Goal: Task Accomplishment & Management: Use online tool/utility

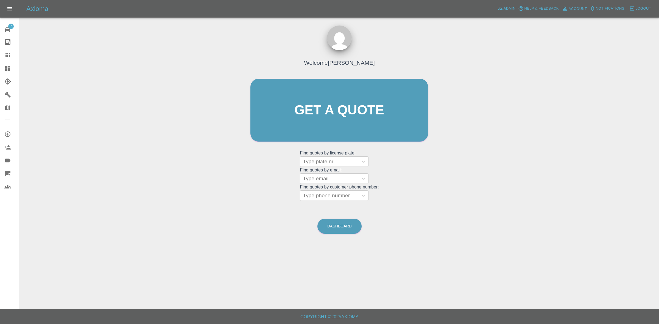
click at [12, 67] on div at bounding box center [11, 68] width 15 height 7
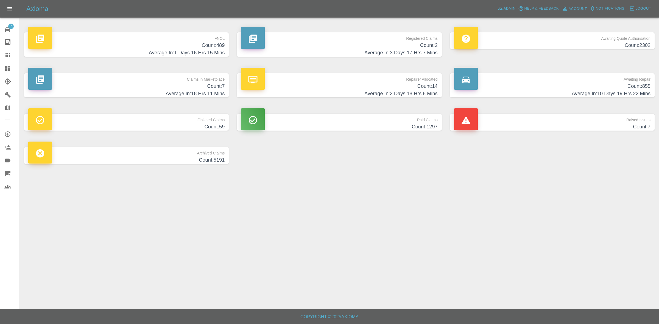
click at [430, 47] on h4 "Count: 2" at bounding box center [339, 45] width 196 height 7
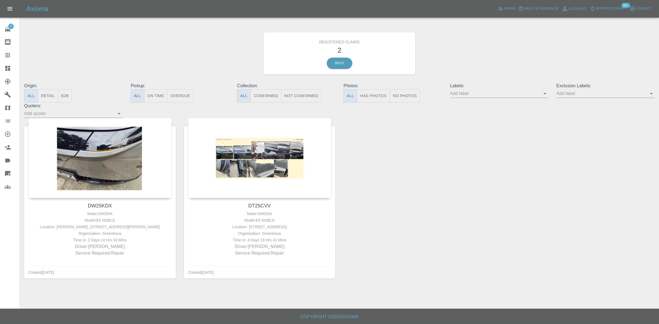
click at [5, 67] on icon at bounding box center [7, 68] width 7 height 7
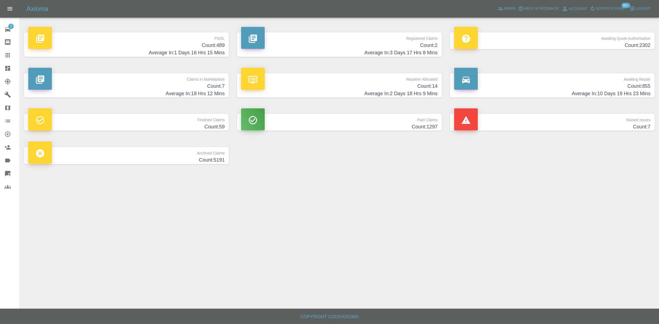
click at [209, 48] on h4 "Count: 489" at bounding box center [126, 45] width 196 height 7
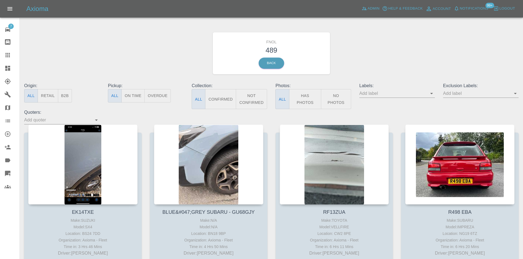
click at [162, 56] on div "FNOL 489 Back" at bounding box center [271, 53] width 503 height 58
click at [6, 70] on icon at bounding box center [7, 68] width 5 height 5
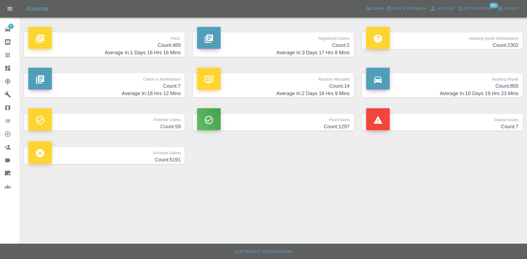
click at [175, 52] on h4 "Average In: 1 Days 16 Hrs 16 Mins" at bounding box center [104, 52] width 152 height 7
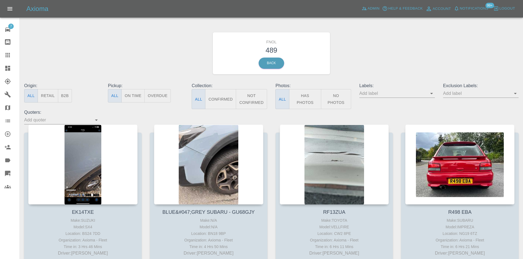
click at [458, 95] on input "text" at bounding box center [476, 93] width 67 height 9
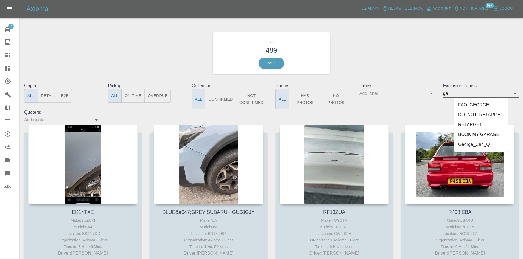
type input "geo"
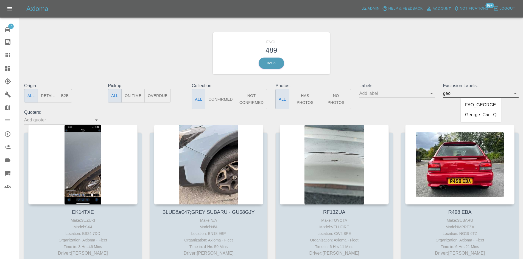
drag, startPoint x: 465, startPoint y: 113, endPoint x: 471, endPoint y: 114, distance: 6.5
click at [465, 113] on li "George_Carl_Q" at bounding box center [481, 115] width 40 height 10
type input "onsho"
click at [487, 111] on li "onshore_required" at bounding box center [481, 107] width 44 height 10
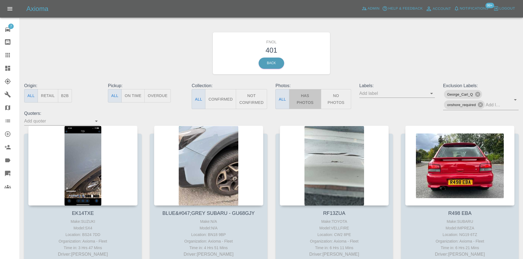
click at [310, 99] on button "Has Photos" at bounding box center [305, 99] width 32 height 20
click at [337, 100] on button "No Photos" at bounding box center [336, 99] width 30 height 20
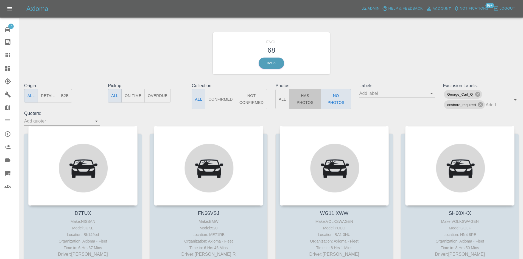
click at [301, 95] on button "Has Photos" at bounding box center [305, 99] width 32 height 20
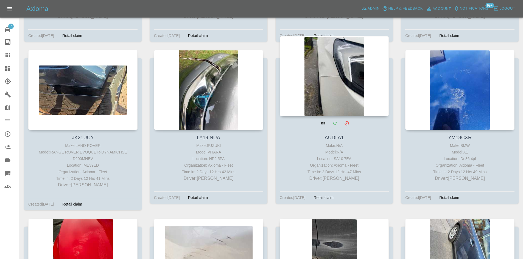
scroll to position [12704, 0]
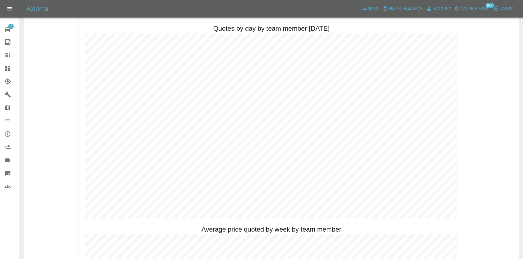
scroll to position [274, 0]
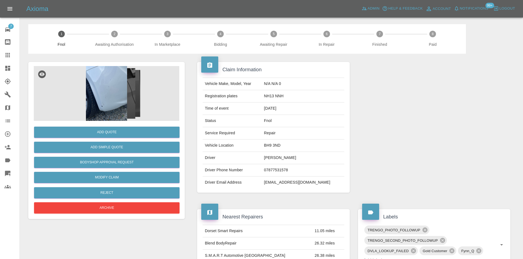
click at [114, 82] on img at bounding box center [106, 93] width 145 height 55
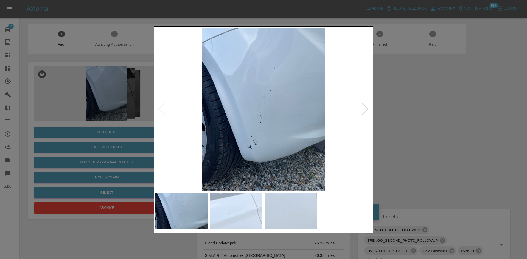
click at [201, 114] on img at bounding box center [263, 109] width 216 height 163
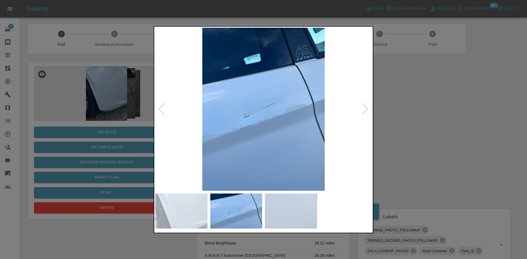
click at [188, 121] on img at bounding box center [263, 109] width 216 height 163
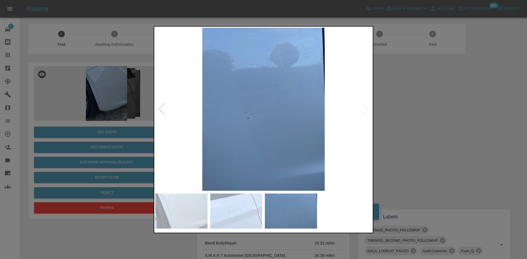
click at [194, 126] on img at bounding box center [263, 109] width 216 height 163
click at [170, 117] on img at bounding box center [263, 109] width 216 height 163
click at [267, 129] on img at bounding box center [263, 109] width 216 height 163
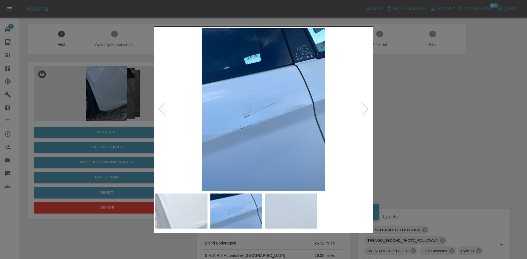
click at [242, 120] on img at bounding box center [263, 109] width 216 height 163
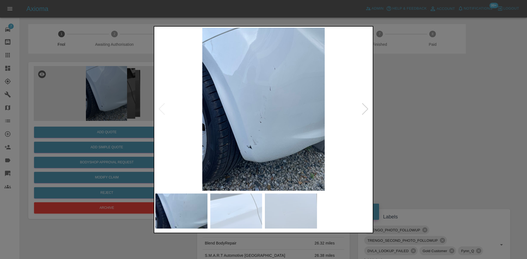
click at [197, 117] on img at bounding box center [263, 109] width 216 height 163
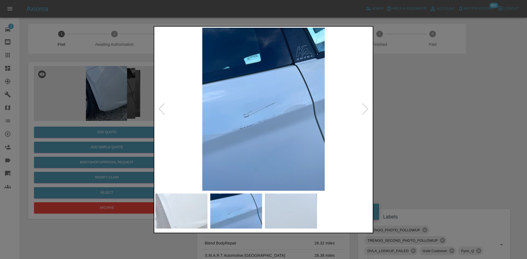
click at [192, 110] on img at bounding box center [263, 109] width 216 height 163
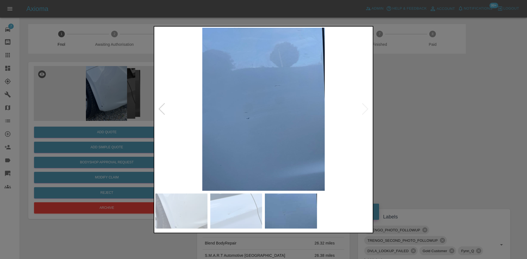
click at [138, 69] on div at bounding box center [263, 129] width 527 height 259
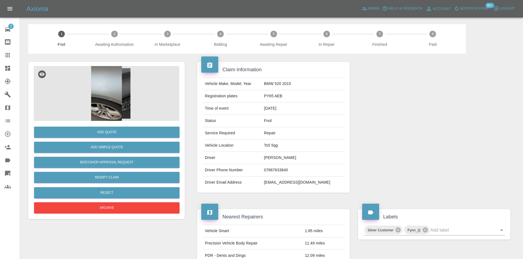
click at [105, 84] on img at bounding box center [106, 93] width 145 height 55
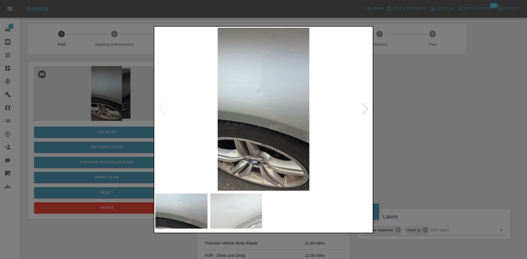
click at [207, 122] on img at bounding box center [263, 109] width 216 height 163
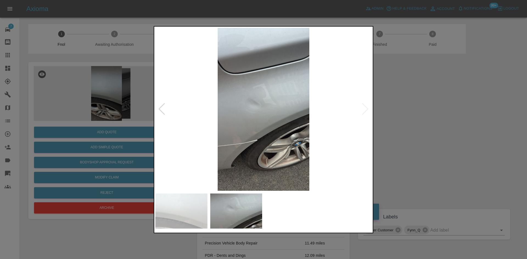
click at [237, 131] on img at bounding box center [263, 109] width 216 height 163
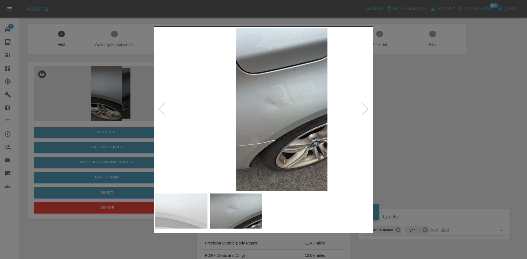
click at [327, 117] on img at bounding box center [281, 109] width 216 height 163
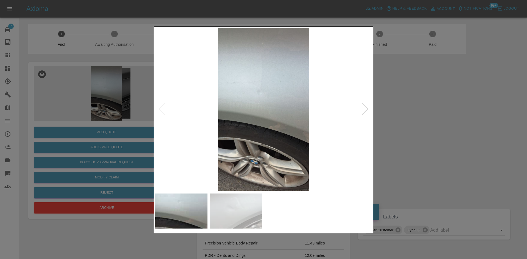
click at [193, 103] on img at bounding box center [263, 109] width 216 height 163
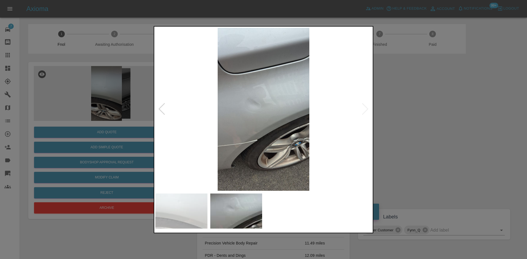
click at [104, 84] on div at bounding box center [263, 129] width 527 height 259
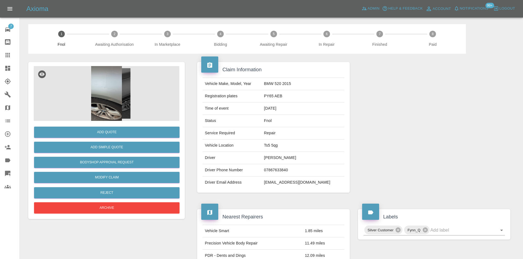
click at [114, 74] on img at bounding box center [106, 93] width 145 height 55
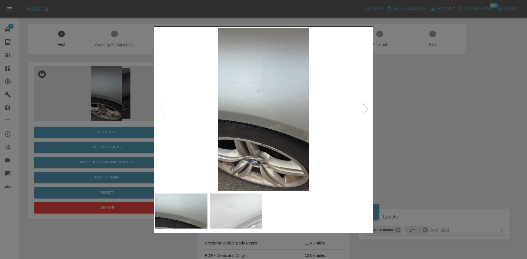
click at [208, 120] on img at bounding box center [263, 109] width 216 height 163
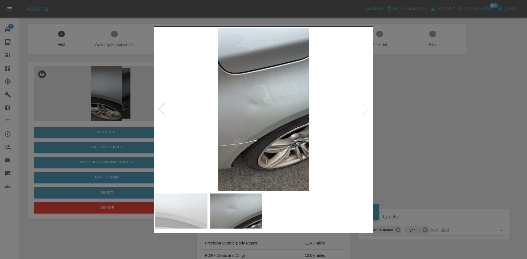
click at [161, 112] on div at bounding box center [263, 109] width 216 height 163
drag, startPoint x: 97, startPoint y: 95, endPoint x: 97, endPoint y: 126, distance: 30.5
click at [97, 96] on div at bounding box center [263, 129] width 527 height 259
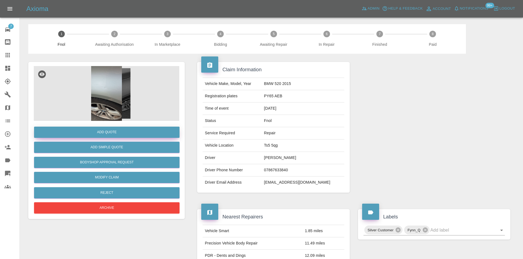
click at [123, 136] on button "Add Quote" at bounding box center [106, 132] width 145 height 11
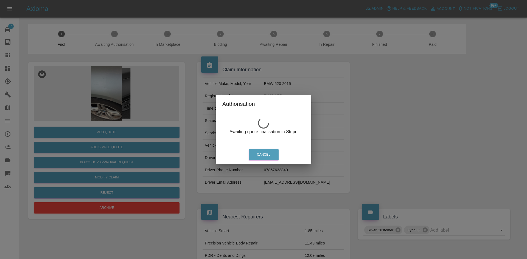
click at [102, 107] on div "Authorisation Awaiting quote finalisation in Stripe Cancel" at bounding box center [263, 129] width 527 height 259
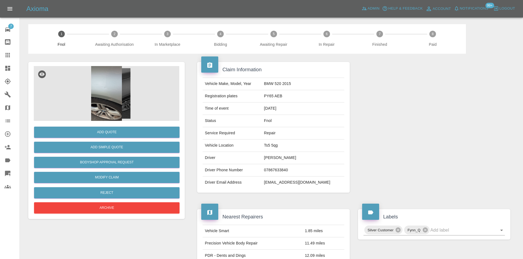
click at [102, 95] on img at bounding box center [106, 93] width 145 height 55
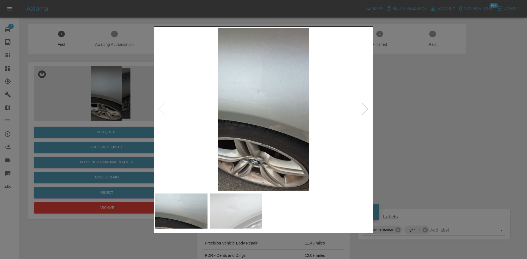
click at [168, 134] on img at bounding box center [263, 109] width 216 height 163
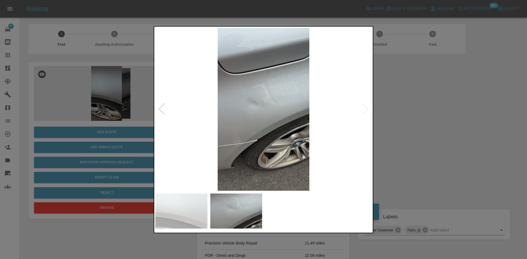
click at [294, 167] on img at bounding box center [263, 109] width 216 height 163
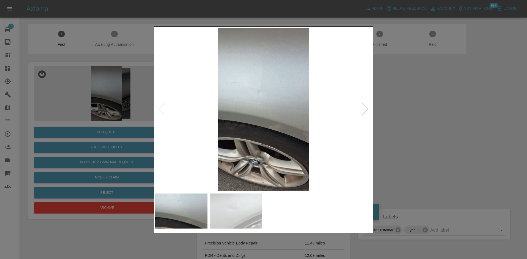
click at [94, 98] on div at bounding box center [263, 129] width 527 height 259
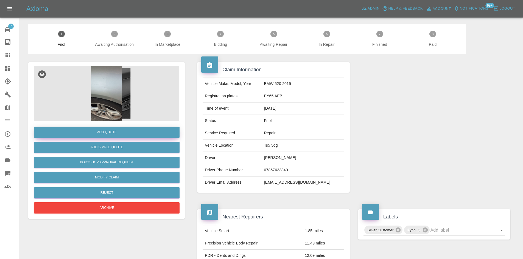
click at [95, 132] on button "Add Quote" at bounding box center [106, 132] width 145 height 11
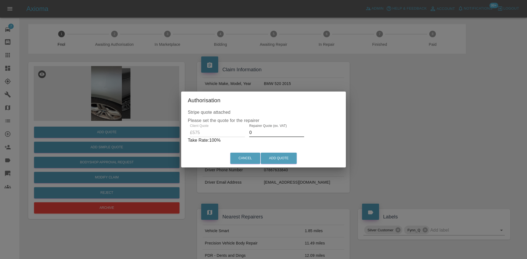
drag, startPoint x: 250, startPoint y: 133, endPoint x: 122, endPoint y: 116, distance: 129.0
click at [139, 117] on div "Authorisation Stripe quote attached Please set the quote for the repairer Clien…" at bounding box center [263, 129] width 527 height 259
drag, startPoint x: 262, startPoint y: 135, endPoint x: 125, endPoint y: 122, distance: 137.3
click at [125, 122] on div "Authorisation Stripe quote attached Please set the quote for the repairer Clien…" at bounding box center [263, 129] width 527 height 259
drag, startPoint x: 263, startPoint y: 135, endPoint x: 189, endPoint y: 130, distance: 74.3
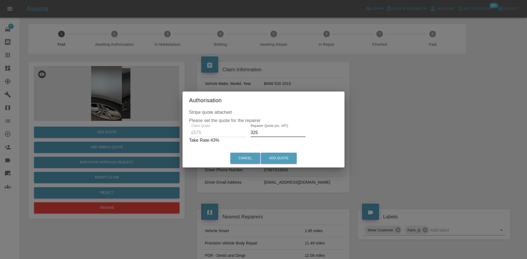
click at [189, 130] on div "Client Quote £575 Repairer Quote (ex. VAT) 325 Take Rate: 43 %" at bounding box center [263, 134] width 149 height 20
type input "350"
click at [282, 159] on button "Add Quote" at bounding box center [279, 158] width 36 height 11
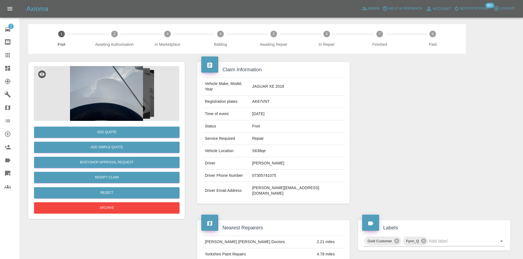
click at [117, 101] on img at bounding box center [106, 93] width 145 height 55
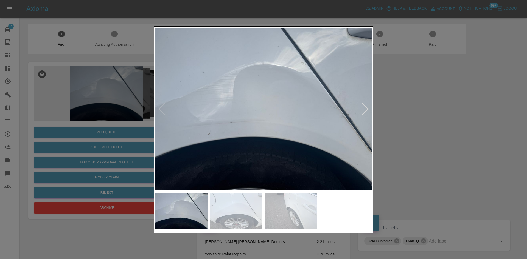
click at [234, 119] on img at bounding box center [263, 109] width 216 height 163
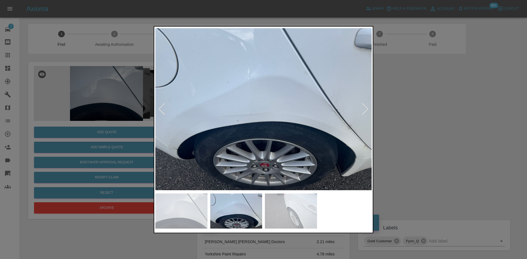
click at [212, 134] on img at bounding box center [263, 109] width 216 height 163
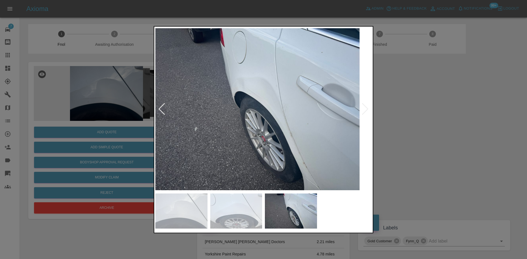
click at [180, 125] on img at bounding box center [251, 109] width 216 height 163
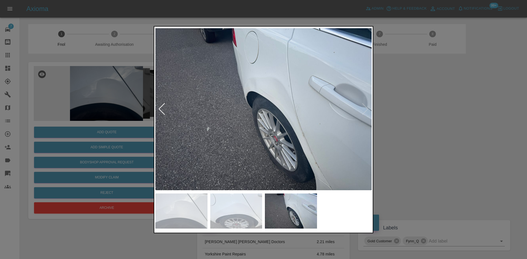
click at [289, 108] on img at bounding box center [263, 109] width 216 height 163
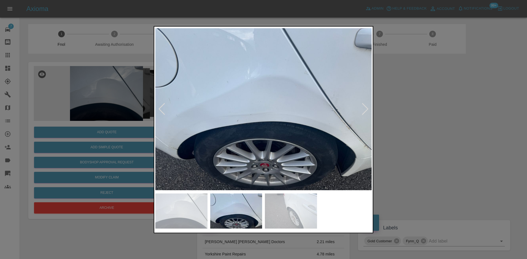
click at [242, 125] on img at bounding box center [263, 109] width 216 height 163
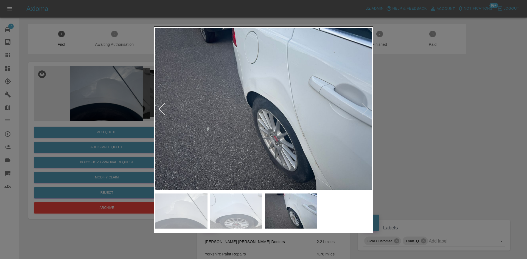
click at [301, 127] on img at bounding box center [263, 109] width 216 height 163
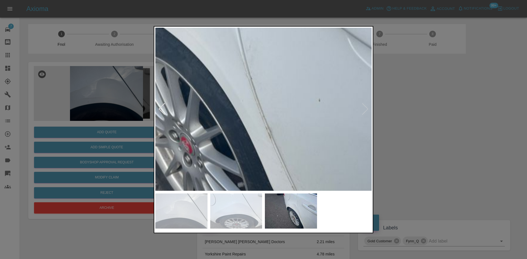
click at [306, 140] on img at bounding box center [149, 56] width 649 height 490
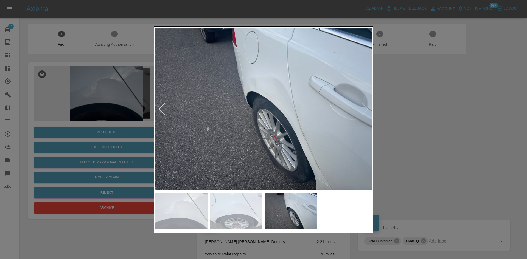
click at [246, 140] on img at bounding box center [263, 109] width 216 height 163
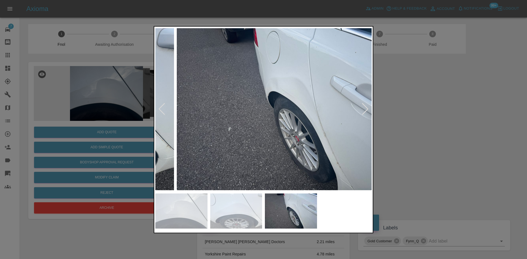
click at [278, 141] on img at bounding box center [285, 109] width 216 height 163
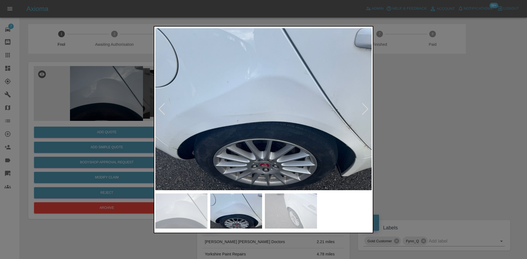
click at [329, 112] on img at bounding box center [263, 109] width 216 height 163
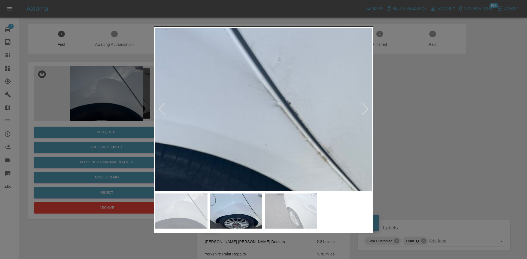
click at [235, 42] on img at bounding box center [68, 102] width 649 height 490
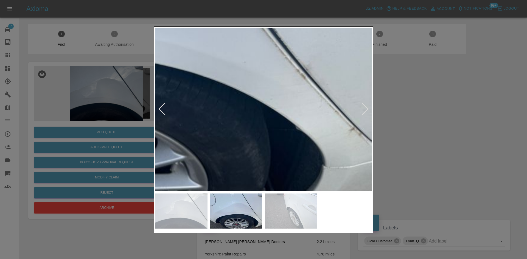
click at [256, 94] on img at bounding box center [47, 19] width 649 height 490
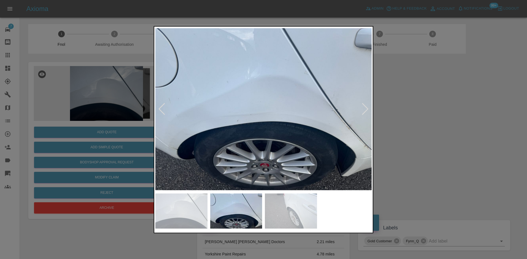
drag, startPoint x: 36, startPoint y: 141, endPoint x: 60, endPoint y: 141, distance: 24.2
click at [41, 141] on div at bounding box center [263, 129] width 527 height 259
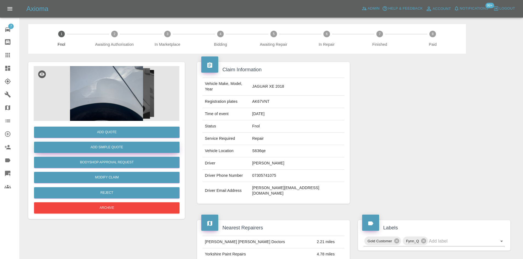
click at [88, 148] on button "Add Simple Quote" at bounding box center [106, 147] width 145 height 11
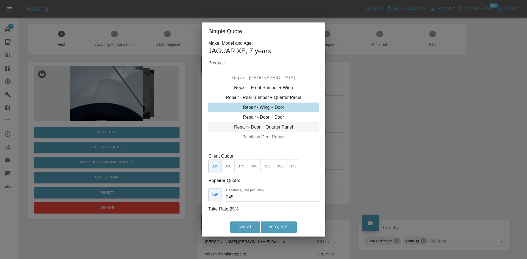
click at [267, 125] on div "Repair - Door + Quarter Panel" at bounding box center [263, 127] width 110 height 10
click at [271, 169] on button "425" at bounding box center [266, 166] width 13 height 13
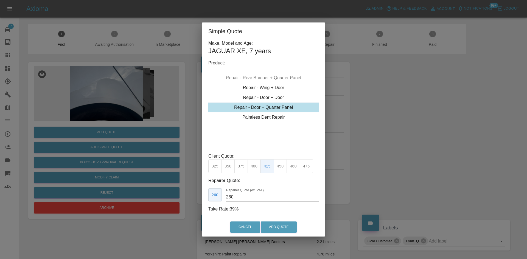
drag, startPoint x: 236, startPoint y: 197, endPoint x: 150, endPoint y: 196, distance: 86.7
click at [176, 198] on div "Simple Quote Make, Model and Age: JAGUAR XE , 7 years Product: Repair - Front B…" at bounding box center [263, 129] width 527 height 259
type input "250"
click at [284, 229] on button "Add Quote" at bounding box center [279, 227] width 36 height 11
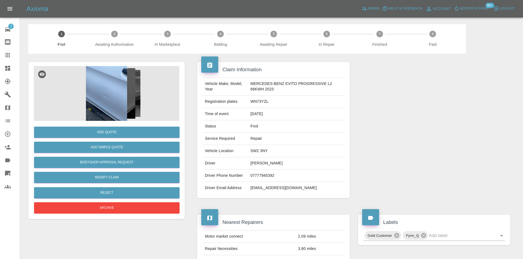
click at [106, 89] on img at bounding box center [106, 93] width 145 height 55
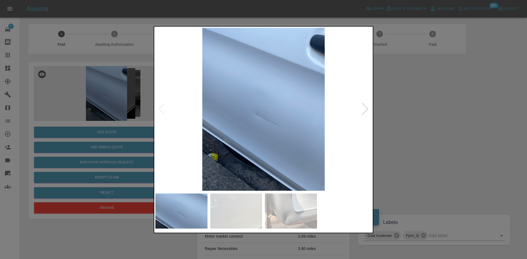
click at [198, 137] on img at bounding box center [263, 109] width 216 height 163
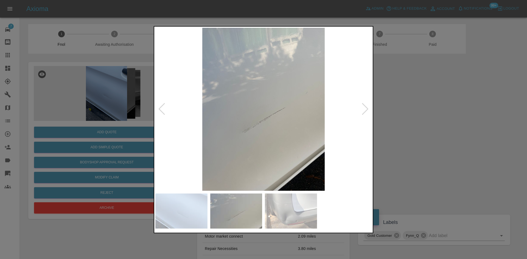
click at [197, 155] on img at bounding box center [263, 109] width 216 height 163
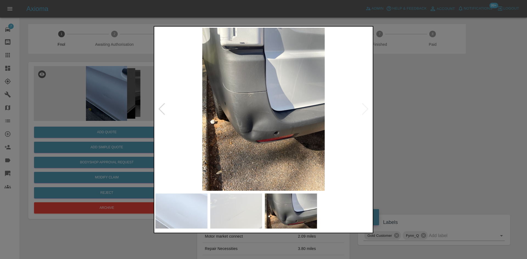
click at [162, 155] on img at bounding box center [263, 109] width 216 height 163
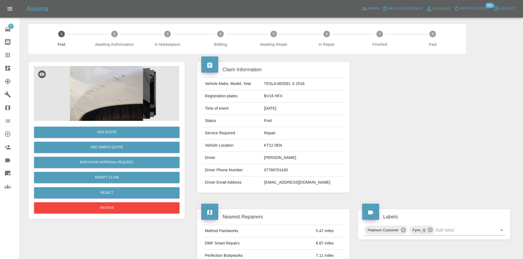
click at [109, 111] on img at bounding box center [106, 93] width 145 height 55
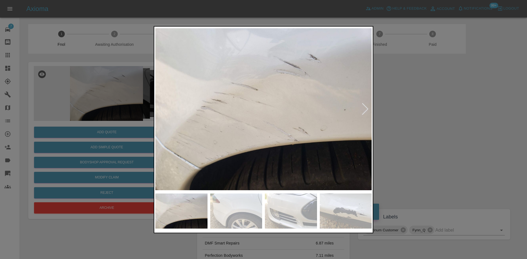
click at [210, 126] on img at bounding box center [263, 109] width 216 height 163
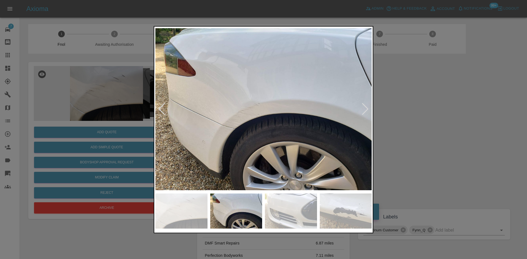
click at [176, 140] on img at bounding box center [263, 109] width 216 height 163
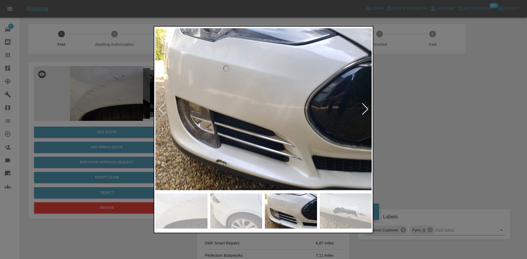
click at [145, 142] on div at bounding box center [263, 129] width 527 height 259
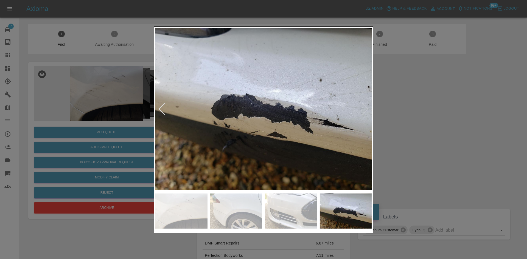
click at [184, 133] on img at bounding box center [263, 109] width 216 height 163
click at [269, 126] on img at bounding box center [263, 109] width 216 height 163
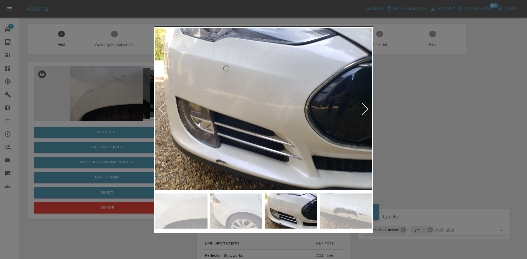
click at [248, 170] on img at bounding box center [263, 109] width 216 height 163
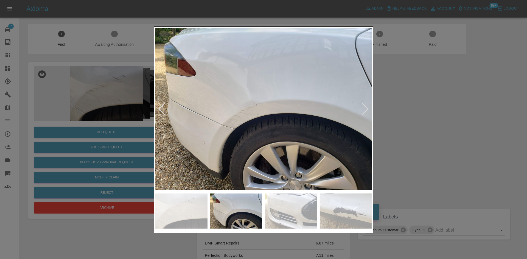
click at [222, 124] on img at bounding box center [263, 109] width 216 height 163
click at [221, 124] on img at bounding box center [263, 109] width 216 height 163
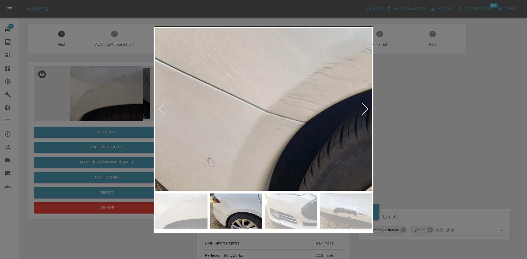
drag, startPoint x: 106, startPoint y: 129, endPoint x: 105, endPoint y: 132, distance: 3.1
click at [106, 129] on div at bounding box center [263, 129] width 527 height 259
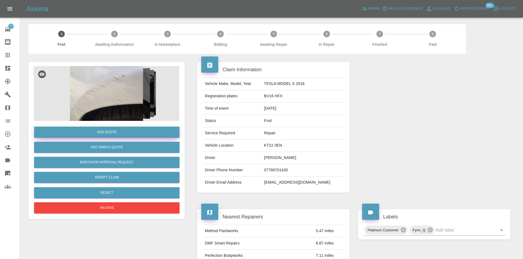
click at [105, 134] on button "Add Quote" at bounding box center [106, 132] width 145 height 11
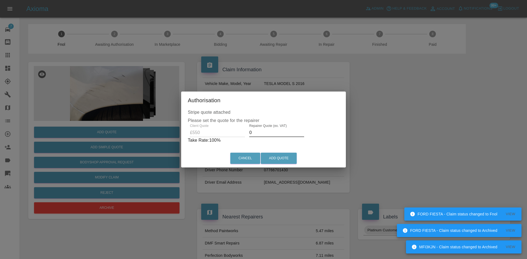
drag, startPoint x: 262, startPoint y: 131, endPoint x: 182, endPoint y: 134, distance: 79.4
click at [186, 135] on div "Stripe quote attached Please set the quote for the repairer Client Quote £550 R…" at bounding box center [263, 129] width 165 height 40
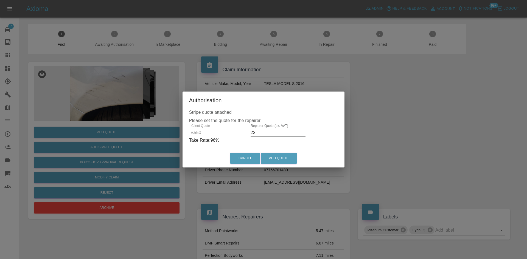
type input "2"
drag, startPoint x: 257, startPoint y: 133, endPoint x: 175, endPoint y: 125, distance: 82.4
click at [193, 127] on div "Client Quote £550 Repairer Quote (ex. VAT) 325 Take Rate: 41 %" at bounding box center [263, 134] width 149 height 20
type input "330"
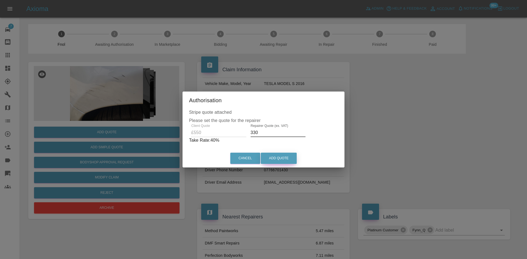
click at [284, 162] on button "Add Quote" at bounding box center [279, 158] width 36 height 11
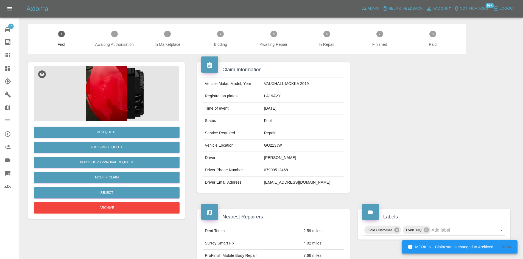
click at [134, 113] on img at bounding box center [106, 93] width 145 height 55
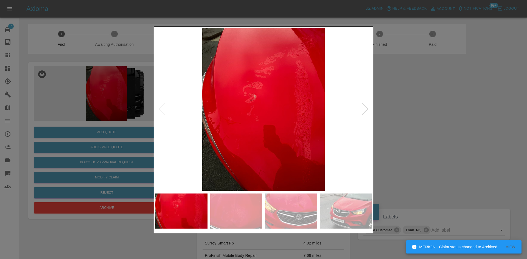
click at [252, 133] on img at bounding box center [263, 109] width 216 height 163
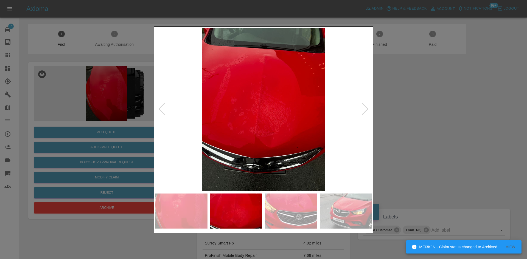
click at [204, 149] on img at bounding box center [263, 109] width 216 height 163
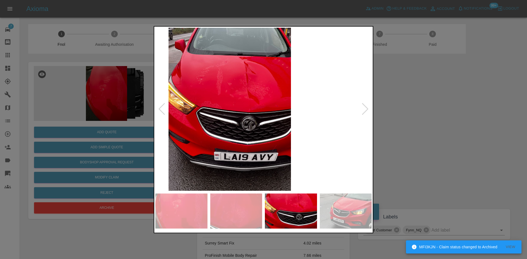
click at [222, 158] on img at bounding box center [230, 109] width 216 height 163
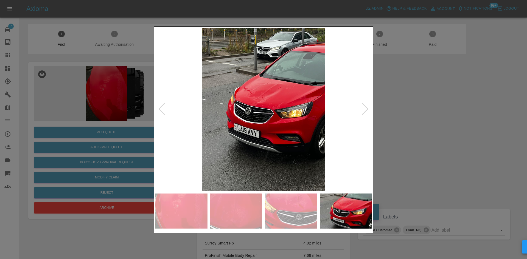
click at [186, 145] on img at bounding box center [263, 109] width 216 height 163
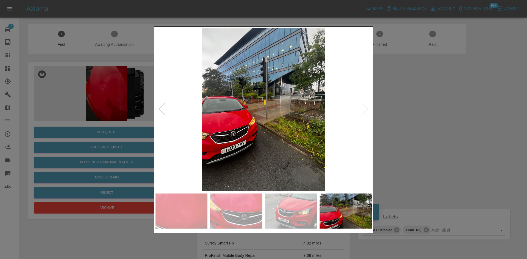
click at [80, 136] on div at bounding box center [263, 129] width 527 height 259
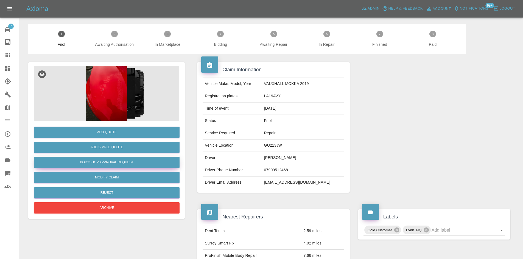
click at [106, 161] on button "Bodyshop Approval Request" at bounding box center [106, 162] width 145 height 11
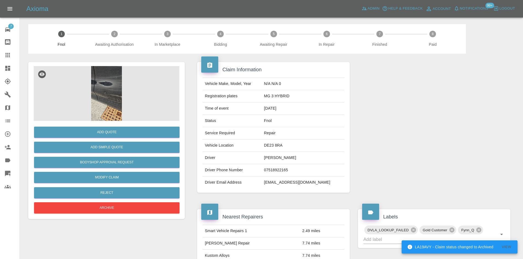
click at [118, 87] on img at bounding box center [106, 93] width 145 height 55
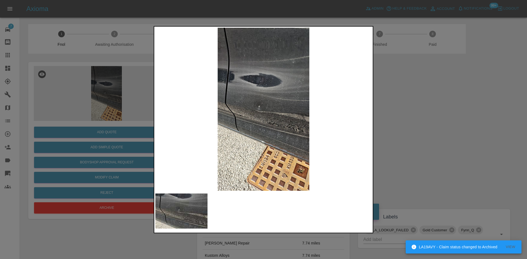
click at [223, 114] on img at bounding box center [263, 109] width 216 height 163
click at [255, 118] on img at bounding box center [263, 109] width 216 height 163
click at [241, 114] on img at bounding box center [263, 109] width 216 height 163
click at [234, 117] on img at bounding box center [263, 109] width 216 height 163
click at [87, 95] on div at bounding box center [263, 129] width 527 height 259
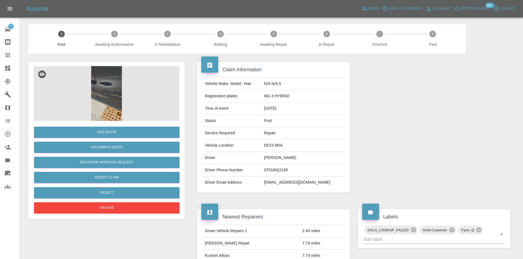
click at [102, 79] on img at bounding box center [106, 93] width 145 height 55
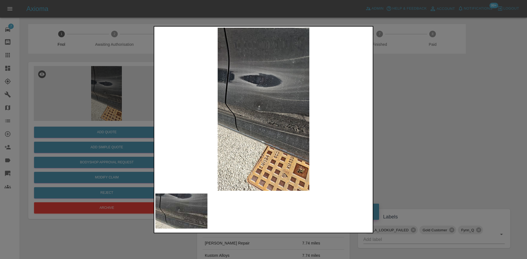
click at [262, 112] on img at bounding box center [263, 109] width 216 height 163
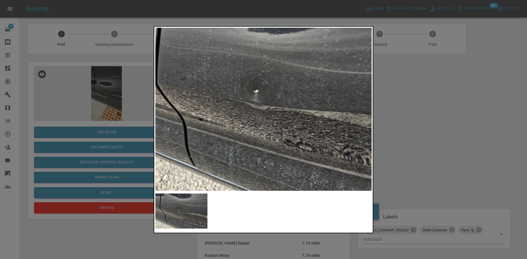
click at [118, 120] on div at bounding box center [263, 129] width 527 height 259
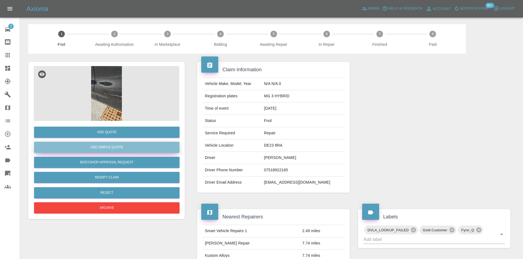
click at [116, 145] on button "Add Simple Quote" at bounding box center [106, 147] width 145 height 11
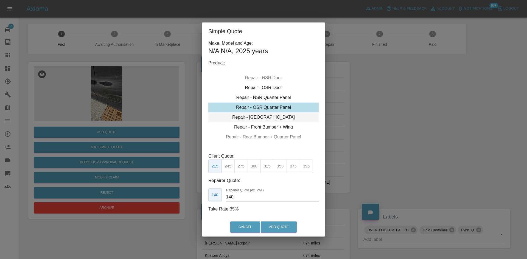
click at [263, 118] on div "Repair - Tailgate" at bounding box center [263, 118] width 110 height 10
click at [268, 96] on div "Repair - NSR Door" at bounding box center [263, 98] width 110 height 10
click at [237, 168] on button "270" at bounding box center [240, 166] width 13 height 13
drag, startPoint x: 240, startPoint y: 200, endPoint x: 163, endPoint y: 196, distance: 77.8
click at [166, 196] on div "Simple Quote Make, Model and Age: N/A N/A , 2025 years Product: Repair - Front …" at bounding box center [263, 129] width 527 height 259
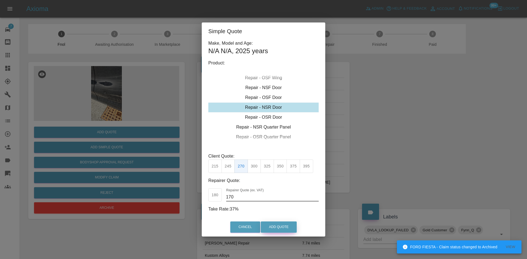
type input "170"
click at [281, 225] on button "Add Quote" at bounding box center [279, 227] width 36 height 11
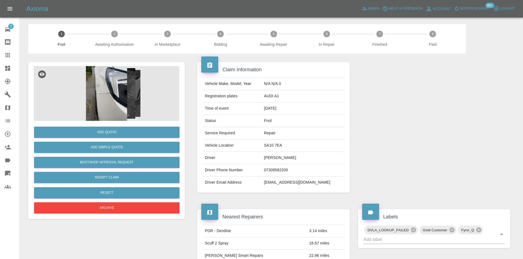
click at [114, 97] on img at bounding box center [106, 93] width 145 height 55
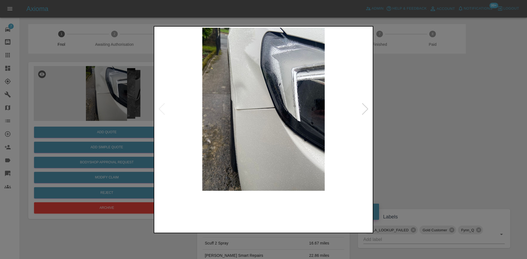
click at [241, 117] on img at bounding box center [263, 109] width 216 height 163
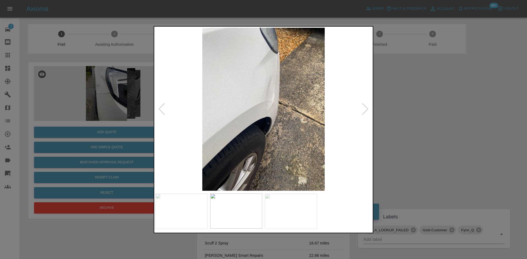
click at [168, 128] on img at bounding box center [263, 109] width 216 height 163
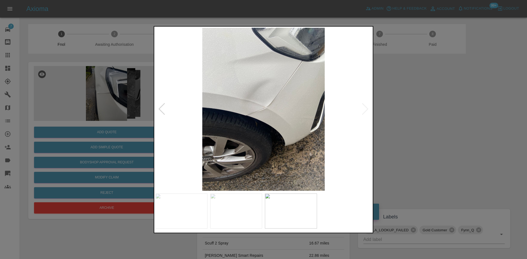
click at [269, 115] on img at bounding box center [263, 109] width 216 height 163
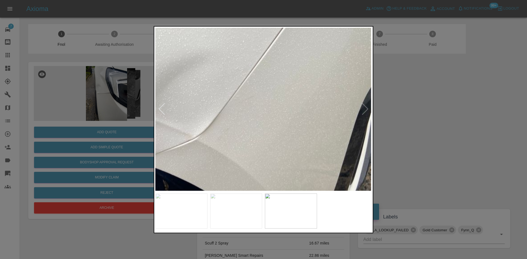
click at [214, 156] on img at bounding box center [187, 143] width 649 height 490
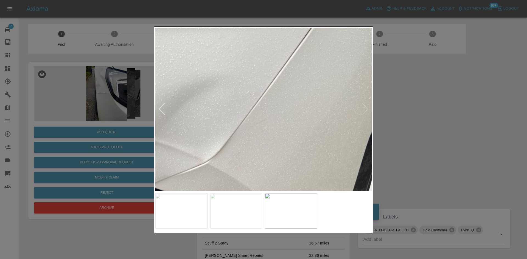
click at [280, 118] on img at bounding box center [198, 167] width 649 height 490
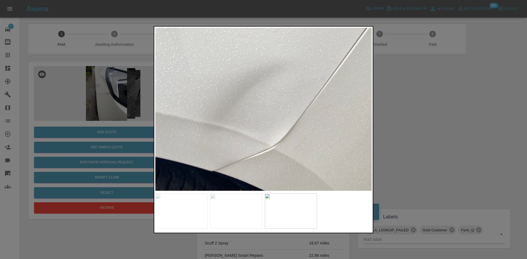
click at [295, 127] on img at bounding box center [264, 153] width 649 height 490
click at [266, 132] on img at bounding box center [264, 151] width 649 height 490
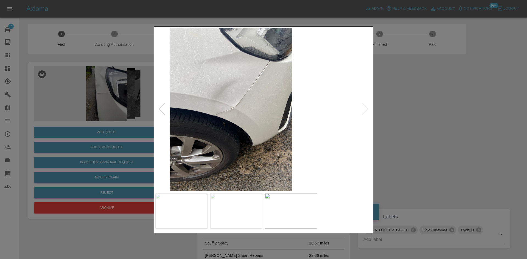
click at [142, 128] on div at bounding box center [263, 129] width 527 height 259
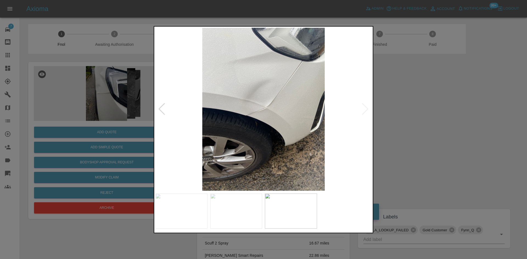
click at [210, 121] on img at bounding box center [263, 109] width 216 height 163
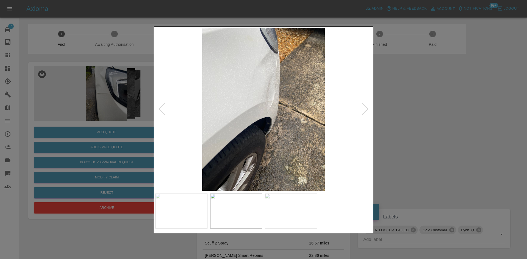
click at [255, 103] on img at bounding box center [263, 109] width 216 height 163
click at [256, 103] on img at bounding box center [263, 109] width 216 height 163
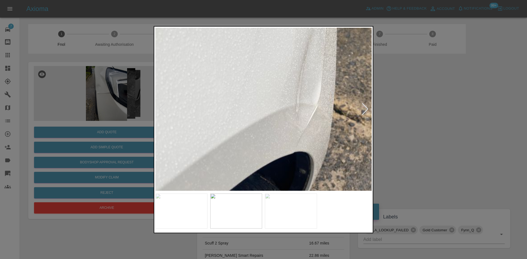
click at [257, 102] on img at bounding box center [288, 129] width 649 height 490
click at [249, 103] on img at bounding box center [288, 129] width 649 height 490
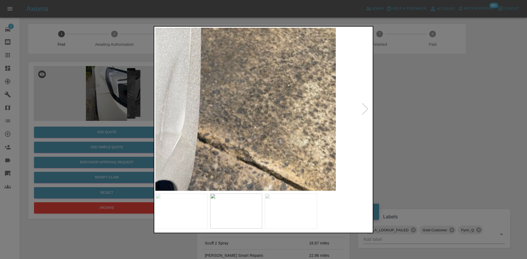
drag, startPoint x: 137, startPoint y: 121, endPoint x: 117, endPoint y: 139, distance: 26.4
click at [136, 122] on div at bounding box center [263, 129] width 527 height 259
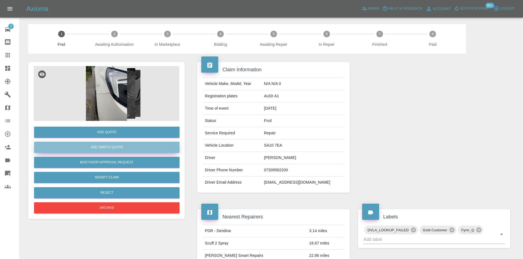
click at [112, 149] on button "Add Simple Quote" at bounding box center [106, 147] width 145 height 11
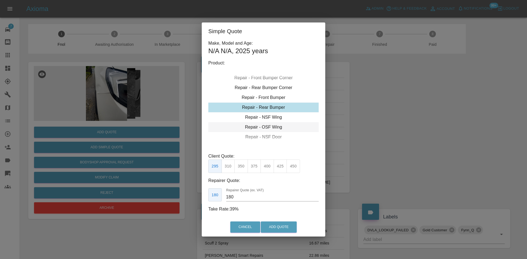
click at [262, 125] on div "Repair - OSF Wing" at bounding box center [263, 127] width 110 height 10
click at [262, 167] on button "325" at bounding box center [266, 166] width 13 height 13
drag, startPoint x: 241, startPoint y: 199, endPoint x: 184, endPoint y: 192, distance: 57.8
click at [186, 192] on div "Simple Quote Make, Model and Age: N/A N/A , 2025 years Product: Repair - Front …" at bounding box center [263, 129] width 527 height 259
type input "190"
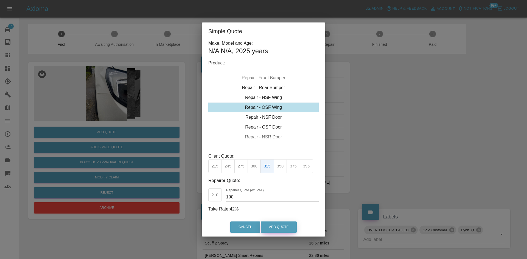
click at [285, 226] on button "Add Quote" at bounding box center [279, 227] width 36 height 11
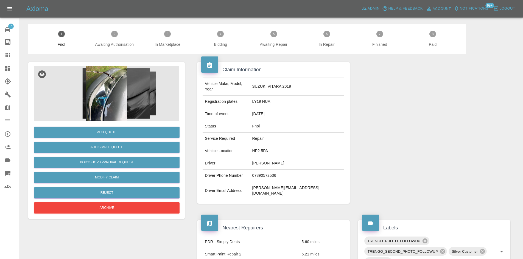
click at [117, 68] on img at bounding box center [106, 93] width 145 height 55
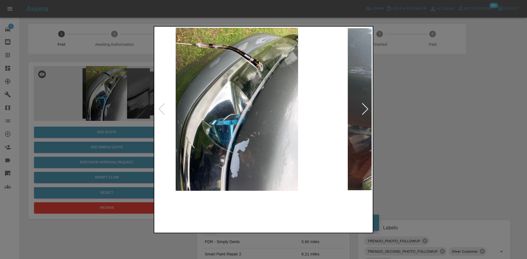
click at [164, 113] on div at bounding box center [263, 109] width 216 height 163
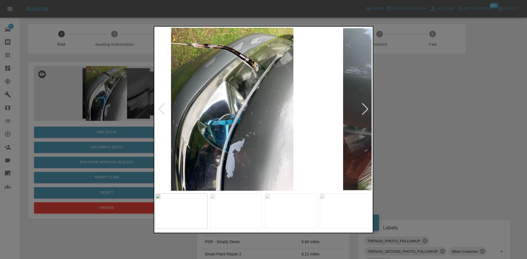
click at [120, 102] on div at bounding box center [263, 129] width 527 height 259
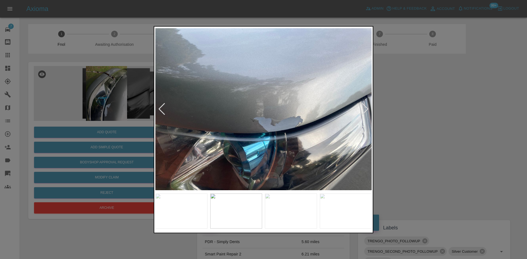
click at [196, 127] on img at bounding box center [263, 109] width 216 height 163
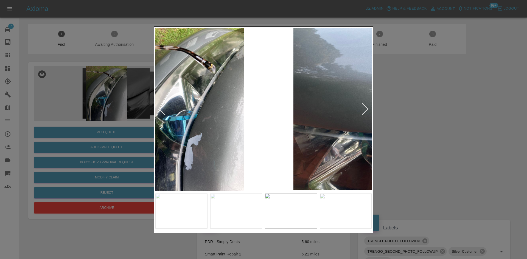
click at [88, 122] on div at bounding box center [263, 129] width 527 height 259
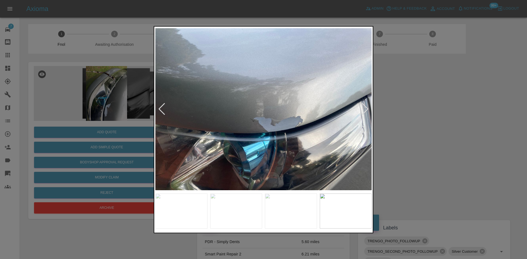
click at [75, 121] on div at bounding box center [263, 129] width 527 height 259
click at [17, 110] on div at bounding box center [263, 129] width 527 height 259
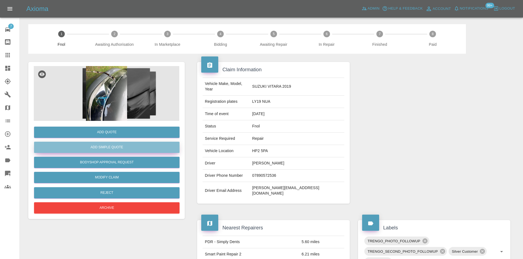
click at [111, 152] on button "Add Simple Quote" at bounding box center [106, 147] width 145 height 11
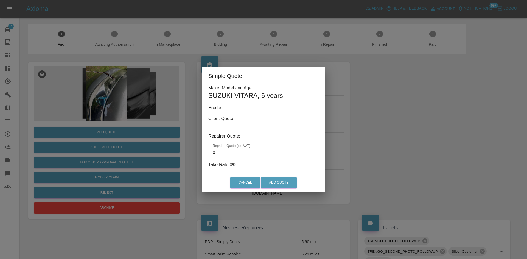
type input "140"
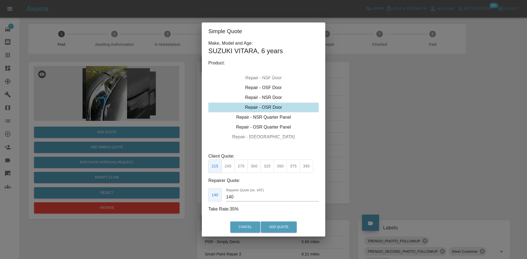
drag, startPoint x: 125, startPoint y: 117, endPoint x: 120, endPoint y: 138, distance: 21.5
click at [125, 122] on div "Simple Quote Make, Model and Age: SUZUKI VITARA , 6 years Product: Repair - Fro…" at bounding box center [263, 129] width 527 height 259
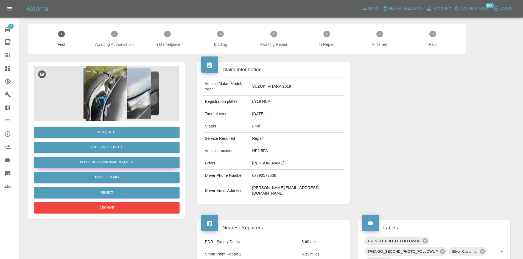
click at [115, 160] on button "Bodyshop Approval Request" at bounding box center [106, 162] width 145 height 11
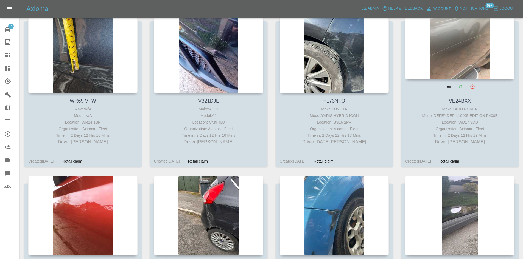
scroll to position [12402, 0]
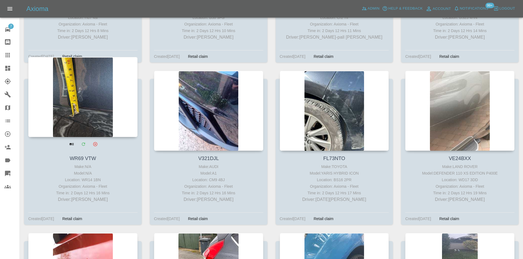
drag, startPoint x: 206, startPoint y: 87, endPoint x: 89, endPoint y: 80, distance: 116.6
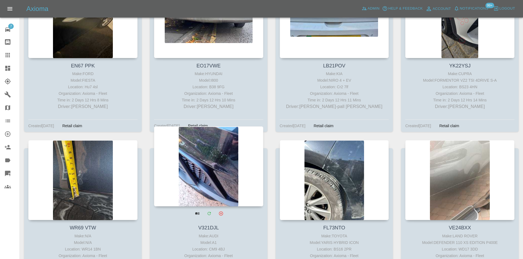
scroll to position [12265, 0]
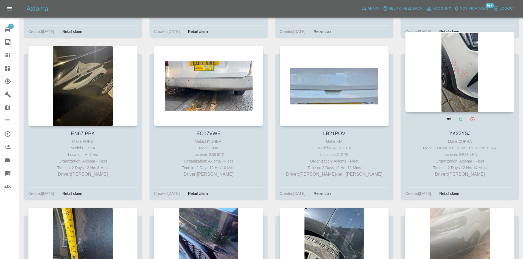
drag, startPoint x: 446, startPoint y: 51, endPoint x: 448, endPoint y: 53, distance: 2.9
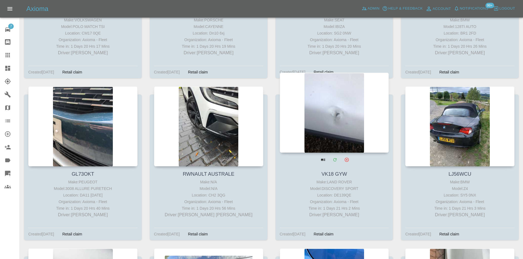
scroll to position [9301, 0]
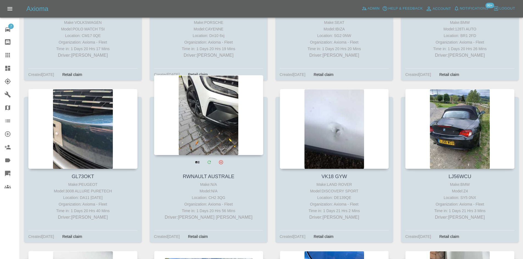
drag, startPoint x: 175, startPoint y: 81, endPoint x: 203, endPoint y: 75, distance: 28.6
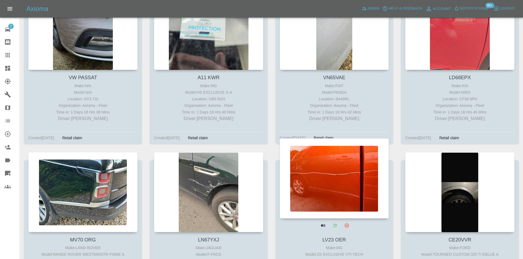
scroll to position [8176, 0]
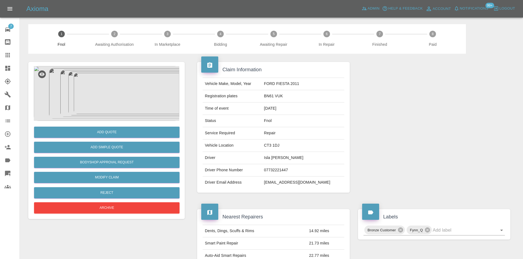
click at [110, 75] on img at bounding box center [106, 93] width 145 height 55
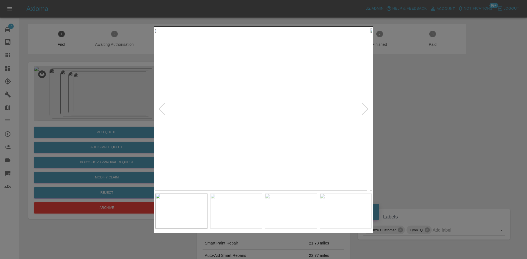
click at [222, 126] on img at bounding box center [259, 109] width 216 height 163
click at [233, 133] on img at bounding box center [263, 109] width 216 height 163
click at [246, 133] on img at bounding box center [263, 109] width 216 height 163
click at [181, 139] on img at bounding box center [263, 109] width 216 height 163
click at [173, 145] on img at bounding box center [257, 109] width 216 height 163
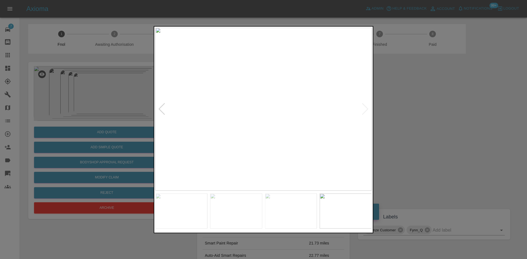
click at [223, 148] on img at bounding box center [263, 109] width 216 height 163
click at [242, 149] on img at bounding box center [263, 109] width 216 height 163
click at [213, 147] on img at bounding box center [263, 109] width 216 height 163
click at [215, 148] on img at bounding box center [263, 109] width 216 height 163
click at [263, 146] on img at bounding box center [263, 109] width 216 height 163
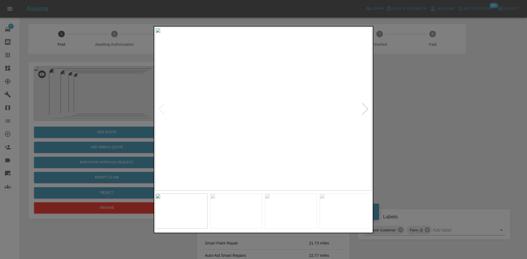
click at [63, 117] on div at bounding box center [263, 129] width 527 height 259
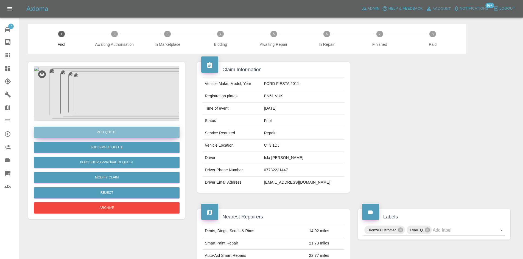
click at [100, 133] on button "Add Quote" at bounding box center [106, 132] width 145 height 11
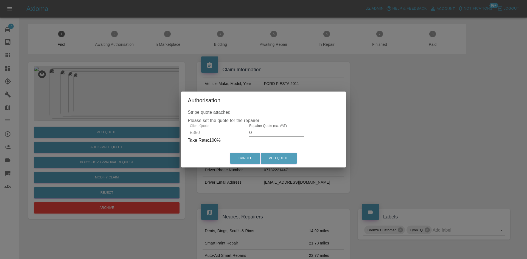
drag, startPoint x: 260, startPoint y: 130, endPoint x: 250, endPoint y: 134, distance: 10.6
click at [258, 132] on input "0" at bounding box center [276, 132] width 55 height 9
click at [234, 135] on div "Client Quote £350 Repairer Quote (ex. VAT) 0 Take Rate: 100 %" at bounding box center [263, 134] width 151 height 20
type input "220"
click at [277, 158] on button "Add Quote" at bounding box center [279, 158] width 36 height 11
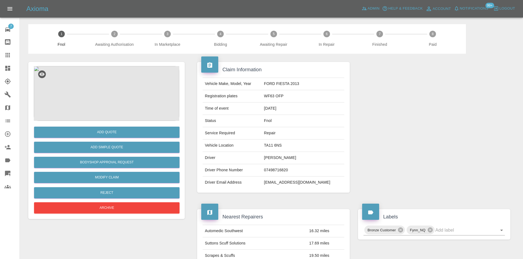
click at [109, 98] on img at bounding box center [106, 93] width 145 height 55
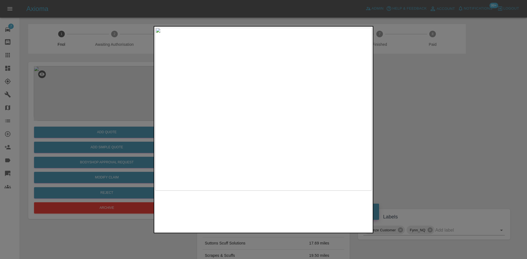
click at [264, 133] on img at bounding box center [263, 109] width 216 height 163
click at [270, 108] on img at bounding box center [263, 109] width 216 height 163
click at [254, 135] on img at bounding box center [243, 113] width 649 height 490
drag, startPoint x: 86, startPoint y: 102, endPoint x: 74, endPoint y: 119, distance: 20.5
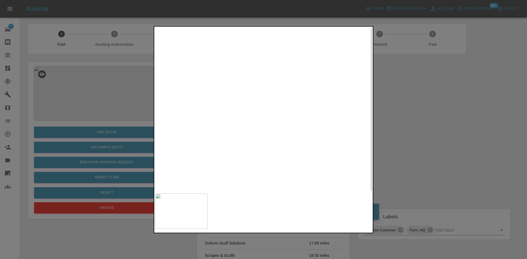
click at [85, 103] on div at bounding box center [263, 129] width 527 height 259
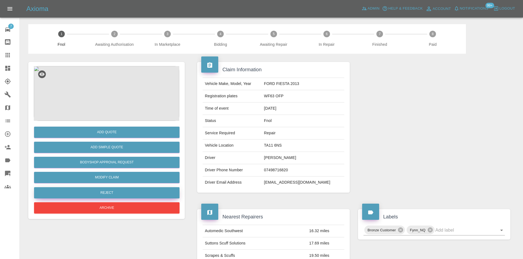
click at [122, 188] on button "Reject" at bounding box center [106, 192] width 145 height 11
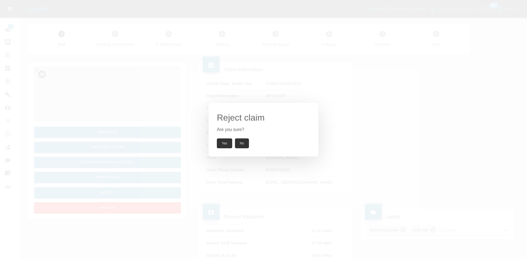
click at [231, 144] on button "Yes" at bounding box center [224, 144] width 15 height 10
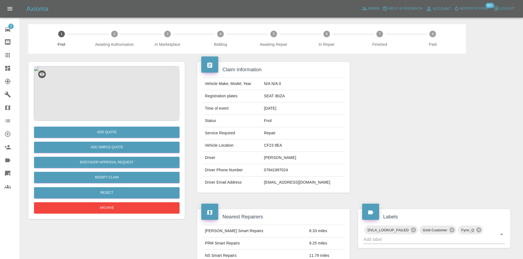
click at [105, 93] on img at bounding box center [106, 93] width 145 height 55
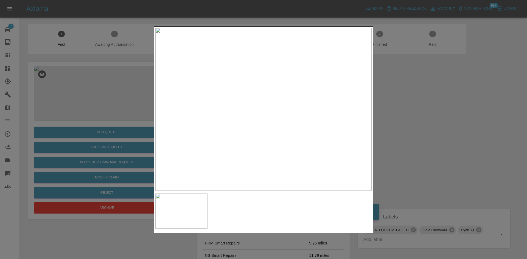
click at [212, 133] on img at bounding box center [263, 109] width 216 height 163
click at [142, 116] on div at bounding box center [263, 129] width 527 height 259
click at [150, 102] on div at bounding box center [263, 129] width 527 height 259
drag, startPoint x: 19, startPoint y: 77, endPoint x: 29, endPoint y: 76, distance: 9.3
click at [23, 76] on div at bounding box center [263, 129] width 527 height 259
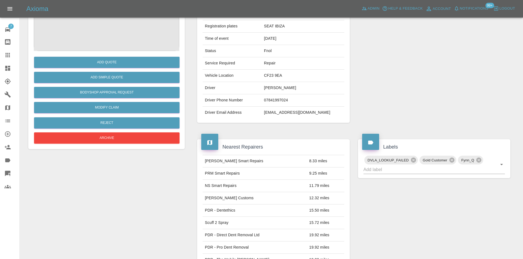
scroll to position [32, 0]
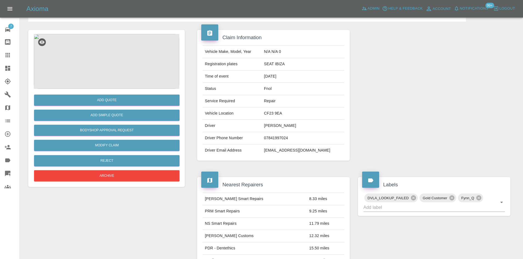
click at [111, 67] on img at bounding box center [106, 61] width 145 height 55
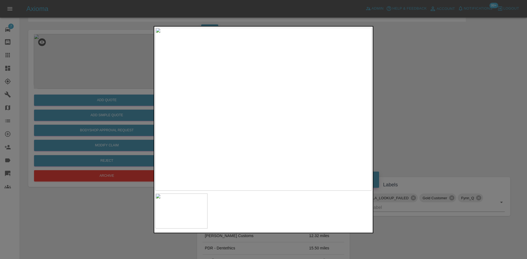
click at [157, 86] on img at bounding box center [263, 109] width 216 height 163
drag, startPoint x: 110, startPoint y: 77, endPoint x: 105, endPoint y: 97, distance: 20.1
click at [110, 79] on div at bounding box center [263, 129] width 527 height 259
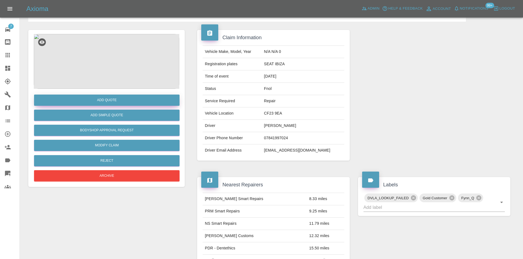
click at [105, 97] on button "Add Quote" at bounding box center [106, 100] width 145 height 11
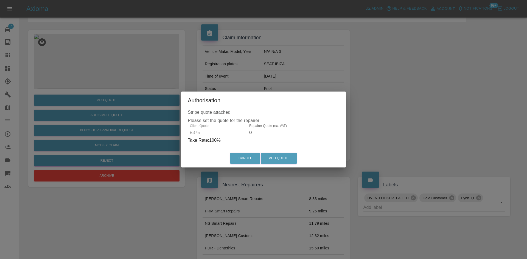
drag, startPoint x: 161, startPoint y: 134, endPoint x: 150, endPoint y: 133, distance: 11.3
click at [153, 133] on div "Authorisation Stripe quote attached Please set the quote for the repairer Clien…" at bounding box center [263, 129] width 527 height 259
type input "220"
click at [277, 158] on button "Add Quote" at bounding box center [279, 158] width 36 height 11
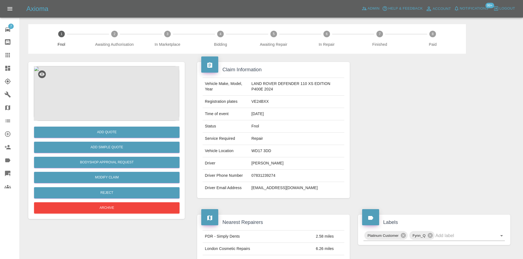
click at [100, 82] on img at bounding box center [106, 93] width 145 height 55
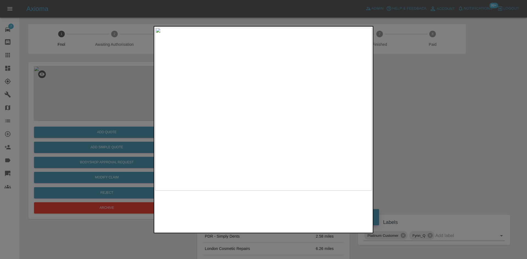
click at [196, 121] on img at bounding box center [263, 109] width 216 height 163
click at [207, 125] on img at bounding box center [263, 109] width 216 height 163
click at [147, 128] on div at bounding box center [263, 129] width 527 height 259
click at [101, 117] on div at bounding box center [263, 129] width 527 height 259
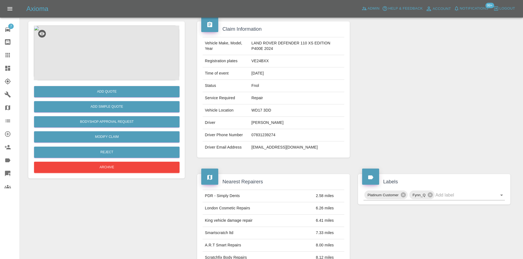
scroll to position [38, 0]
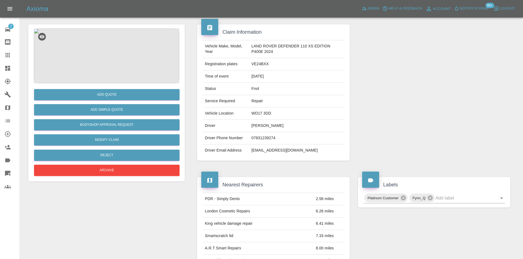
click at [105, 70] on img at bounding box center [106, 56] width 145 height 55
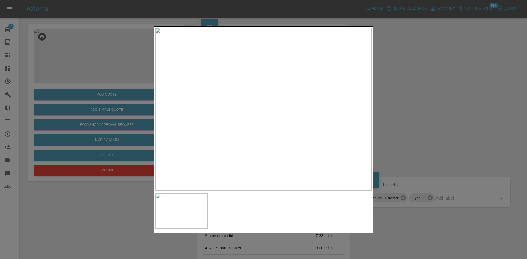
click at [144, 78] on div at bounding box center [263, 129] width 527 height 259
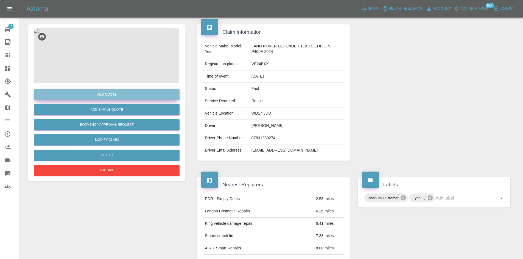
click at [137, 95] on button "Add Quote" at bounding box center [106, 94] width 145 height 11
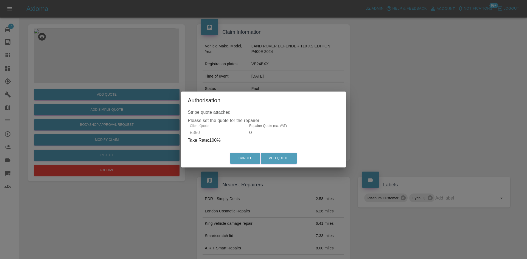
click at [211, 134] on div "Client Quote £350 Repairer Quote (ex. VAT) 0 Take Rate: 100 %" at bounding box center [263, 134] width 151 height 20
type input "220"
click at [276, 161] on button "Add Quote" at bounding box center [279, 158] width 36 height 11
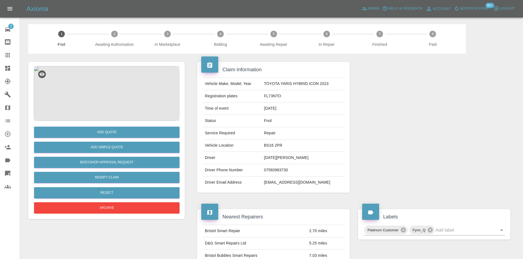
click at [98, 87] on img at bounding box center [106, 93] width 145 height 55
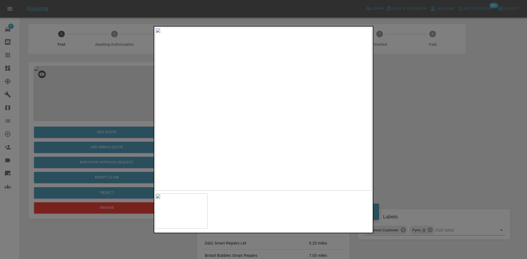
click at [196, 118] on img at bounding box center [263, 109] width 216 height 163
click at [228, 138] on img at bounding box center [263, 109] width 216 height 163
click at [241, 92] on img at bounding box center [263, 109] width 216 height 163
click at [153, 41] on div at bounding box center [263, 129] width 527 height 259
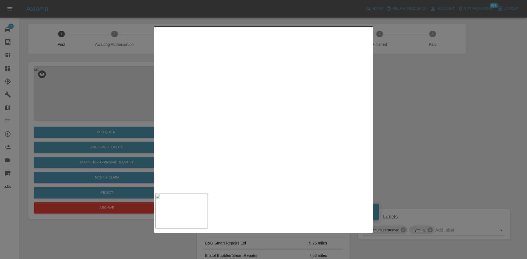
click at [271, 76] on img at bounding box center [88, 28] width 649 height 490
click at [268, 81] on img at bounding box center [263, 109] width 216 height 163
click at [280, 92] on img at bounding box center [248, 194] width 649 height 490
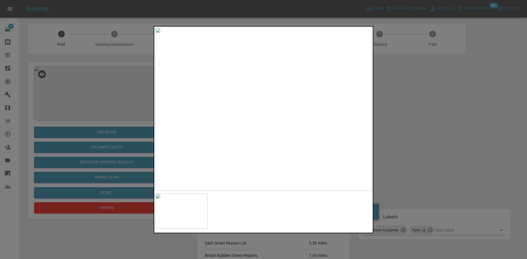
click at [213, 113] on img at bounding box center [263, 109] width 216 height 163
click at [231, 127] on img at bounding box center [263, 109] width 216 height 163
click at [63, 119] on div at bounding box center [263, 129] width 527 height 259
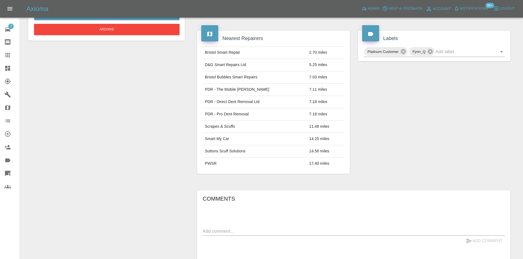
scroll to position [32, 0]
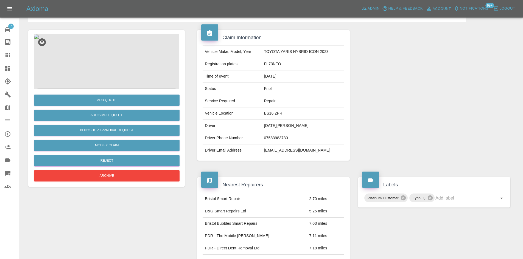
click at [95, 40] on img at bounding box center [106, 61] width 145 height 55
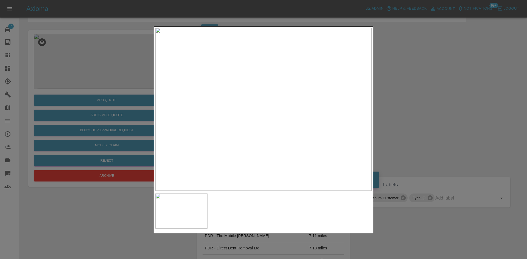
click at [245, 72] on img at bounding box center [263, 109] width 216 height 163
click at [232, 88] on img at bounding box center [319, 220] width 649 height 490
click at [224, 93] on img at bounding box center [319, 220] width 649 height 490
click at [112, 151] on div at bounding box center [263, 129] width 527 height 259
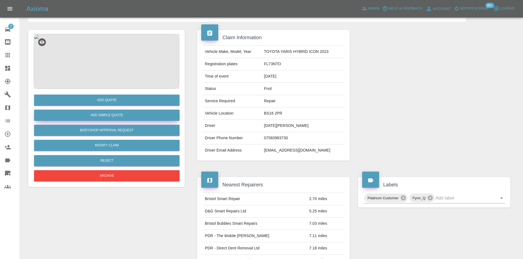
click at [117, 114] on button "Add Simple Quote" at bounding box center [106, 115] width 145 height 11
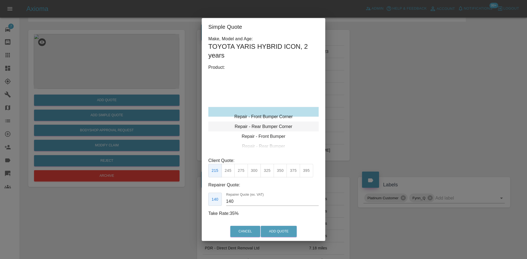
type input "120"
click at [266, 122] on div "Repair - Rear Bumper Corner" at bounding box center [263, 122] width 110 height 10
click at [230, 169] on button "199" at bounding box center [227, 170] width 13 height 13
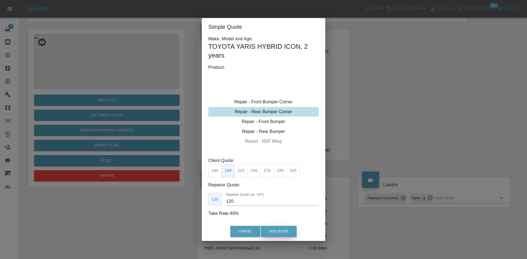
click at [277, 231] on button "Add Quote" at bounding box center [279, 231] width 36 height 11
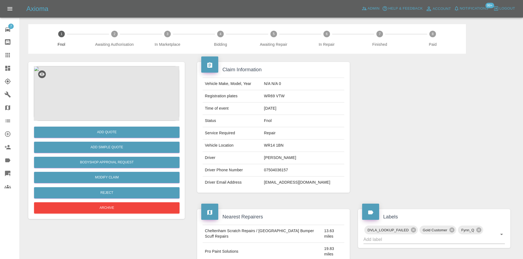
click at [115, 82] on img at bounding box center [106, 93] width 145 height 55
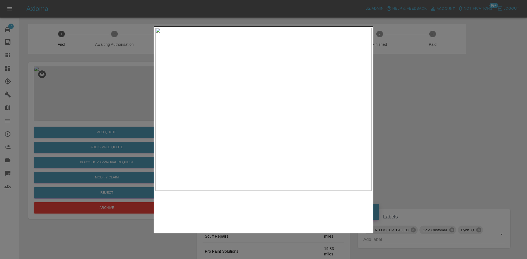
click at [237, 118] on img at bounding box center [263, 109] width 216 height 163
click at [202, 126] on img at bounding box center [263, 109] width 216 height 163
click at [142, 118] on div at bounding box center [263, 129] width 527 height 259
click at [67, 103] on div at bounding box center [263, 129] width 527 height 259
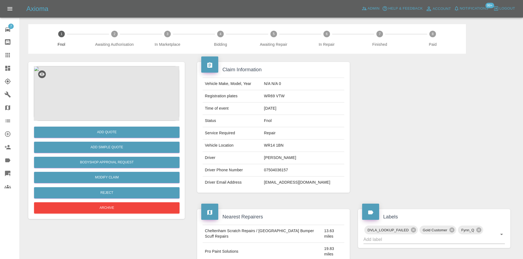
click at [117, 96] on img at bounding box center [106, 93] width 145 height 55
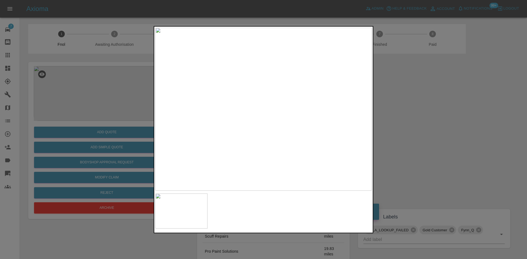
click at [257, 120] on img at bounding box center [263, 109] width 216 height 163
click at [255, 91] on img at bounding box center [274, 82] width 649 height 490
click at [244, 99] on img at bounding box center [272, 62] width 649 height 490
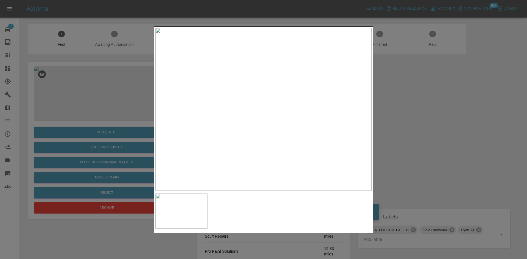
click at [131, 125] on div at bounding box center [263, 129] width 527 height 259
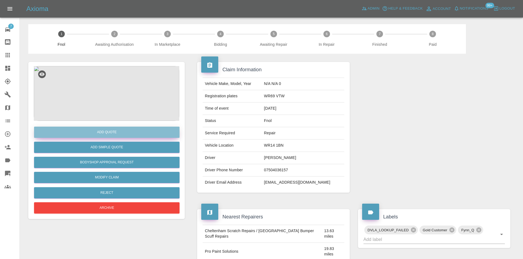
click at [117, 134] on button "Add Quote" at bounding box center [106, 132] width 145 height 11
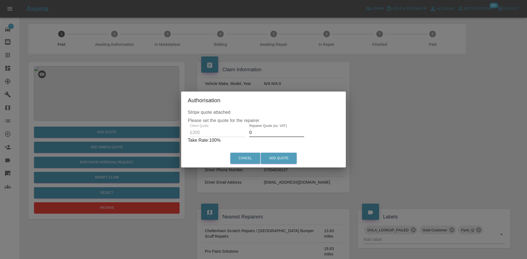
click at [196, 130] on div "Client Quote £300 Repairer Quote (ex. VAT) 0 Take Rate: 100 %" at bounding box center [263, 134] width 151 height 20
drag, startPoint x: 268, startPoint y: 132, endPoint x: 61, endPoint y: 150, distance: 207.7
click at [87, 142] on div "Authorisation Stripe quote attached Please set the quote for the repairer Clien…" at bounding box center [263, 129] width 527 height 259
type input "170"
click at [275, 164] on button "Add Quote" at bounding box center [279, 158] width 36 height 11
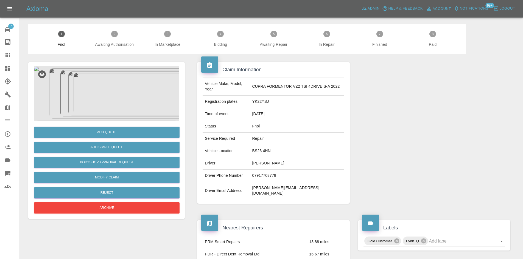
click at [120, 99] on img at bounding box center [106, 93] width 145 height 55
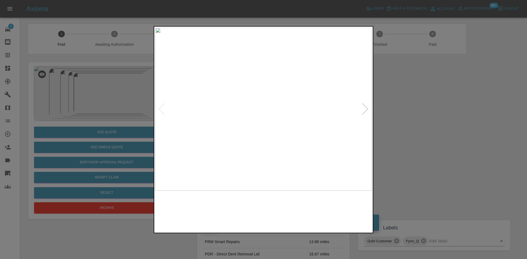
click at [257, 108] on img at bounding box center [263, 109] width 216 height 163
click at [257, 108] on img at bounding box center [282, 114] width 649 height 490
click at [272, 155] on img at bounding box center [263, 109] width 216 height 163
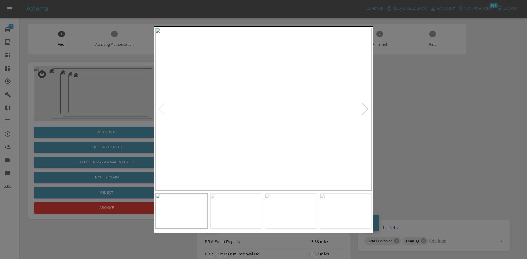
click at [272, 155] on img at bounding box center [263, 109] width 216 height 163
click at [243, 147] on img at bounding box center [263, 109] width 216 height 163
click at [243, 140] on img at bounding box center [239, 109] width 216 height 163
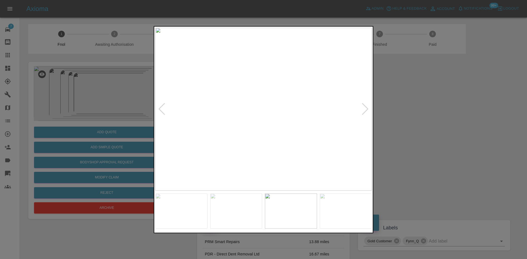
click at [267, 77] on img at bounding box center [263, 109] width 216 height 163
click at [268, 89] on img at bounding box center [252, 206] width 649 height 490
click at [252, 130] on img at bounding box center [263, 109] width 216 height 163
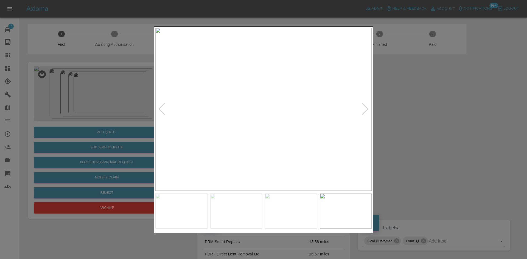
click at [254, 77] on img at bounding box center [263, 109] width 216 height 163
click at [276, 126] on img at bounding box center [293, 207] width 649 height 490
click at [191, 145] on img at bounding box center [263, 109] width 216 height 163
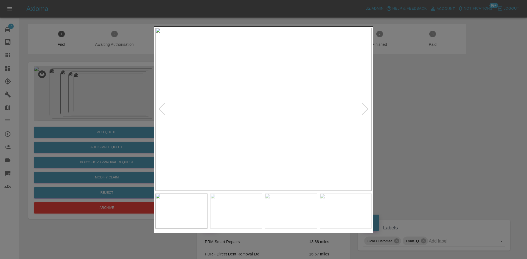
click at [243, 77] on img at bounding box center [263, 109] width 216 height 163
click at [242, 72] on img at bounding box center [318, 171] width 649 height 490
click at [237, 100] on img at bounding box center [318, 155] width 649 height 490
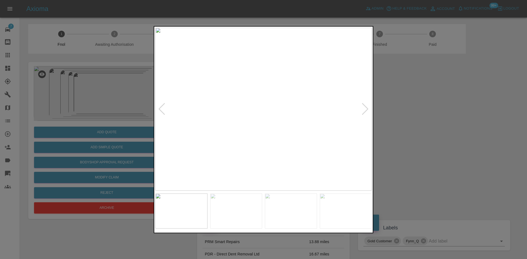
click at [239, 107] on img at bounding box center [263, 109] width 216 height 163
click at [211, 112] on img at bounding box center [226, 109] width 216 height 163
click at [268, 110] on img at bounding box center [263, 109] width 216 height 163
click at [261, 113] on img at bounding box center [250, 106] width 649 height 490
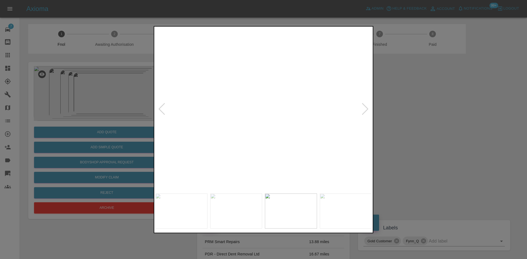
click at [261, 113] on img at bounding box center [250, 106] width 649 height 490
click at [211, 140] on img at bounding box center [263, 109] width 216 height 163
click at [267, 94] on img at bounding box center [263, 109] width 216 height 163
click at [267, 94] on img at bounding box center [252, 156] width 649 height 490
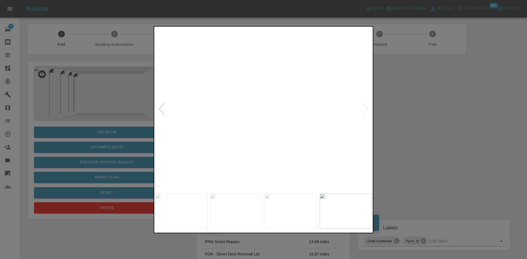
click at [267, 94] on img at bounding box center [252, 156] width 649 height 490
click at [208, 107] on img at bounding box center [242, 109] width 216 height 163
click at [218, 112] on img at bounding box center [263, 109] width 216 height 163
click at [266, 117] on img at bounding box center [263, 109] width 216 height 163
click at [253, 120] on img at bounding box center [263, 109] width 216 height 163
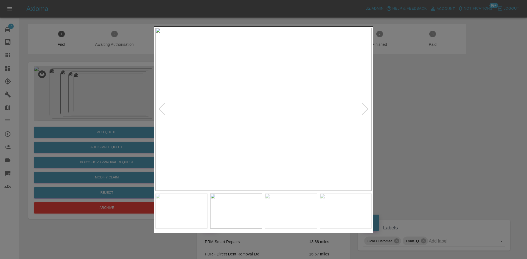
click at [278, 120] on img at bounding box center [263, 109] width 216 height 163
click at [268, 123] on img at bounding box center [263, 109] width 216 height 163
click at [293, 121] on img at bounding box center [263, 109] width 216 height 163
click at [263, 79] on img at bounding box center [263, 109] width 216 height 163
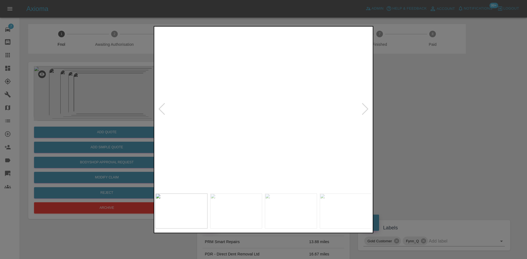
click at [239, 34] on img at bounding box center [236, 113] width 649 height 490
click at [269, 147] on img at bounding box center [237, 114] width 649 height 490
drag, startPoint x: 89, startPoint y: 88, endPoint x: 87, endPoint y: 103, distance: 15.2
click at [89, 88] on div at bounding box center [263, 129] width 527 height 259
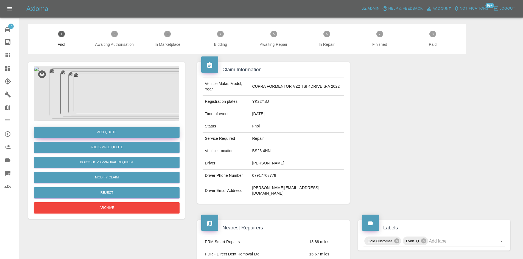
click at [97, 139] on div "Add Quote" at bounding box center [106, 132] width 145 height 14
click at [100, 133] on button "Add Quote" at bounding box center [106, 132] width 145 height 11
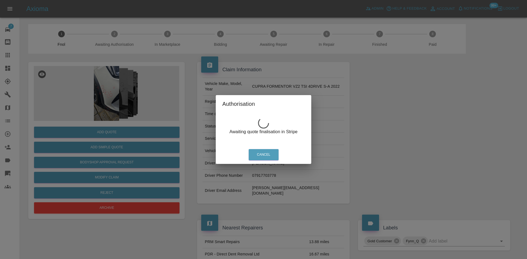
click at [131, 96] on div "Authorisation Awaiting quote finalisation in Stripe Cancel" at bounding box center [263, 129] width 527 height 259
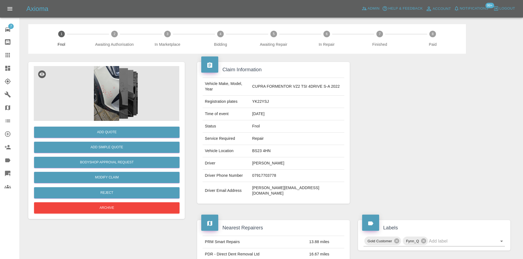
click at [128, 102] on img at bounding box center [106, 93] width 145 height 55
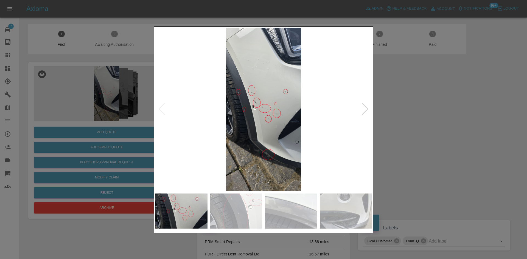
click at [287, 148] on img at bounding box center [263, 109] width 216 height 163
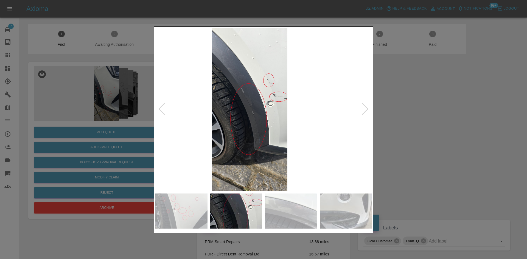
click at [268, 150] on img at bounding box center [250, 109] width 216 height 163
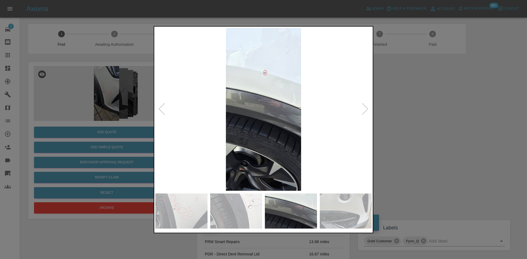
click at [282, 132] on img at bounding box center [263, 109] width 216 height 163
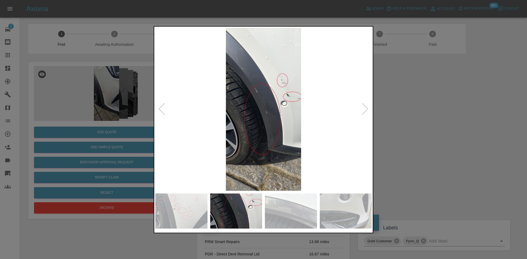
click at [269, 93] on img at bounding box center [263, 109] width 216 height 163
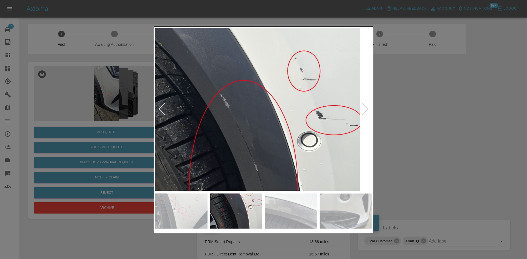
click at [269, 95] on img at bounding box center [247, 158] width 649 height 490
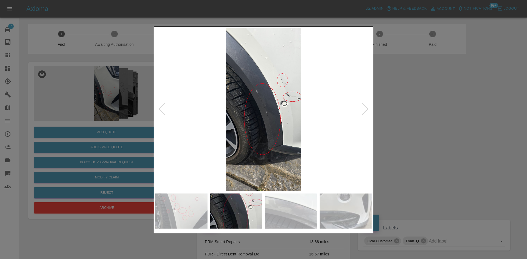
click at [266, 129] on img at bounding box center [263, 109] width 216 height 163
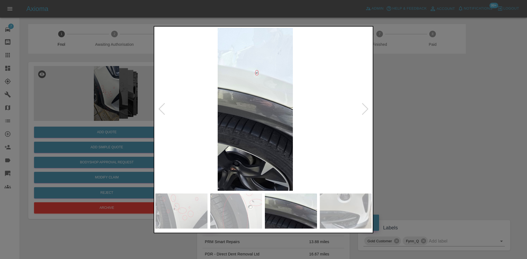
click at [236, 132] on img at bounding box center [255, 109] width 216 height 163
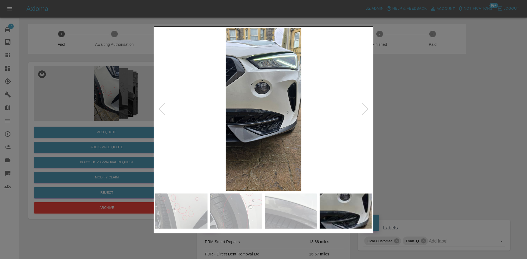
click at [213, 129] on img at bounding box center [263, 109] width 216 height 163
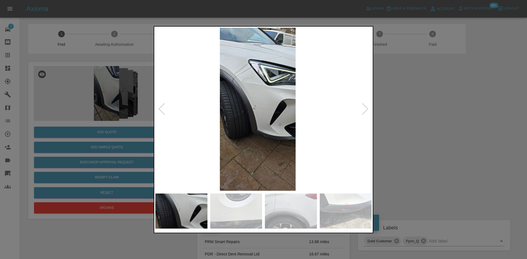
click at [228, 133] on img at bounding box center [258, 109] width 216 height 163
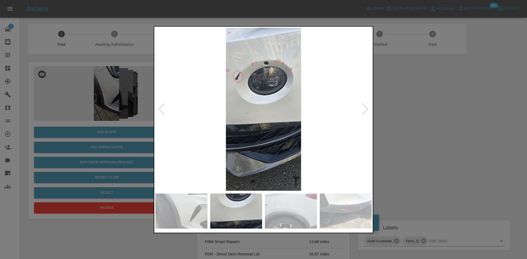
click at [243, 133] on img at bounding box center [263, 109] width 216 height 163
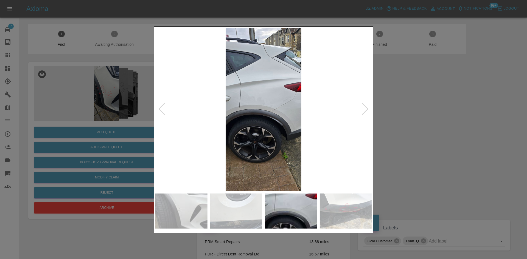
click at [242, 133] on img at bounding box center [263, 109] width 216 height 163
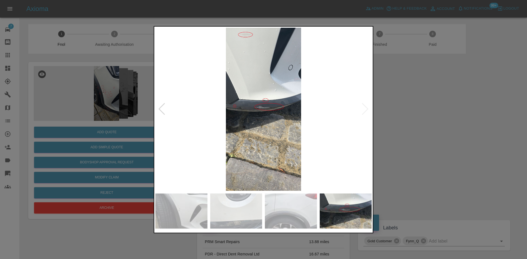
click at [242, 133] on img at bounding box center [263, 109] width 216 height 163
drag, startPoint x: 109, startPoint y: 92, endPoint x: 110, endPoint y: 115, distance: 23.3
click at [109, 93] on div at bounding box center [263, 129] width 527 height 259
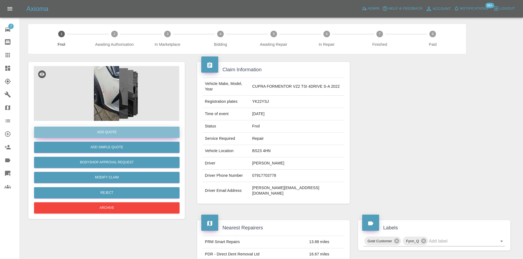
click at [108, 133] on button "Add Quote" at bounding box center [106, 132] width 145 height 11
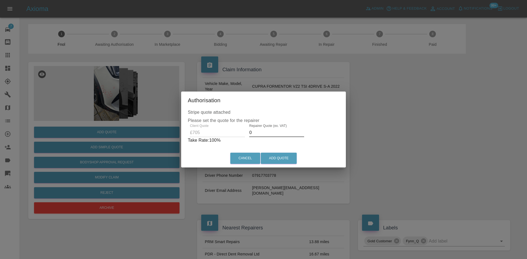
click at [224, 136] on div "Client Quote £705 Repairer Quote (ex. VAT) 0 Take Rate: 100 %" at bounding box center [263, 134] width 151 height 20
drag, startPoint x: 265, startPoint y: 134, endPoint x: 142, endPoint y: 139, distance: 123.1
click at [169, 137] on div "Authorisation Stripe quote attached Please set the quote for the repairer Clien…" at bounding box center [263, 129] width 527 height 259
type input "425"
click at [280, 158] on button "Add Quote" at bounding box center [279, 158] width 36 height 11
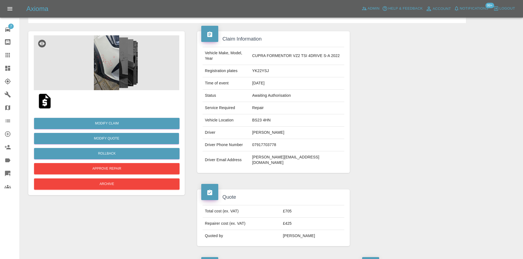
scroll to position [27, 0]
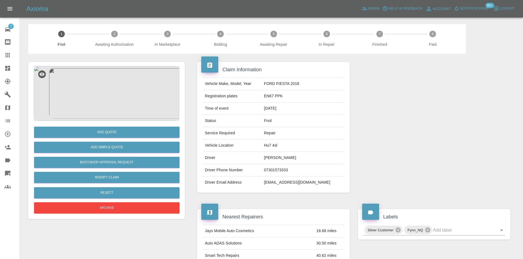
click at [108, 99] on img at bounding box center [106, 93] width 145 height 55
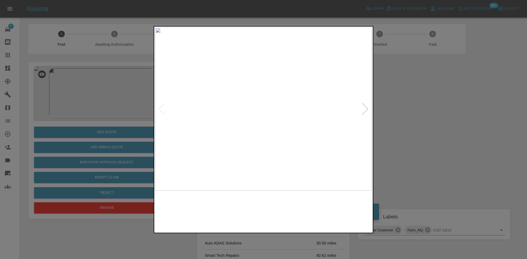
click at [219, 116] on img at bounding box center [263, 109] width 216 height 163
click at [234, 115] on img at bounding box center [263, 109] width 216 height 163
click at [266, 86] on img at bounding box center [266, 109] width 216 height 163
click at [248, 81] on img at bounding box center [263, 109] width 216 height 163
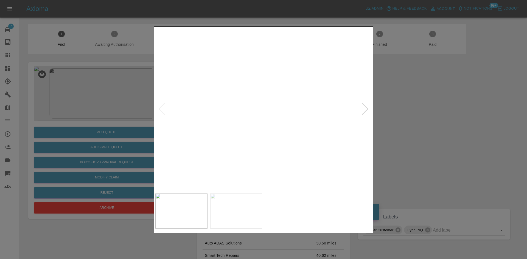
click at [248, 85] on img at bounding box center [308, 194] width 649 height 490
click at [158, 144] on img at bounding box center [263, 109] width 216 height 163
click at [186, 137] on img at bounding box center [263, 109] width 216 height 163
click at [249, 69] on img at bounding box center [263, 109] width 216 height 163
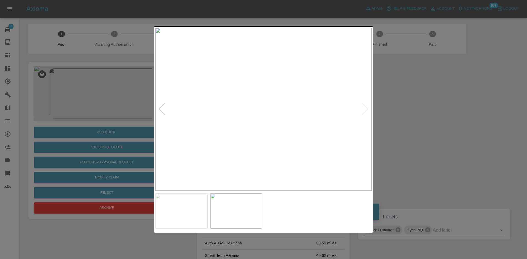
click at [249, 69] on img at bounding box center [263, 109] width 216 height 163
click at [257, 128] on img at bounding box center [307, 231] width 649 height 490
click at [195, 134] on img at bounding box center [222, 109] width 216 height 163
click at [248, 131] on img at bounding box center [263, 109] width 216 height 163
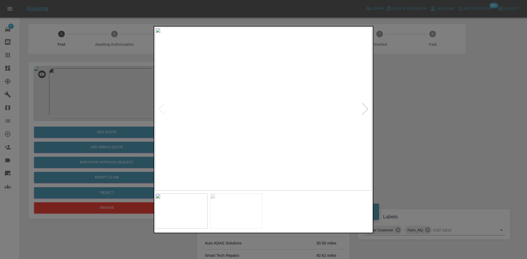
click at [258, 94] on img at bounding box center [263, 109] width 216 height 163
click at [244, 155] on img at bounding box center [264, 226] width 649 height 490
click at [215, 134] on img at bounding box center [264, 236] width 649 height 490
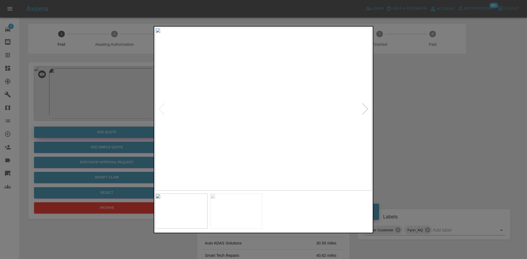
drag, startPoint x: 91, startPoint y: 119, endPoint x: 117, endPoint y: 134, distance: 30.4
click at [91, 119] on div at bounding box center [263, 129] width 527 height 259
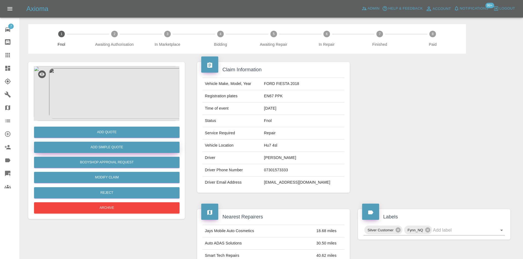
click at [116, 144] on button "Add Simple Quote" at bounding box center [106, 147] width 145 height 11
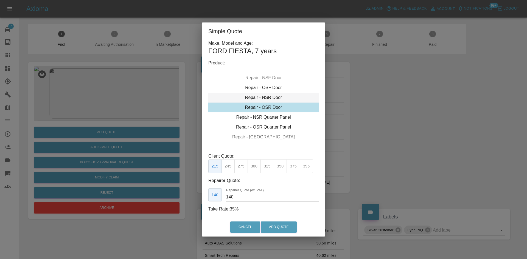
click at [264, 99] on div "Repair - NSR Door" at bounding box center [263, 98] width 110 height 10
click at [309, 170] on button "395" at bounding box center [306, 166] width 13 height 13
drag, startPoint x: 241, startPoint y: 201, endPoint x: 187, endPoint y: 201, distance: 53.8
click at [189, 201] on div "Simple Quote Make, Model and Age: FORD FIESTA , 7 years Product: Repair - Front…" at bounding box center [263, 129] width 527 height 259
type input "250"
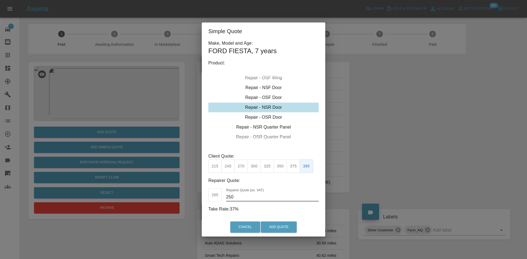
click at [277, 220] on div "Cancel Add Quote" at bounding box center [264, 227] width 124 height 18
click at [278, 224] on button "Add Quote" at bounding box center [279, 227] width 36 height 11
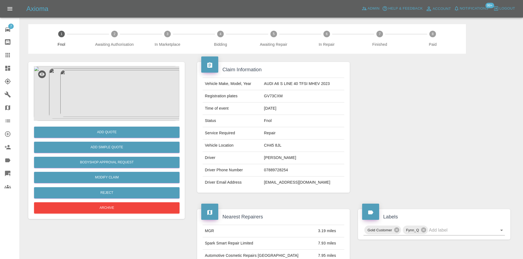
click at [121, 85] on img at bounding box center [106, 93] width 145 height 55
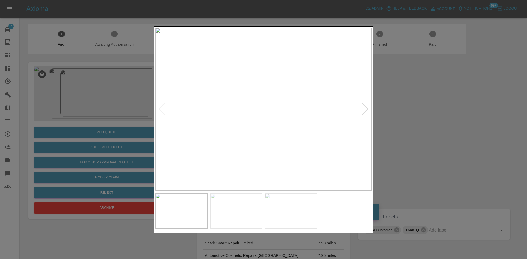
click at [223, 116] on img at bounding box center [263, 109] width 216 height 163
click at [245, 122] on img at bounding box center [263, 109] width 216 height 163
click at [231, 121] on img at bounding box center [251, 109] width 216 height 163
click at [228, 126] on img at bounding box center [263, 109] width 216 height 163
click at [229, 125] on img at bounding box center [263, 109] width 216 height 163
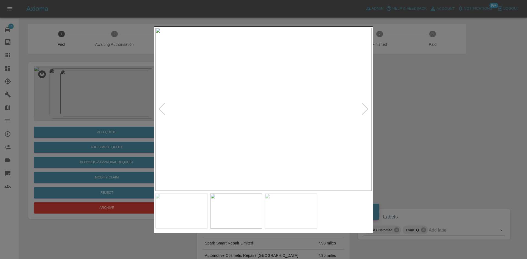
click at [261, 130] on img at bounding box center [263, 109] width 216 height 163
click at [293, 129] on img at bounding box center [263, 109] width 216 height 163
drag, startPoint x: 48, startPoint y: 98, endPoint x: 53, endPoint y: 107, distance: 10.2
click at [48, 98] on div at bounding box center [263, 129] width 527 height 259
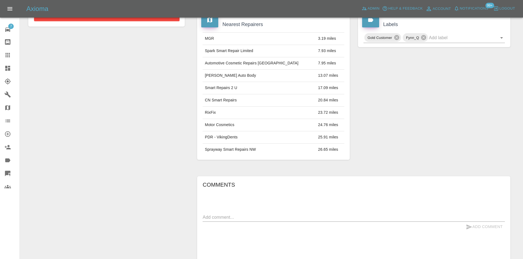
scroll to position [264, 0]
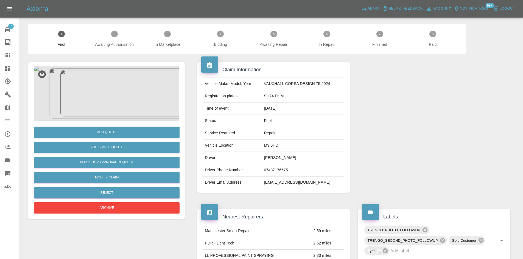
click at [107, 76] on img at bounding box center [106, 93] width 145 height 55
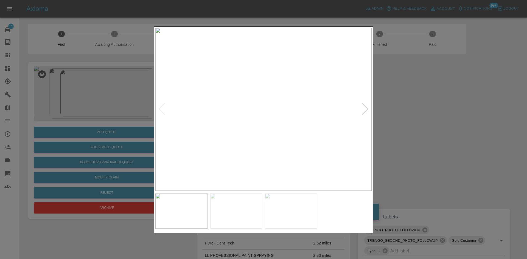
click at [222, 136] on img at bounding box center [263, 109] width 216 height 163
click at [234, 147] on img at bounding box center [263, 109] width 216 height 163
click at [240, 155] on img at bounding box center [263, 109] width 216 height 163
click at [260, 155] on img at bounding box center [263, 109] width 216 height 163
click at [260, 140] on img at bounding box center [274, 109] width 216 height 163
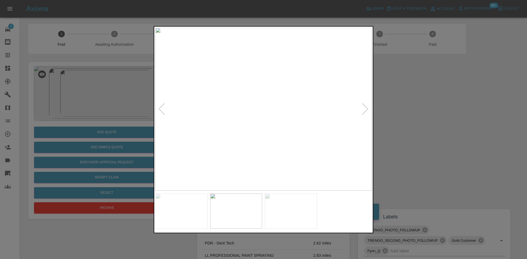
click at [252, 140] on img at bounding box center [263, 109] width 216 height 163
click at [258, 141] on img at bounding box center [263, 109] width 216 height 163
click at [261, 141] on img at bounding box center [263, 109] width 216 height 163
drag, startPoint x: 123, startPoint y: 100, endPoint x: 151, endPoint y: 0, distance: 103.8
click at [124, 99] on div at bounding box center [263, 129] width 527 height 259
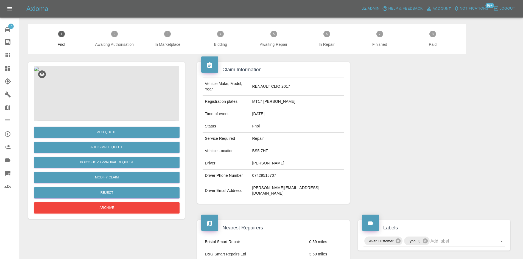
click at [103, 117] on img at bounding box center [106, 93] width 145 height 55
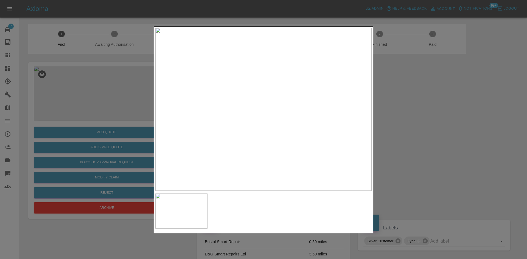
click at [245, 122] on img at bounding box center [263, 109] width 216 height 163
click at [302, 118] on img at bounding box center [263, 109] width 216 height 163
click at [301, 117] on img at bounding box center [148, 84] width 649 height 490
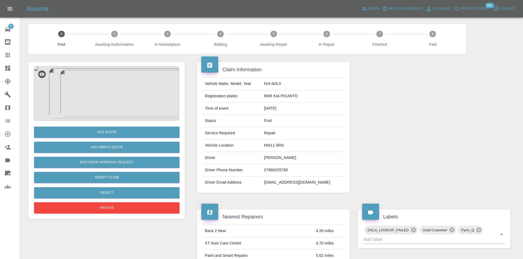
click at [121, 96] on img at bounding box center [106, 93] width 145 height 55
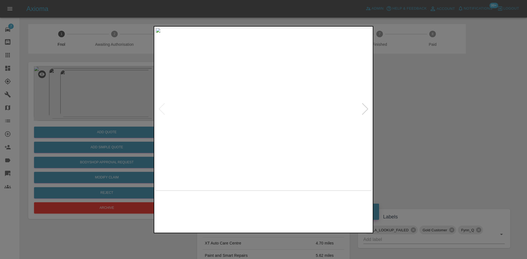
click at [238, 140] on img at bounding box center [263, 109] width 216 height 163
click at [220, 144] on img at bounding box center [263, 109] width 216 height 163
click at [238, 137] on img at bounding box center [263, 109] width 216 height 163
click at [279, 130] on img at bounding box center [263, 109] width 216 height 163
click at [264, 127] on img at bounding box center [263, 109] width 216 height 163
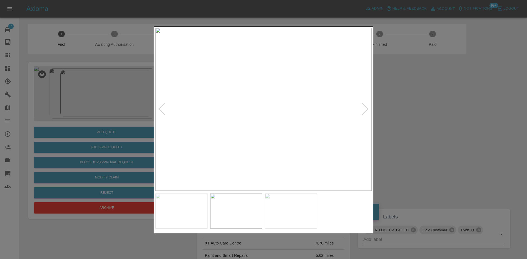
click at [264, 127] on img at bounding box center [263, 109] width 216 height 163
click at [264, 127] on img at bounding box center [261, 56] width 649 height 490
click at [276, 131] on img at bounding box center [263, 109] width 216 height 163
click at [256, 132] on img at bounding box center [263, 109] width 216 height 163
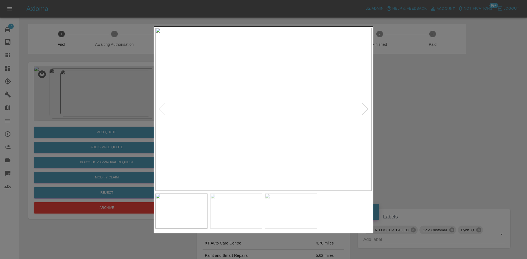
click at [256, 132] on img at bounding box center [263, 109] width 216 height 163
click at [294, 136] on img at bounding box center [305, 43] width 649 height 490
click at [263, 135] on img at bounding box center [322, 45] width 649 height 490
click at [263, 135] on img at bounding box center [263, 109] width 216 height 163
click at [262, 146] on img at bounding box center [264, 32] width 649 height 490
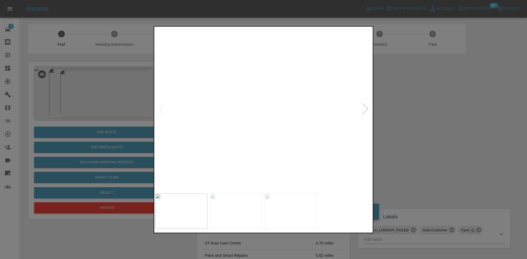
click at [262, 146] on img at bounding box center [264, 32] width 649 height 490
click at [101, 134] on div at bounding box center [263, 129] width 527 height 259
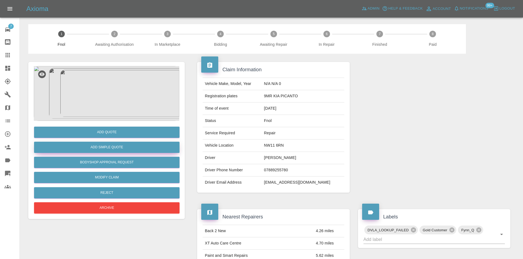
click at [119, 144] on button "Add Simple Quote" at bounding box center [106, 147] width 145 height 11
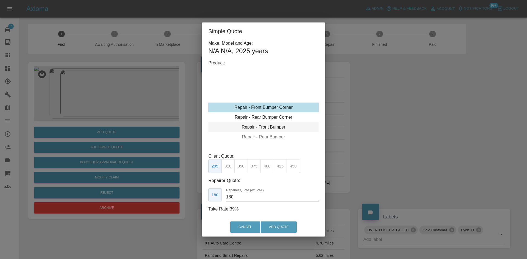
type input "120"
click at [272, 112] on div "Repair - Front Bumper Corner" at bounding box center [263, 108] width 110 height 10
click at [270, 116] on div "Repair - Rear Bumper Corner" at bounding box center [263, 118] width 110 height 10
click at [228, 166] on button "199" at bounding box center [227, 166] width 13 height 13
drag, startPoint x: 241, startPoint y: 198, endPoint x: 195, endPoint y: 192, distance: 47.0
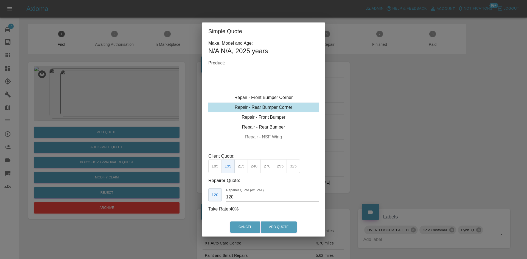
click at [206, 195] on div "Make, Model and Age: N/A N/A , 2025 years Product: Repair - Front Bumper Corner…" at bounding box center [264, 129] width 124 height 178
click at [282, 226] on button "Add Quote" at bounding box center [279, 227] width 36 height 11
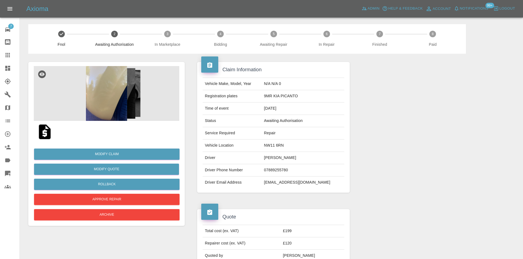
click at [96, 102] on img at bounding box center [106, 93] width 145 height 55
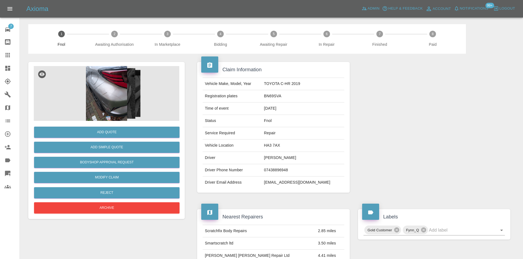
click at [106, 99] on img at bounding box center [106, 93] width 145 height 55
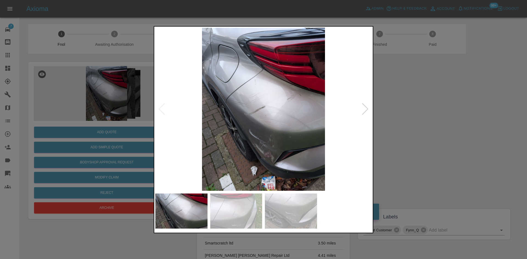
click at [182, 119] on img at bounding box center [263, 109] width 216 height 163
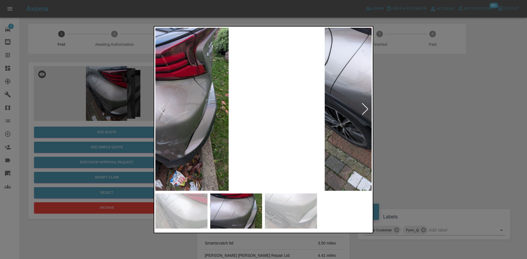
click at [151, 130] on div at bounding box center [263, 129] width 527 height 259
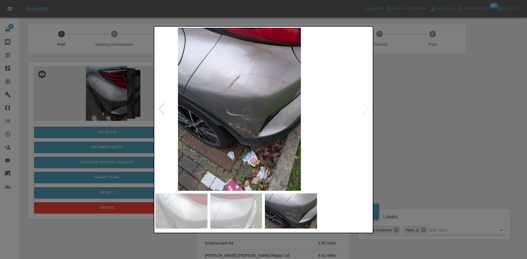
click at [151, 125] on div at bounding box center [263, 129] width 527 height 259
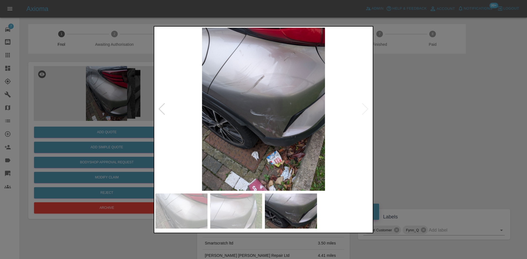
click at [294, 129] on img at bounding box center [263, 109] width 216 height 163
click at [293, 129] on img at bounding box center [263, 109] width 216 height 163
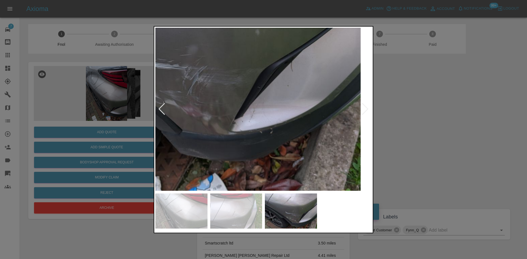
click at [238, 139] on img at bounding box center [176, 49] width 649 height 490
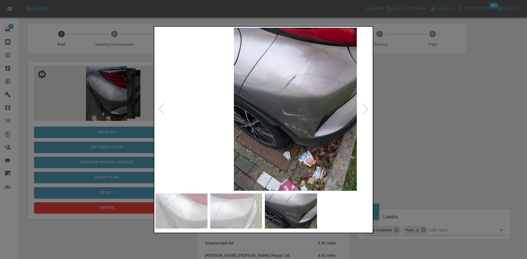
click at [265, 143] on img at bounding box center [295, 109] width 216 height 163
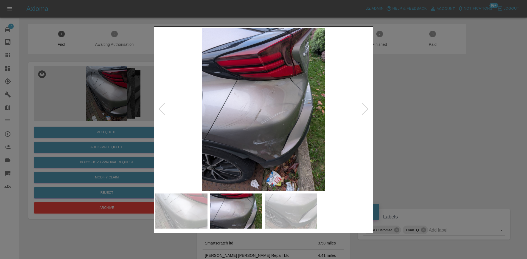
click at [259, 111] on img at bounding box center [263, 109] width 216 height 163
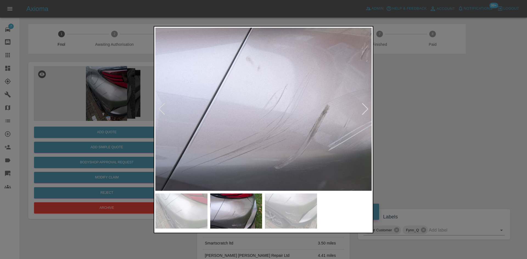
click at [289, 121] on img at bounding box center [335, 106] width 649 height 490
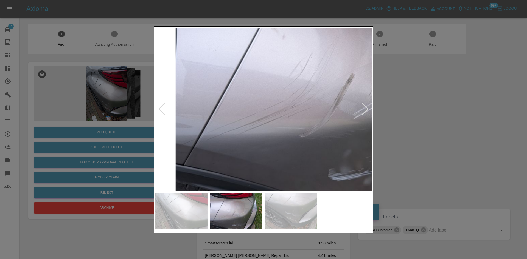
click at [288, 101] on img at bounding box center [360, 75] width 649 height 490
click at [280, 119] on img at bounding box center [360, 75] width 649 height 490
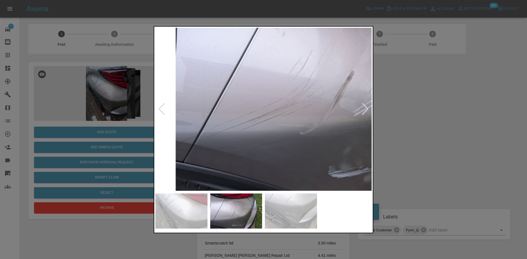
click at [281, 96] on img at bounding box center [360, 72] width 649 height 490
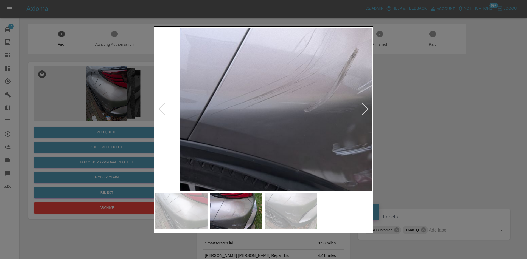
click at [266, 108] on img at bounding box center [364, 49] width 649 height 490
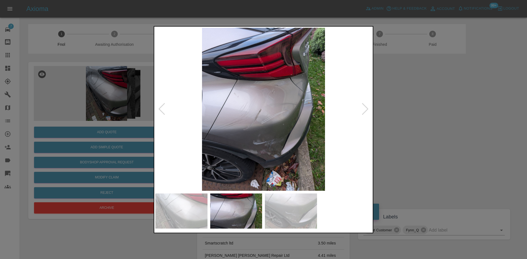
click at [266, 108] on img at bounding box center [263, 109] width 216 height 163
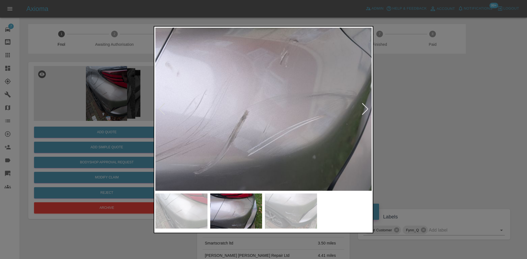
click at [247, 118] on img at bounding box center [254, 112] width 649 height 490
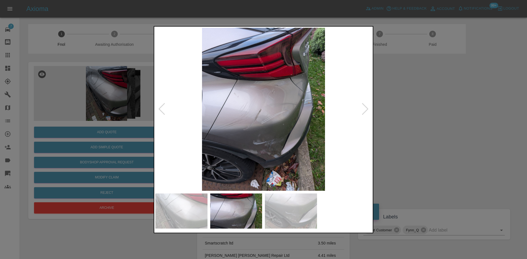
click at [273, 125] on img at bounding box center [263, 109] width 216 height 163
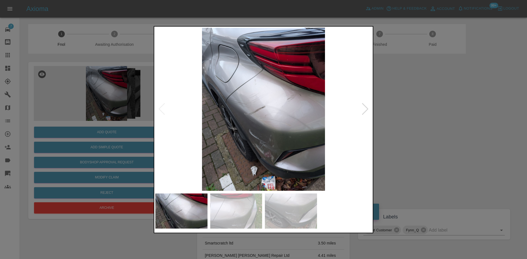
click at [222, 97] on img at bounding box center [263, 109] width 216 height 163
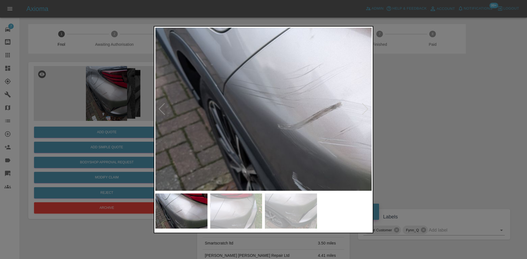
click at [243, 107] on img at bounding box center [335, 112] width 649 height 490
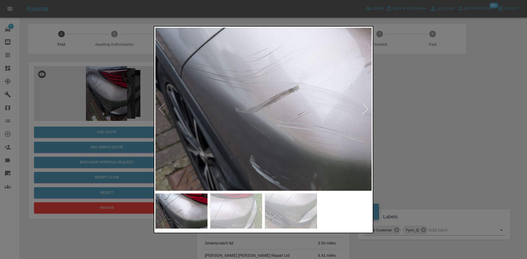
click at [267, 105] on img at bounding box center [293, 96] width 649 height 490
click at [255, 93] on img at bounding box center [292, 96] width 649 height 490
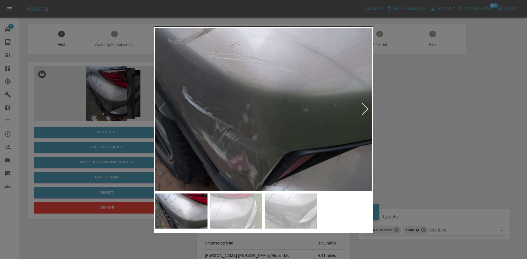
click at [287, 83] on img at bounding box center [225, 27] width 649 height 490
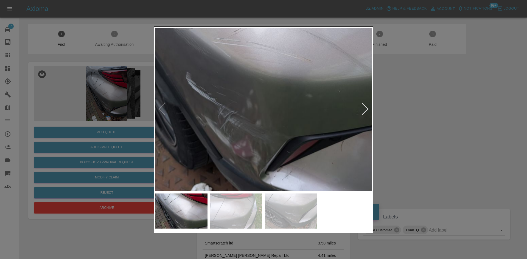
click at [276, 88] on img at bounding box center [229, 12] width 649 height 490
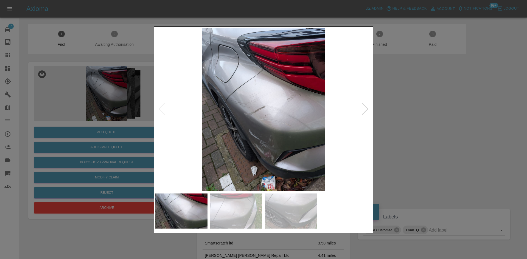
click at [158, 125] on img at bounding box center [263, 109] width 216 height 163
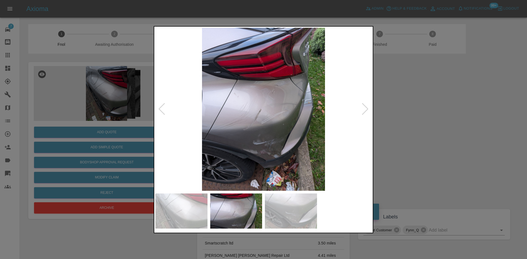
click at [123, 147] on div at bounding box center [263, 129] width 527 height 259
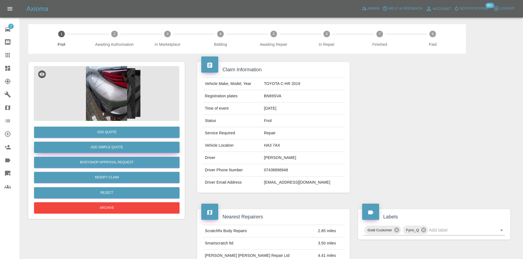
click at [114, 148] on button "Add Simple Quote" at bounding box center [106, 147] width 145 height 11
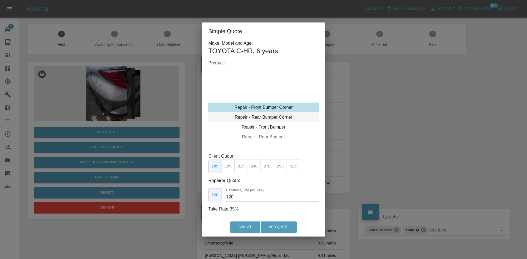
click at [265, 116] on div "Repair - Rear Bumper Corner" at bounding box center [263, 118] width 110 height 10
click at [243, 166] on button "215" at bounding box center [240, 166] width 13 height 13
drag, startPoint x: 238, startPoint y: 199, endPoint x: 173, endPoint y: 189, distance: 65.8
click at [181, 191] on div "Simple Quote Make, Model and Age: TOYOTA C-HR , 6 years Product: Repair - Front…" at bounding box center [263, 129] width 527 height 259
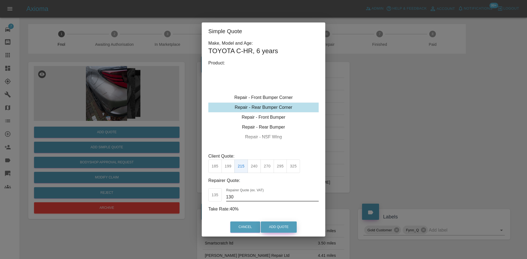
type input "130"
click at [272, 229] on button "Add Quote" at bounding box center [279, 227] width 36 height 11
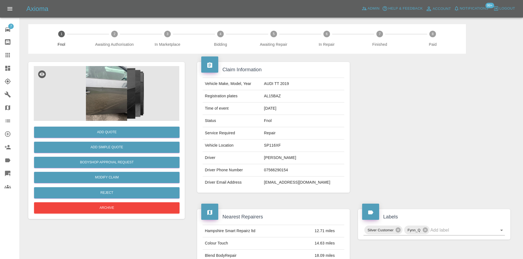
click at [99, 79] on img at bounding box center [106, 93] width 145 height 55
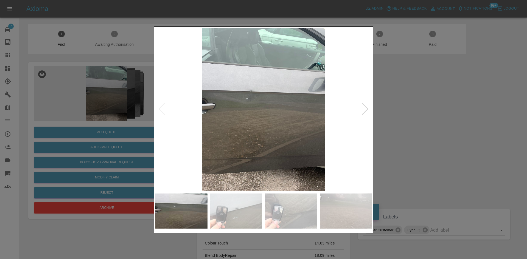
click at [212, 124] on img at bounding box center [263, 109] width 216 height 163
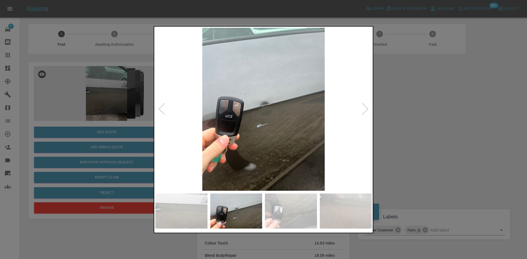
click at [234, 127] on img at bounding box center [263, 109] width 216 height 163
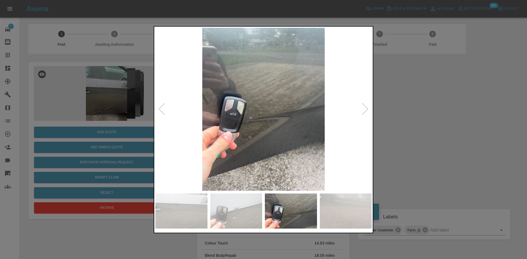
click at [237, 122] on img at bounding box center [263, 109] width 216 height 163
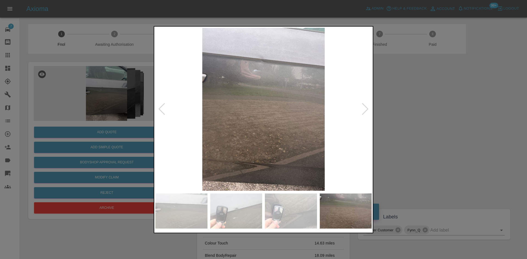
click at [271, 95] on img at bounding box center [263, 109] width 216 height 163
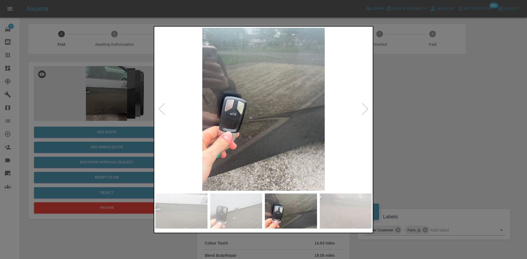
click at [224, 136] on img at bounding box center [263, 109] width 216 height 163
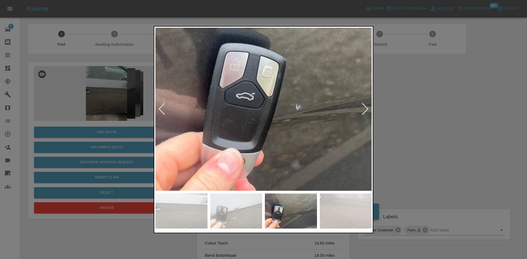
click at [220, 155] on img at bounding box center [336, 81] width 649 height 490
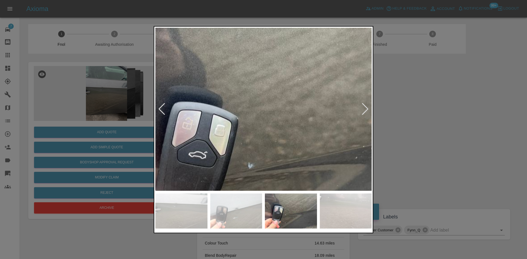
click at [214, 172] on img at bounding box center [288, 140] width 649 height 490
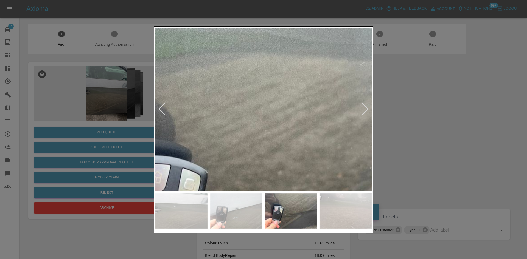
click at [249, 175] on img at bounding box center [258, 194] width 649 height 490
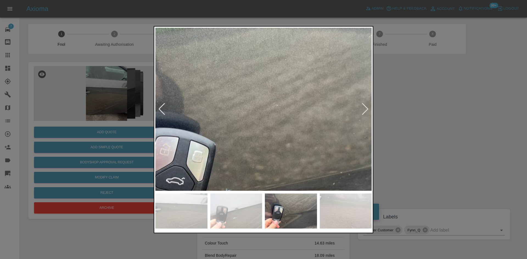
click at [266, 76] on img at bounding box center [266, 166] width 649 height 490
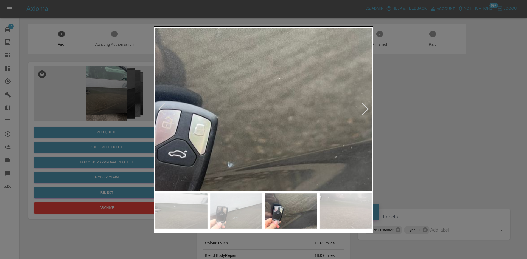
click at [250, 131] on img at bounding box center [268, 139] width 649 height 490
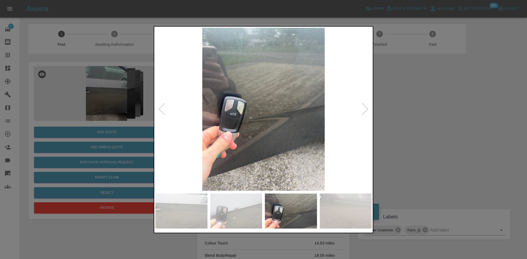
click at [260, 122] on img at bounding box center [263, 109] width 216 height 163
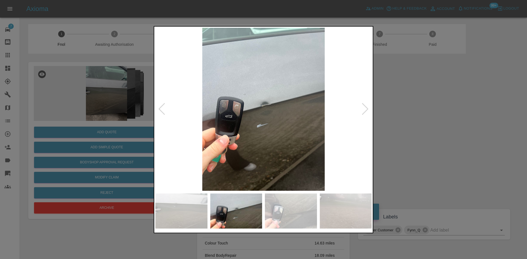
click at [265, 124] on img at bounding box center [263, 109] width 216 height 163
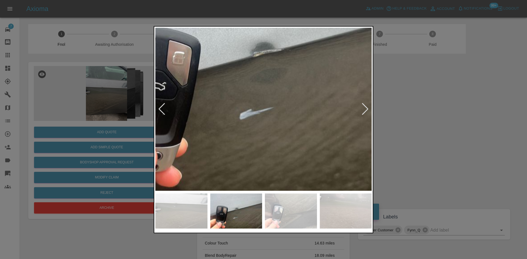
click at [264, 122] on img at bounding box center [259, 65] width 649 height 490
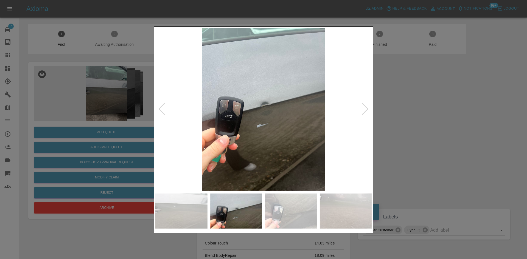
click at [267, 125] on img at bounding box center [263, 109] width 216 height 163
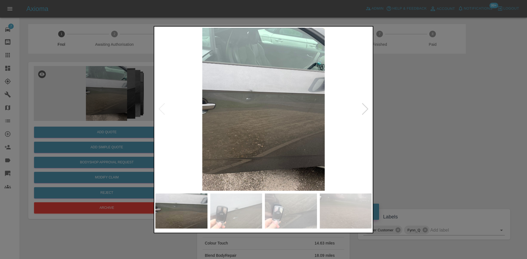
click at [251, 113] on img at bounding box center [263, 109] width 216 height 163
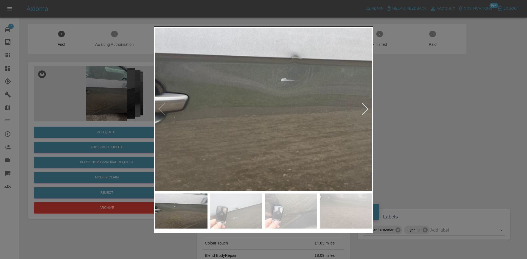
click at [281, 133] on img at bounding box center [332, 111] width 649 height 490
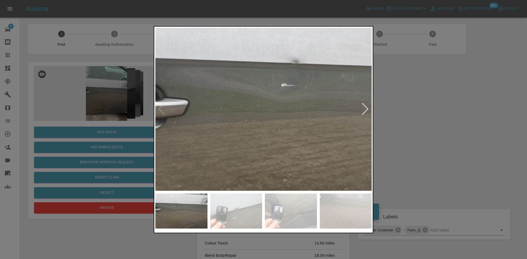
click at [281, 133] on img at bounding box center [332, 117] width 649 height 490
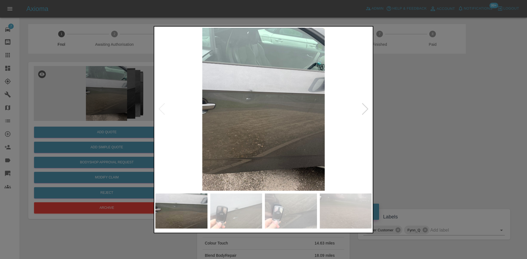
click at [254, 130] on img at bounding box center [263, 109] width 216 height 163
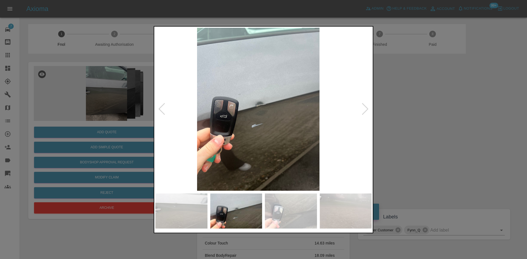
click at [257, 128] on img at bounding box center [258, 109] width 216 height 163
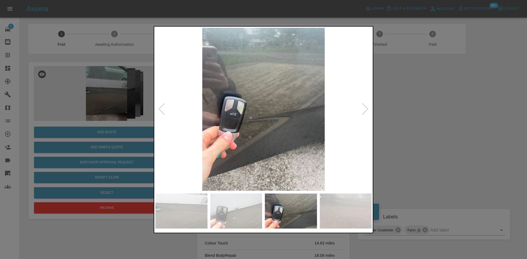
click at [236, 129] on img at bounding box center [263, 109] width 216 height 163
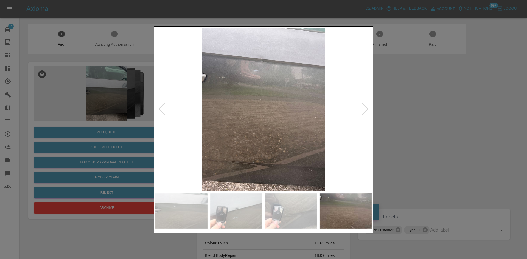
click at [221, 127] on img at bounding box center [263, 109] width 216 height 163
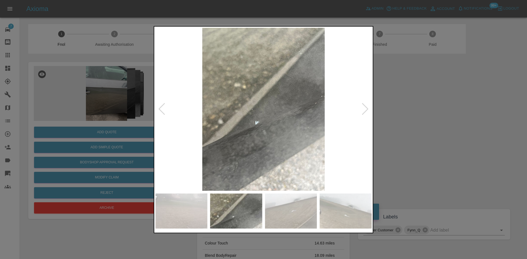
click at [263, 127] on img at bounding box center [263, 109] width 216 height 163
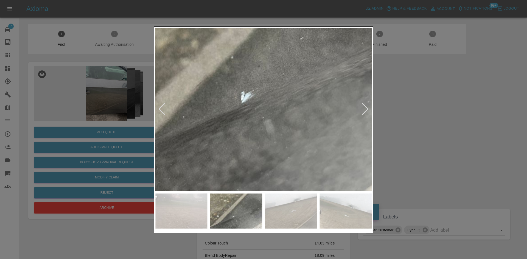
click at [251, 128] on img at bounding box center [266, 56] width 649 height 490
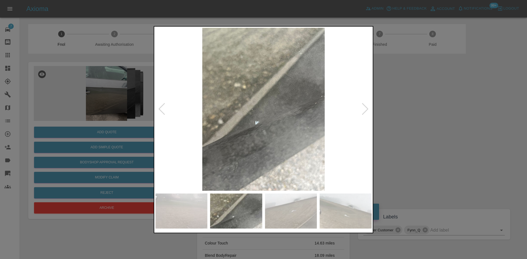
click at [278, 134] on img at bounding box center [263, 109] width 216 height 163
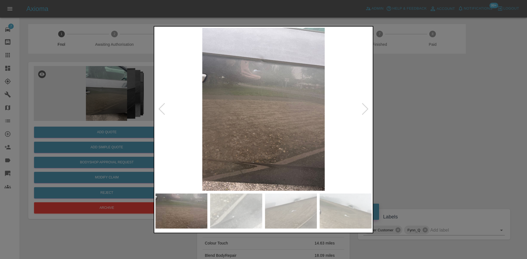
click at [266, 165] on img at bounding box center [263, 109] width 216 height 163
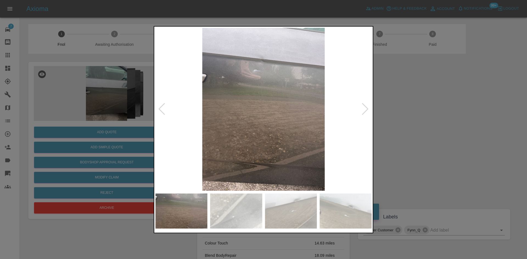
click at [248, 136] on img at bounding box center [263, 109] width 216 height 163
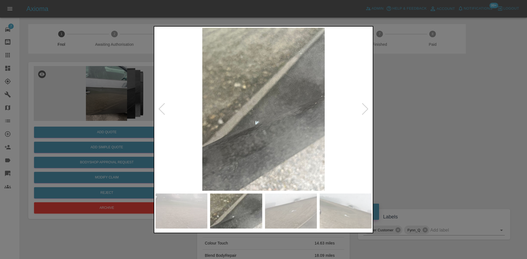
click at [231, 119] on img at bounding box center [263, 109] width 216 height 163
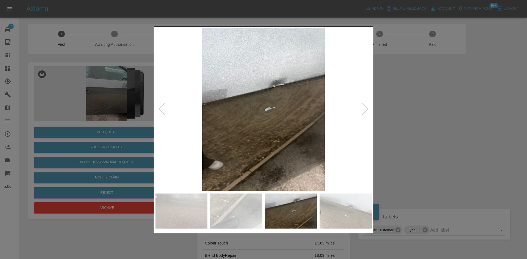
click at [231, 103] on img at bounding box center [263, 109] width 216 height 163
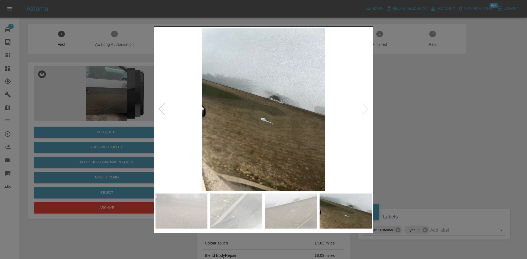
click at [136, 103] on div at bounding box center [263, 129] width 527 height 259
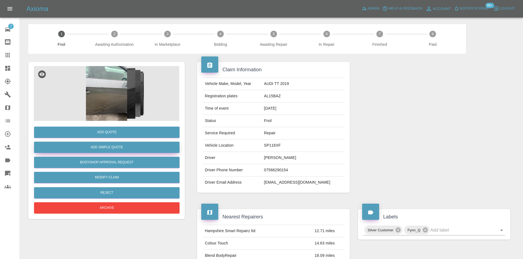
click at [127, 145] on button "Add Simple Quote" at bounding box center [106, 147] width 145 height 11
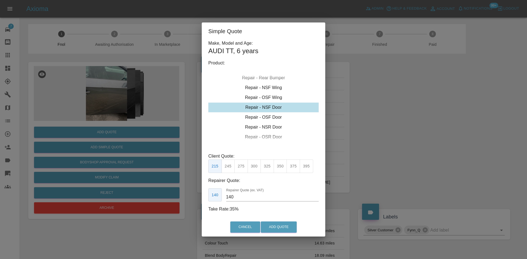
click at [261, 107] on div "Repair - NSF Door" at bounding box center [263, 108] width 110 height 10
click at [264, 94] on div "Repair - OSF Wing" at bounding box center [263, 98] width 110 height 10
click at [264, 125] on div "Repair - OSF Door" at bounding box center [263, 127] width 110 height 10
click at [278, 169] on button "350" at bounding box center [280, 166] width 13 height 13
click at [112, 181] on div "Simple Quote Make, Model and Age: AUDI TT , 6 years Product: Repair - Front Bum…" at bounding box center [263, 129] width 527 height 259
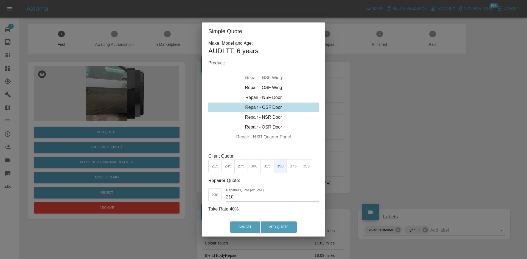
type input "210"
click at [280, 228] on button "Add Quote" at bounding box center [279, 227] width 36 height 11
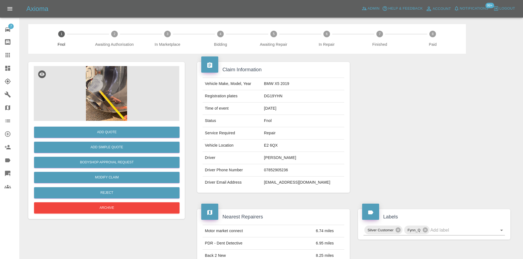
click at [113, 80] on img at bounding box center [106, 93] width 145 height 55
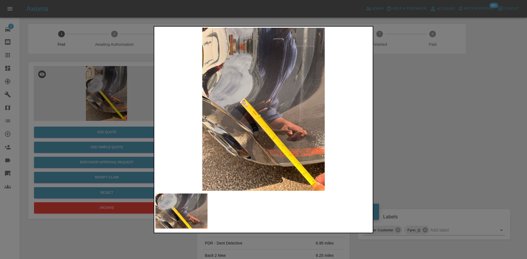
click at [206, 121] on img at bounding box center [263, 109] width 216 height 163
click at [212, 132] on img at bounding box center [263, 109] width 216 height 163
click at [157, 107] on img at bounding box center [263, 109] width 216 height 163
drag, startPoint x: 83, startPoint y: 89, endPoint x: 151, endPoint y: 111, distance: 71.5
click at [84, 88] on div at bounding box center [263, 129] width 527 height 259
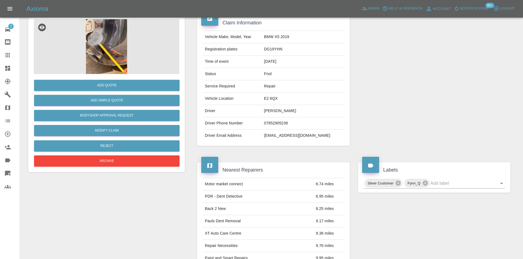
scroll to position [27, 0]
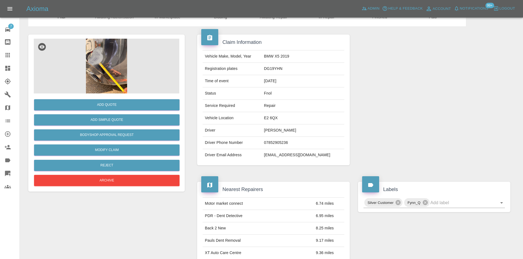
click at [101, 54] on img at bounding box center [106, 66] width 145 height 55
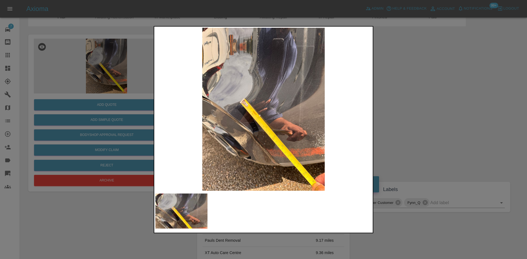
click at [247, 128] on img at bounding box center [263, 109] width 216 height 163
click at [247, 130] on img at bounding box center [263, 109] width 216 height 163
click at [251, 134] on img at bounding box center [263, 109] width 216 height 163
click at [252, 134] on img at bounding box center [263, 109] width 216 height 163
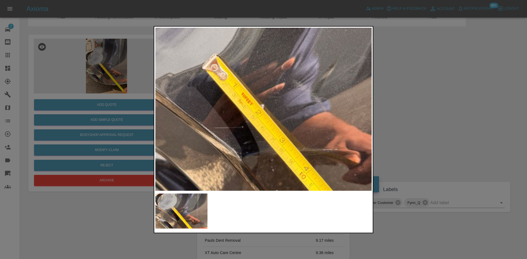
click at [202, 215] on div at bounding box center [264, 129] width 220 height 207
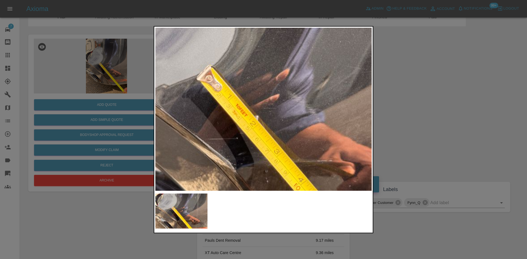
click at [244, 80] on img at bounding box center [267, 99] width 649 height 490
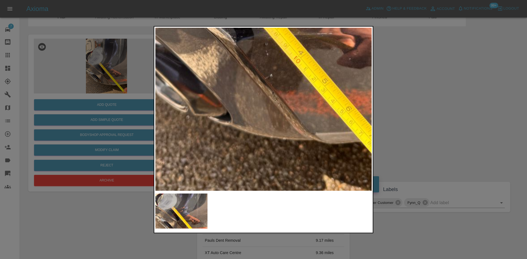
click at [97, 128] on div at bounding box center [263, 129] width 527 height 259
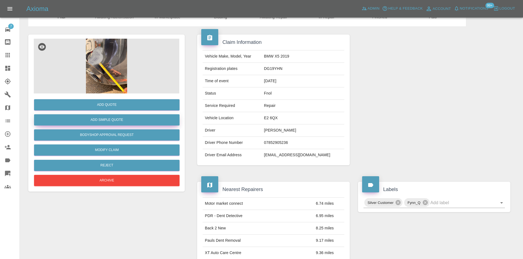
click at [104, 114] on button "Add Simple Quote" at bounding box center [106, 119] width 145 height 11
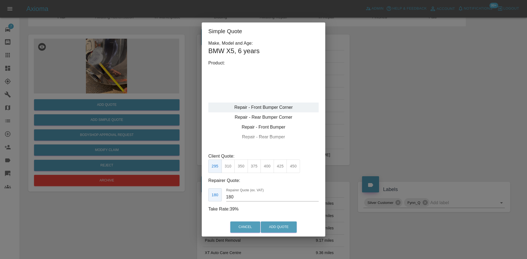
type input "120"
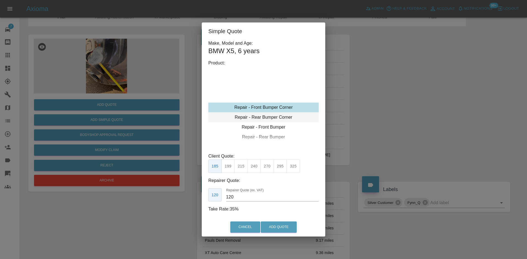
drag, startPoint x: 258, startPoint y: 111, endPoint x: 258, endPoint y: 115, distance: 4.1
click at [258, 111] on div "Repair - Front Bumper Corner" at bounding box center [263, 108] width 110 height 10
click at [258, 115] on div "Repair - Rear Bumper Corner" at bounding box center [263, 118] width 110 height 10
click at [226, 165] on button "199" at bounding box center [227, 166] width 13 height 13
click at [272, 224] on button "Add Quote" at bounding box center [279, 227] width 36 height 11
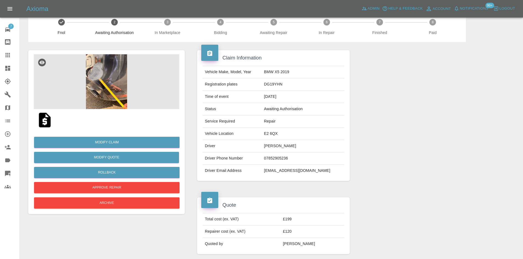
scroll to position [0, 0]
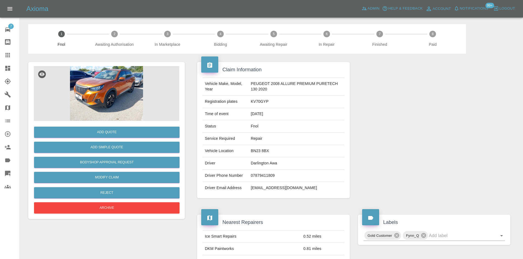
click at [120, 78] on img at bounding box center [106, 93] width 145 height 55
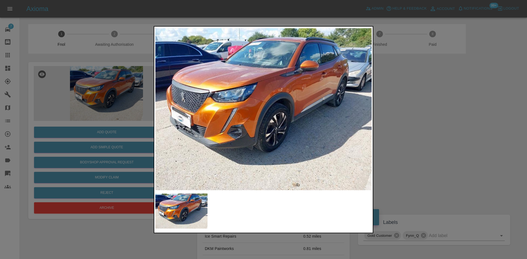
click at [205, 128] on img at bounding box center [263, 109] width 216 height 163
click at [226, 122] on img at bounding box center [263, 109] width 216 height 163
click at [125, 116] on div at bounding box center [263, 129] width 527 height 259
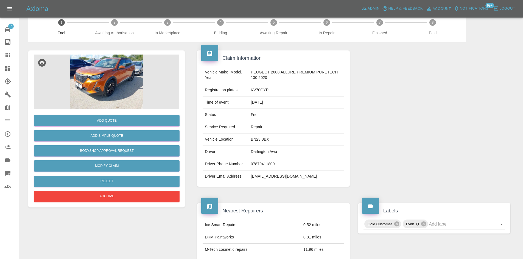
scroll to position [10, 0]
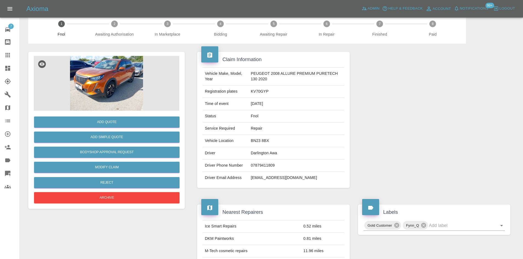
click at [115, 92] on img at bounding box center [106, 83] width 145 height 55
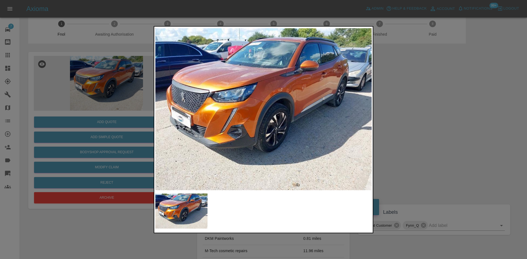
click at [240, 121] on img at bounding box center [263, 109] width 216 height 163
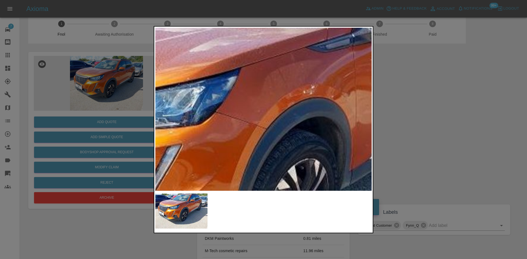
click at [186, 181] on img at bounding box center [258, 149] width 649 height 490
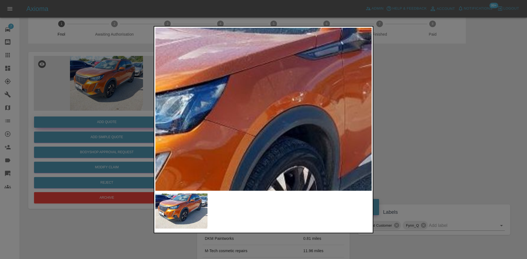
drag, startPoint x: 72, startPoint y: 96, endPoint x: 97, endPoint y: 124, distance: 37.1
click at [72, 96] on div at bounding box center [263, 129] width 527 height 259
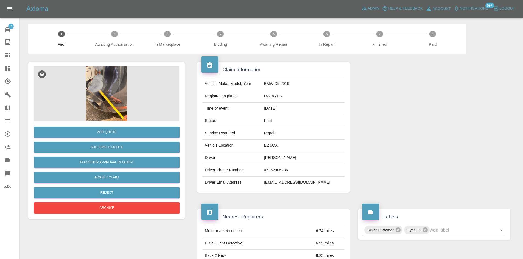
click at [125, 73] on img at bounding box center [106, 93] width 145 height 55
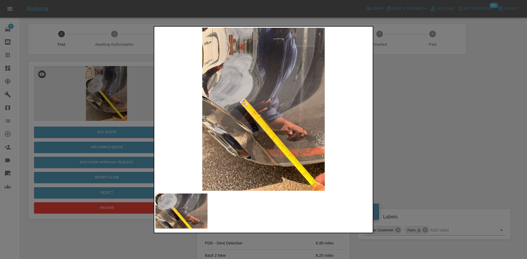
click at [186, 144] on img at bounding box center [263, 109] width 216 height 163
click at [251, 146] on img at bounding box center [263, 109] width 216 height 163
click at [159, 134] on img at bounding box center [263, 109] width 216 height 163
drag, startPoint x: 57, startPoint y: 101, endPoint x: 69, endPoint y: 101, distance: 11.3
click at [66, 101] on div at bounding box center [263, 129] width 527 height 259
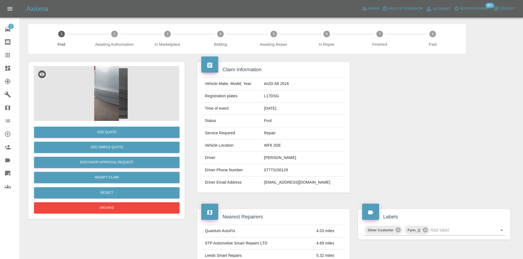
click at [105, 85] on img at bounding box center [106, 93] width 145 height 55
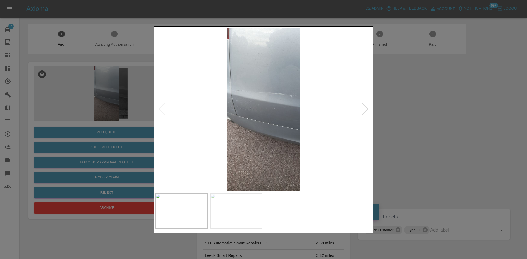
click at [232, 123] on img at bounding box center [263, 109] width 216 height 163
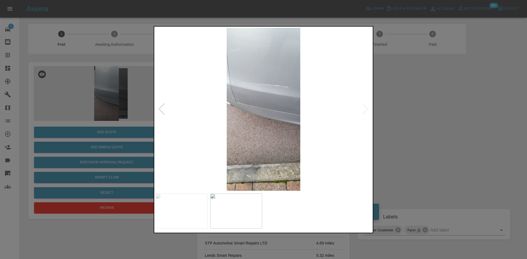
click at [231, 128] on img at bounding box center [263, 109] width 216 height 163
click at [211, 118] on img at bounding box center [263, 109] width 216 height 163
click at [244, 107] on img at bounding box center [263, 109] width 216 height 163
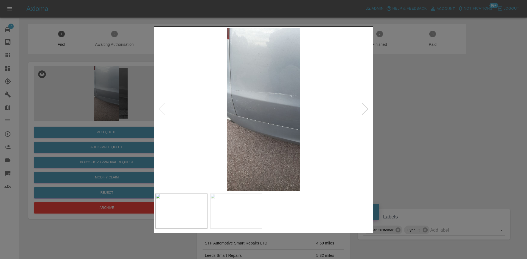
click at [262, 96] on img at bounding box center [263, 109] width 216 height 163
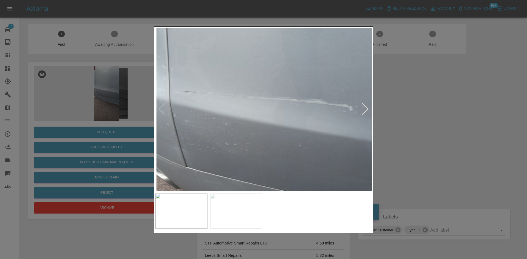
click at [259, 125] on img at bounding box center [266, 148] width 649 height 490
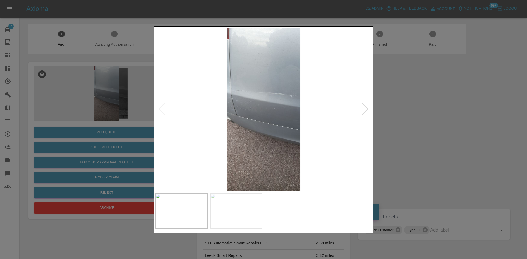
click at [224, 138] on img at bounding box center [263, 109] width 216 height 163
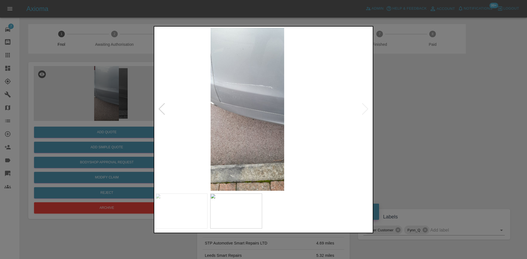
click at [214, 110] on img at bounding box center [247, 109] width 216 height 163
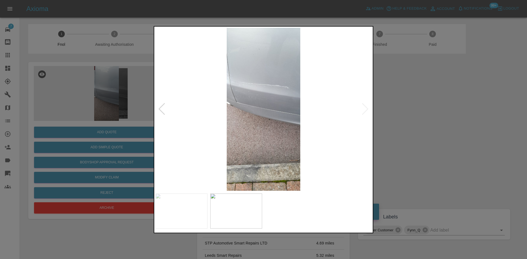
click at [113, 84] on div at bounding box center [263, 129] width 527 height 259
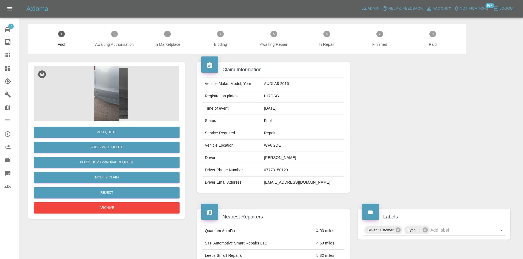
click at [114, 87] on img at bounding box center [106, 93] width 145 height 55
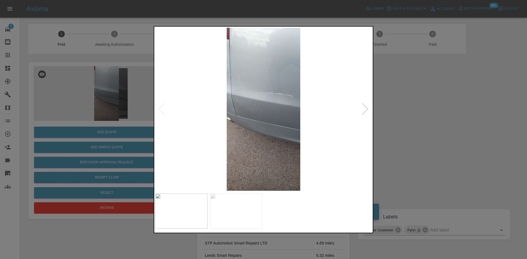
click at [243, 61] on img at bounding box center [263, 109] width 216 height 163
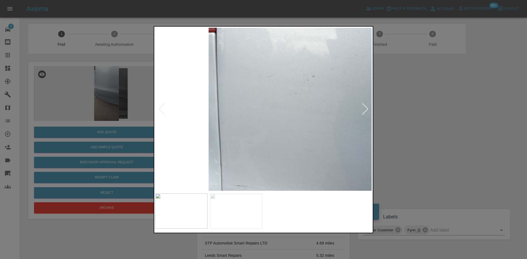
click at [241, 52] on img at bounding box center [319, 242] width 649 height 490
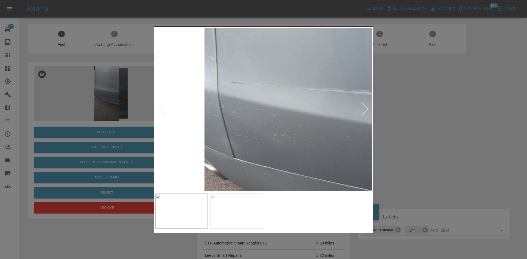
click at [244, 73] on img at bounding box center [314, 139] width 649 height 490
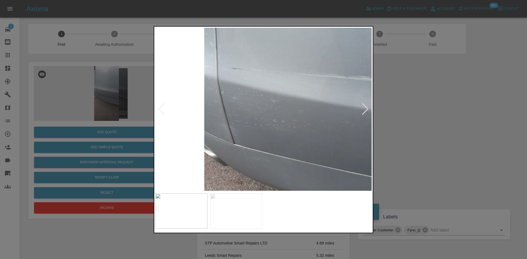
click at [247, 108] on img at bounding box center [314, 125] width 649 height 490
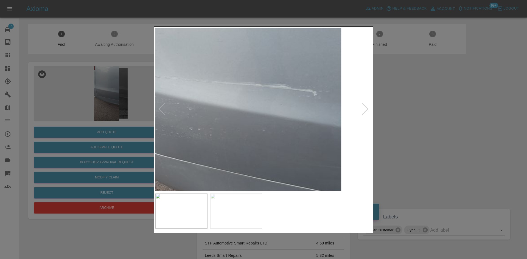
click at [202, 119] on img at bounding box center [230, 133] width 649 height 490
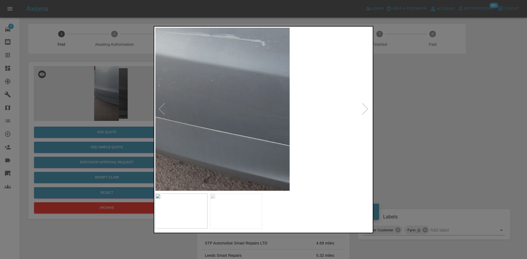
click at [111, 107] on div at bounding box center [263, 129] width 527 height 259
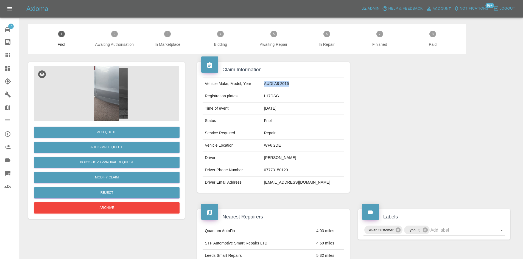
drag, startPoint x: 270, startPoint y: 84, endPoint x: 293, endPoint y: 83, distance: 22.5
click at [313, 88] on tr "Vehicle Make, Model, Year AUDI A8 2016" at bounding box center [273, 84] width 141 height 12
copy tr "AUDI A8 2016"
click at [114, 88] on img at bounding box center [106, 93] width 145 height 55
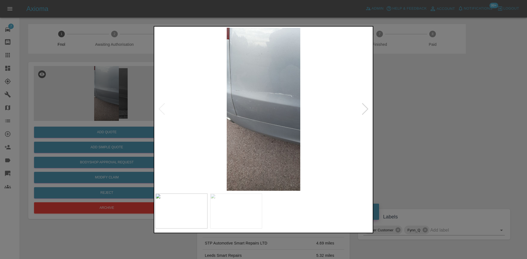
drag, startPoint x: 127, startPoint y: 92, endPoint x: 228, endPoint y: 4, distance: 134.2
click at [127, 93] on div at bounding box center [263, 129] width 527 height 259
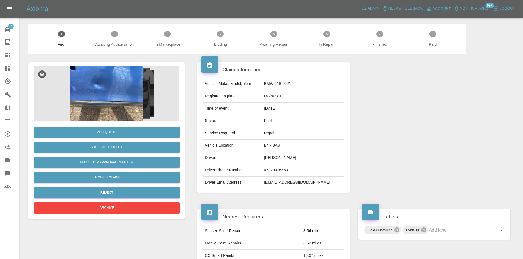
click at [105, 102] on img at bounding box center [106, 93] width 145 height 55
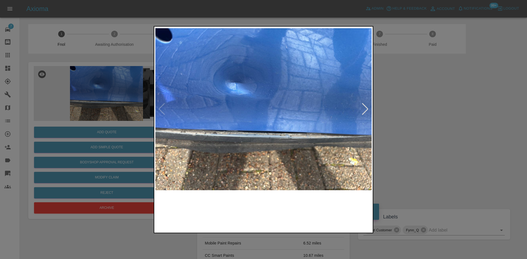
click at [203, 113] on img at bounding box center [263, 109] width 216 height 163
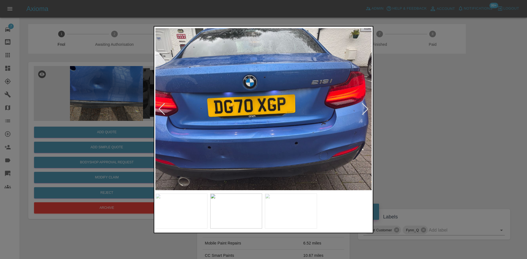
click at [209, 123] on img at bounding box center [263, 109] width 216 height 163
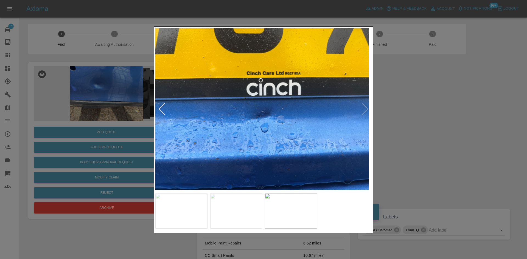
click at [195, 122] on img at bounding box center [261, 109] width 216 height 163
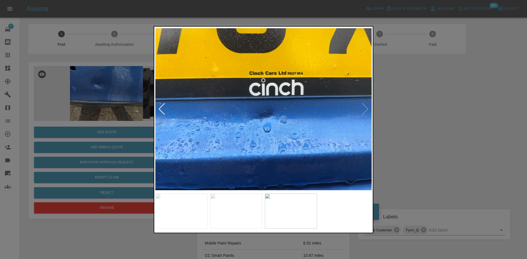
click at [294, 128] on img at bounding box center [263, 109] width 216 height 163
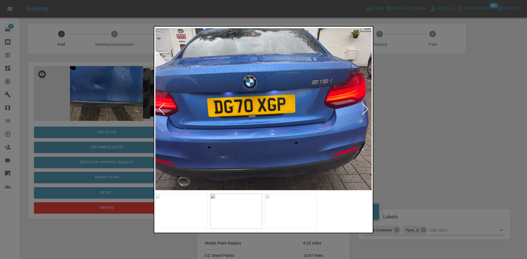
click at [318, 127] on img at bounding box center [263, 109] width 216 height 163
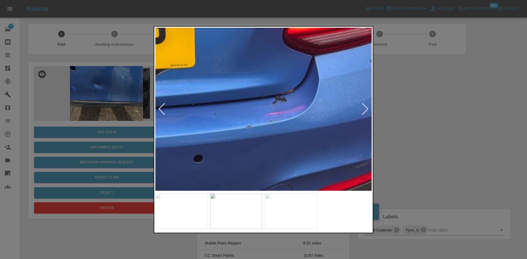
click at [285, 126] on img at bounding box center [99, 56] width 649 height 490
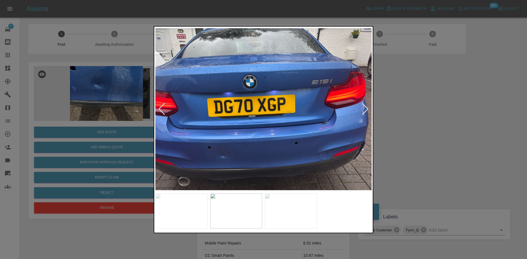
click at [306, 144] on img at bounding box center [263, 109] width 216 height 163
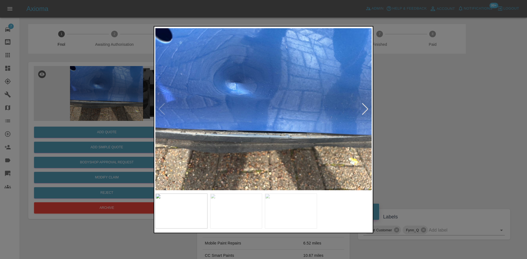
click at [285, 141] on img at bounding box center [263, 109] width 216 height 163
click at [270, 142] on img at bounding box center [263, 109] width 216 height 163
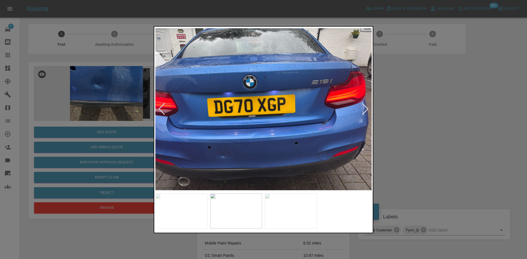
click at [221, 161] on img at bounding box center [263, 109] width 216 height 163
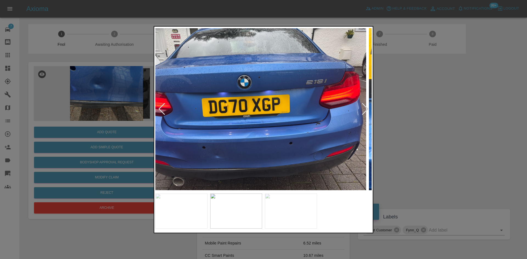
click at [253, 148] on img at bounding box center [258, 109] width 216 height 163
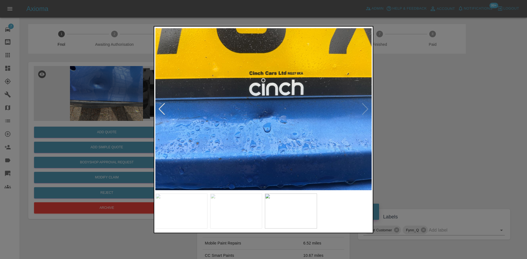
click at [278, 124] on img at bounding box center [263, 109] width 216 height 163
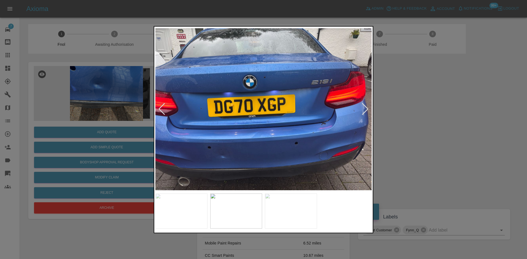
click at [252, 121] on img at bounding box center [263, 109] width 216 height 163
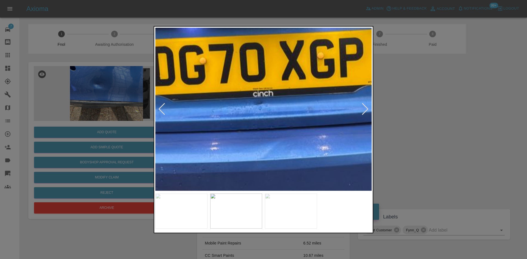
click at [324, 123] on img at bounding box center [297, 73] width 649 height 490
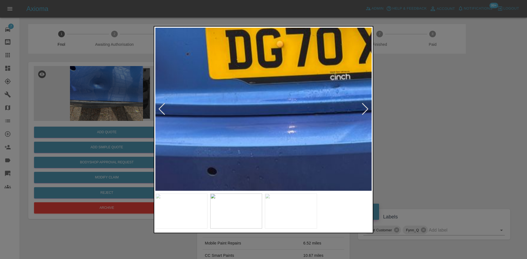
click at [237, 123] on img at bounding box center [374, 56] width 649 height 490
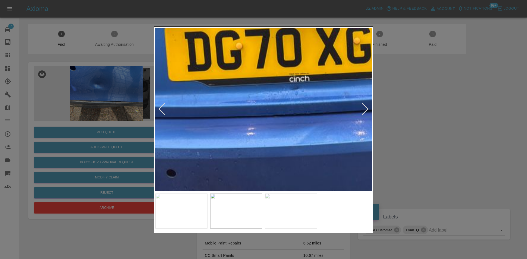
click at [259, 127] on img at bounding box center [333, 58] width 649 height 490
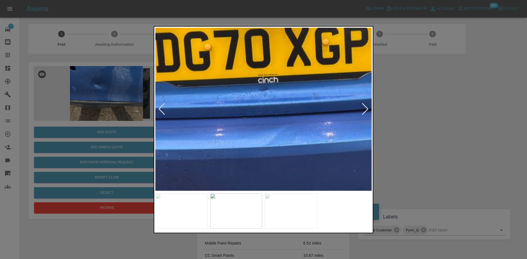
click at [265, 126] on img at bounding box center [302, 59] width 649 height 490
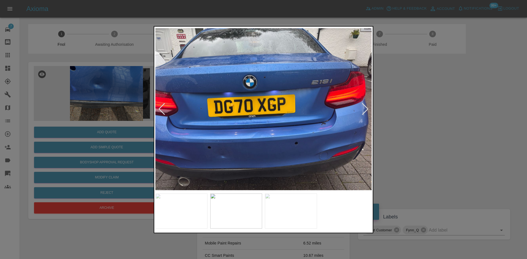
click at [237, 120] on img at bounding box center [263, 109] width 216 height 163
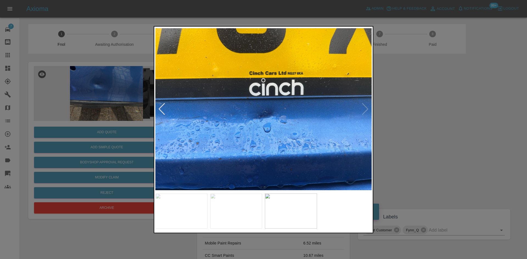
click at [268, 118] on img at bounding box center [263, 109] width 216 height 163
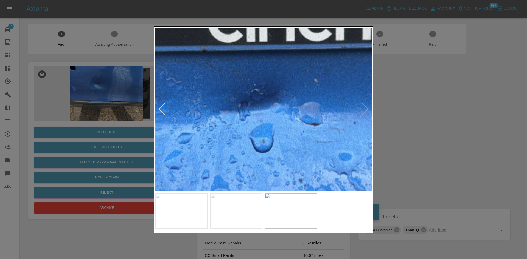
click at [263, 129] on img at bounding box center [251, 83] width 649 height 490
click at [263, 130] on img at bounding box center [251, 83] width 649 height 490
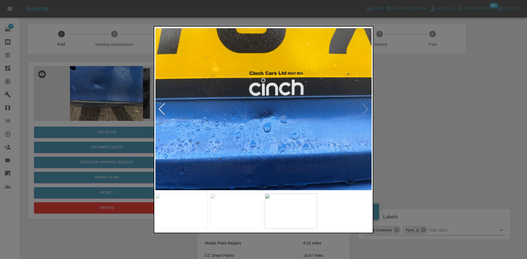
click at [277, 139] on img at bounding box center [263, 109] width 216 height 163
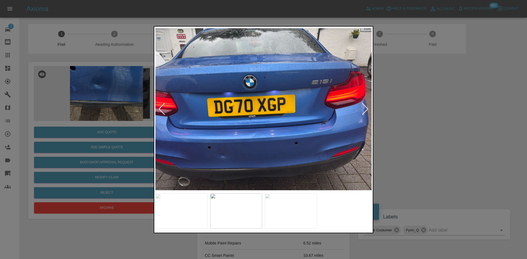
click at [216, 139] on img at bounding box center [263, 109] width 216 height 163
drag, startPoint x: 128, startPoint y: 112, endPoint x: 201, endPoint y: 17, distance: 119.8
click at [129, 110] on div at bounding box center [263, 129] width 527 height 259
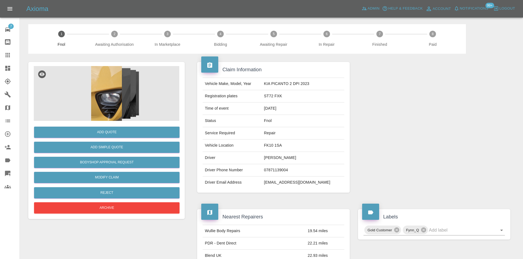
click at [111, 105] on img at bounding box center [106, 93] width 145 height 55
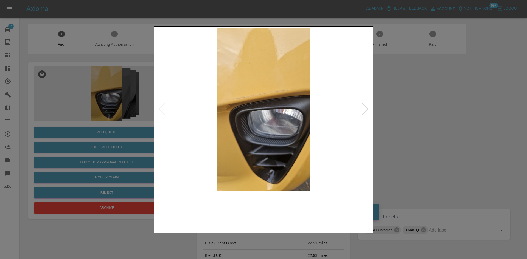
click at [215, 120] on img at bounding box center [263, 109] width 216 height 163
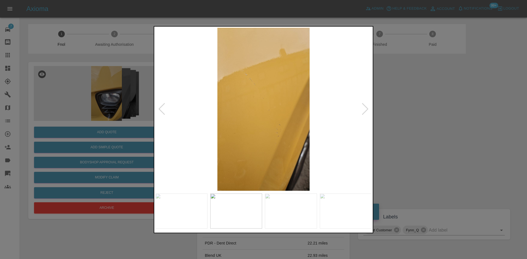
click at [175, 114] on img at bounding box center [263, 109] width 216 height 163
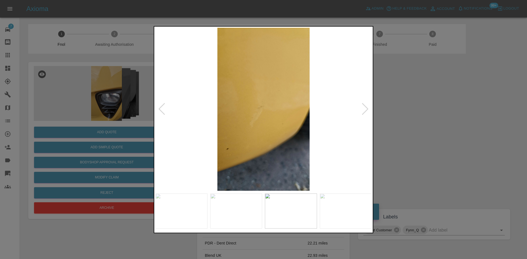
click at [187, 117] on img at bounding box center [263, 109] width 216 height 163
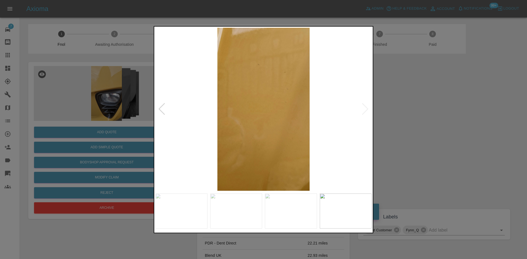
click at [191, 120] on img at bounding box center [263, 109] width 216 height 163
click at [178, 119] on img at bounding box center [263, 109] width 216 height 163
click at [111, 105] on div at bounding box center [263, 129] width 527 height 259
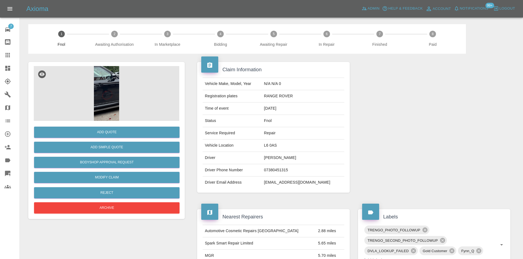
click at [110, 89] on img at bounding box center [106, 93] width 145 height 55
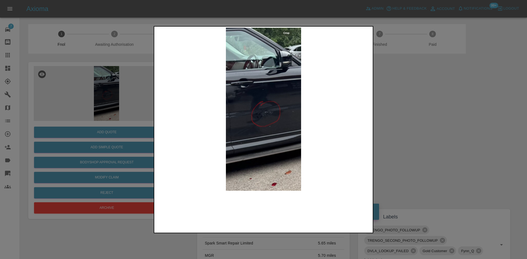
click at [241, 126] on img at bounding box center [263, 109] width 216 height 163
click at [232, 136] on img at bounding box center [263, 109] width 216 height 163
click at [251, 115] on img at bounding box center [263, 109] width 216 height 163
click at [260, 118] on img at bounding box center [263, 109] width 216 height 163
click at [261, 118] on img at bounding box center [263, 109] width 216 height 163
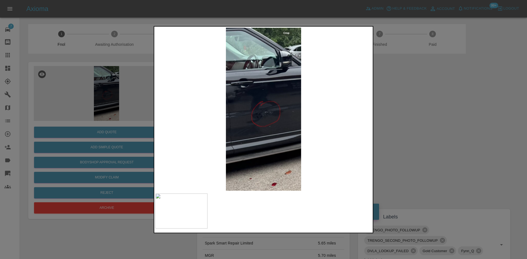
click at [260, 118] on img at bounding box center [263, 109] width 216 height 163
click at [257, 118] on img at bounding box center [263, 109] width 216 height 163
click at [259, 133] on img at bounding box center [263, 109] width 216 height 163
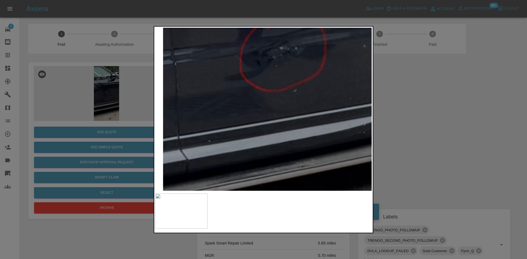
click at [80, 119] on div at bounding box center [263, 129] width 527 height 259
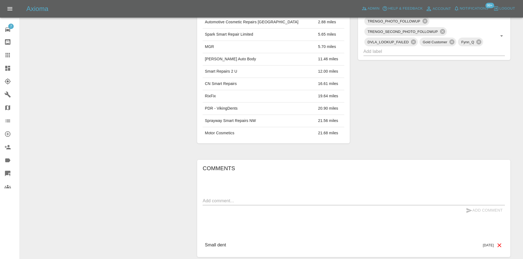
scroll to position [60, 0]
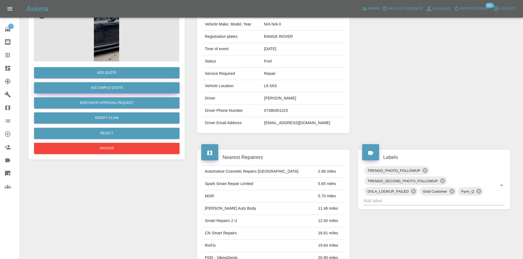
click at [94, 89] on button "Add Simple Quote" at bounding box center [106, 87] width 145 height 11
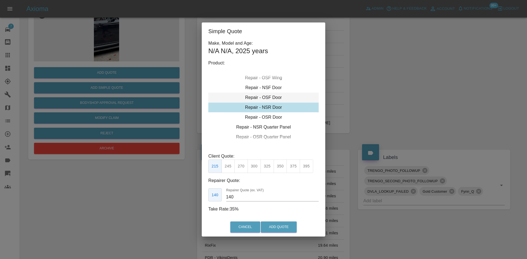
click at [263, 100] on div "Repair - OSF Door" at bounding box center [263, 98] width 110 height 10
click at [305, 169] on button "395" at bounding box center [306, 166] width 13 height 13
drag, startPoint x: 149, startPoint y: 185, endPoint x: 92, endPoint y: 180, distance: 57.0
click at [119, 180] on div "Simple Quote Make, Model and Age: N/A N/A , 2025 years Product: Repair - Front …" at bounding box center [263, 129] width 527 height 259
type input "230"
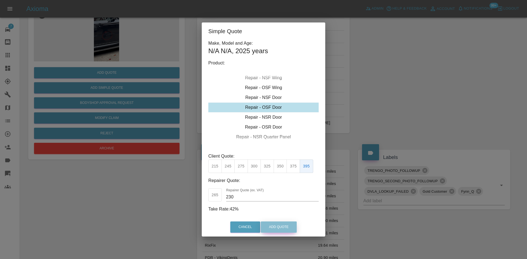
click at [289, 229] on button "Add Quote" at bounding box center [279, 227] width 36 height 11
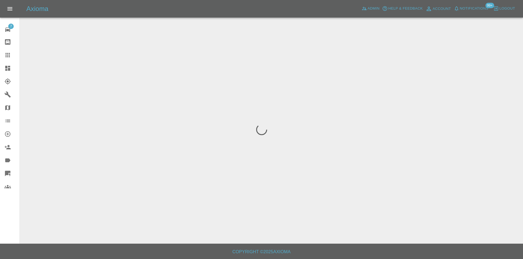
scroll to position [0, 0]
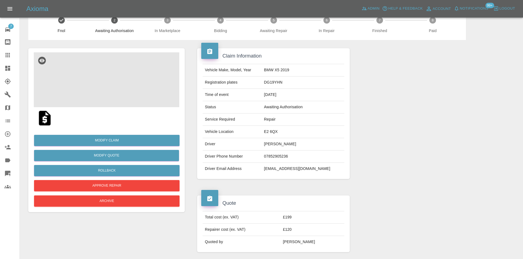
scroll to position [27, 0]
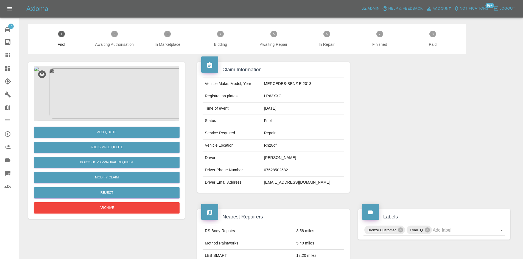
click at [109, 94] on img at bounding box center [106, 93] width 145 height 55
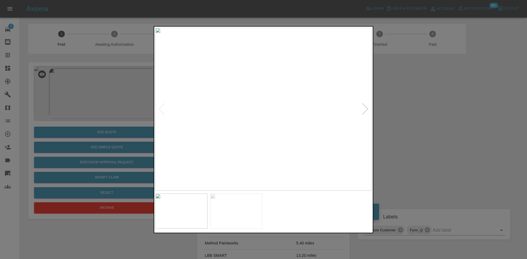
click at [152, 117] on div at bounding box center [263, 129] width 527 height 259
click at [211, 145] on img at bounding box center [261, 109] width 216 height 163
click at [268, 149] on img at bounding box center [263, 109] width 216 height 163
drag, startPoint x: 82, startPoint y: 147, endPoint x: 87, endPoint y: 148, distance: 5.5
click at [84, 148] on div at bounding box center [263, 129] width 527 height 259
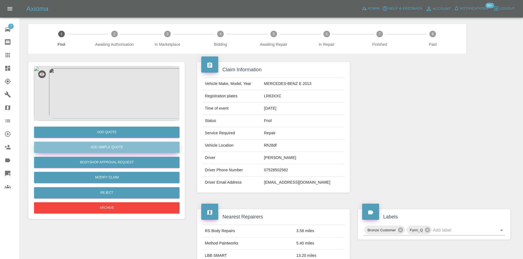
click at [101, 149] on button "Add Simple Quote" at bounding box center [106, 147] width 145 height 11
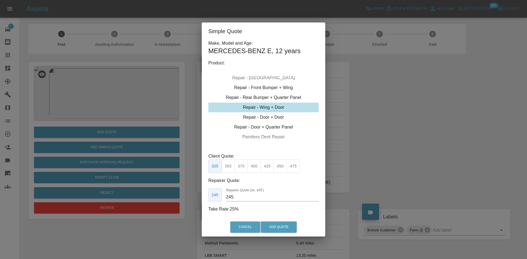
click at [266, 109] on div "Repair - Wing + Door" at bounding box center [263, 108] width 110 height 10
drag, startPoint x: 240, startPoint y: 201, endPoint x: 140, endPoint y: 211, distance: 100.7
click at [154, 207] on div "Simple Quote Make, Model and Age: MERCEDES-BENZ E , 12 years Product: Repair - …" at bounding box center [263, 129] width 527 height 259
drag, startPoint x: 243, startPoint y: 192, endPoint x: 168, endPoint y: 201, distance: 76.0
click at [168, 201] on div "Simple Quote Make, Model and Age: MERCEDES-BENZ E , 12 years Product: Repair - …" at bounding box center [263, 129] width 527 height 259
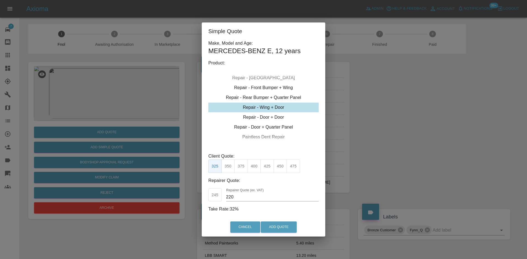
drag, startPoint x: 245, startPoint y: 198, endPoint x: 128, endPoint y: 198, distance: 117.5
click at [141, 198] on div "Simple Quote Make, Model and Age: MERCEDES-BENZ E , 12 years Product: Repair - …" at bounding box center [263, 129] width 527 height 259
type input "195"
click at [285, 226] on button "Add Quote" at bounding box center [279, 227] width 36 height 11
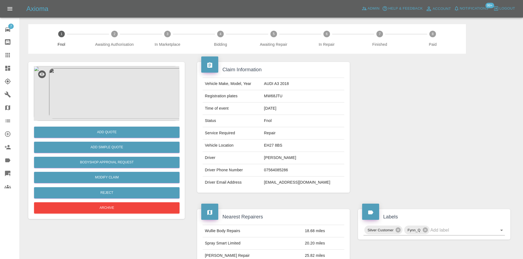
click at [107, 71] on img at bounding box center [106, 93] width 145 height 55
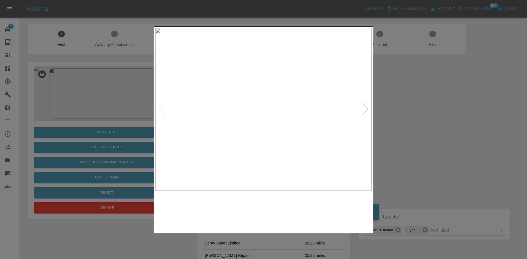
click at [224, 137] on img at bounding box center [263, 109] width 216 height 163
click at [232, 147] on img at bounding box center [255, 109] width 216 height 163
click at [261, 136] on img at bounding box center [276, 109] width 216 height 163
click at [96, 120] on div at bounding box center [263, 129] width 527 height 259
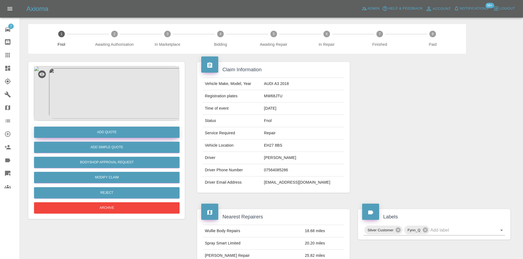
click at [109, 134] on button "Add Quote" at bounding box center [106, 132] width 145 height 11
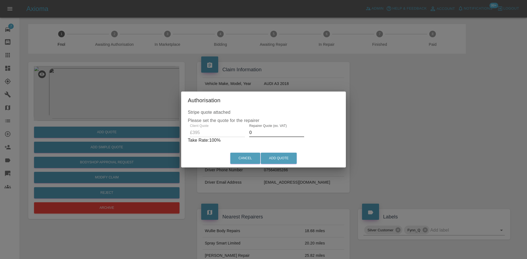
drag, startPoint x: 257, startPoint y: 131, endPoint x: 187, endPoint y: 127, distance: 70.1
click at [195, 128] on div "Client Quote £395 Repairer Quote (ex. VAT) 0 Take Rate: 100 %" at bounding box center [263, 134] width 151 height 20
type input "235"
click at [265, 159] on button "Add Quote" at bounding box center [279, 158] width 36 height 11
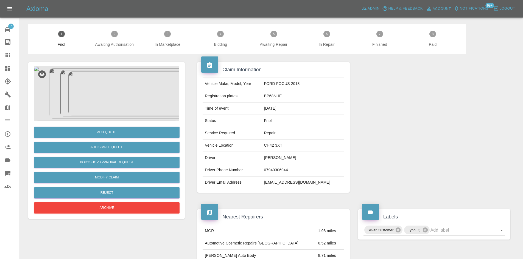
click at [100, 78] on img at bounding box center [106, 93] width 145 height 55
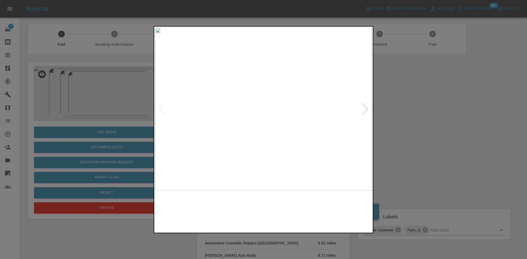
click at [258, 129] on img at bounding box center [263, 109] width 216 height 163
click at [258, 126] on img at bounding box center [263, 109] width 216 height 163
click at [197, 127] on img at bounding box center [263, 109] width 216 height 163
click at [238, 150] on img at bounding box center [263, 109] width 216 height 163
click at [256, 151] on div at bounding box center [263, 129] width 527 height 259
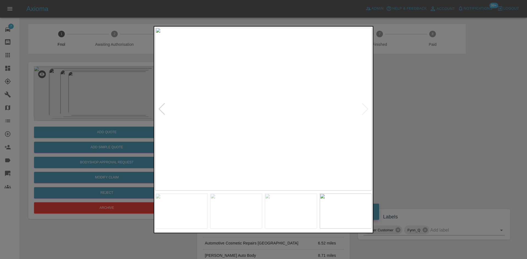
click at [304, 155] on img at bounding box center [263, 109] width 216 height 163
click at [305, 152] on img at bounding box center [263, 109] width 216 height 163
click at [322, 152] on img at bounding box center [263, 109] width 216 height 163
click at [108, 96] on div at bounding box center [263, 129] width 527 height 259
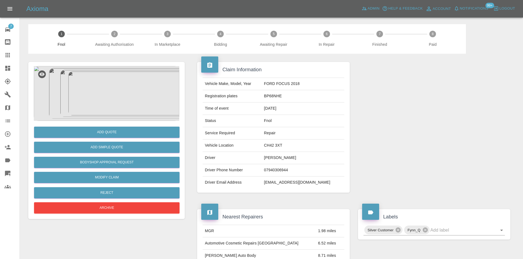
click at [108, 91] on img at bounding box center [106, 93] width 145 height 55
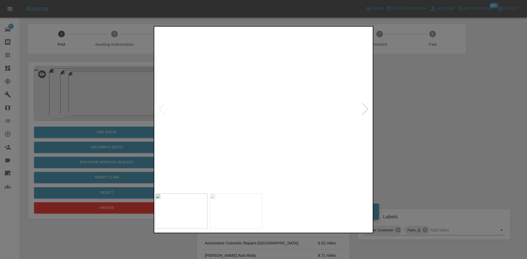
click at [318, 126] on img at bounding box center [275, 109] width 216 height 163
click at [260, 135] on img at bounding box center [242, 109] width 216 height 163
click at [218, 135] on img at bounding box center [263, 109] width 216 height 163
click at [194, 125] on img at bounding box center [263, 109] width 216 height 163
click at [325, 127] on img at bounding box center [263, 109] width 216 height 163
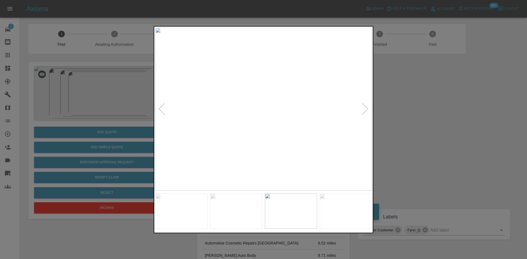
click at [235, 128] on img at bounding box center [263, 109] width 216 height 163
click at [238, 126] on img at bounding box center [263, 109] width 216 height 163
click at [208, 123] on img at bounding box center [263, 109] width 216 height 163
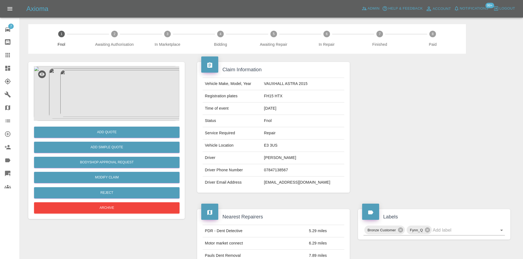
click at [97, 98] on img at bounding box center [106, 93] width 145 height 55
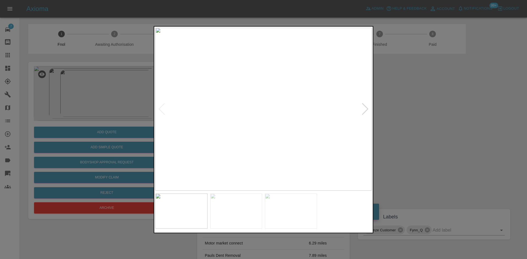
click at [230, 121] on img at bounding box center [263, 109] width 216 height 163
click at [209, 133] on img at bounding box center [263, 109] width 216 height 163
click at [180, 131] on img at bounding box center [263, 109] width 216 height 163
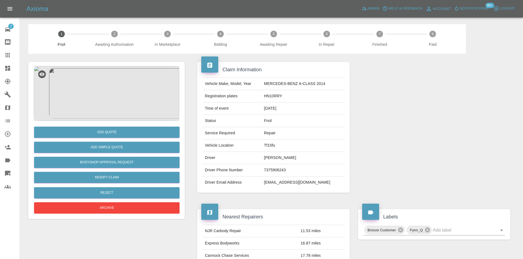
click at [108, 105] on img at bounding box center [106, 93] width 145 height 55
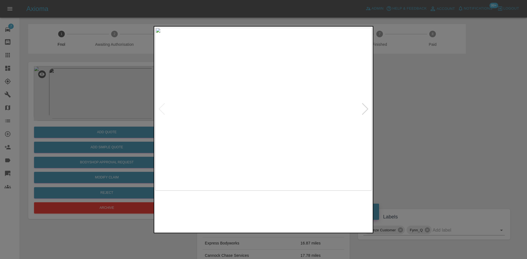
click at [270, 116] on img at bounding box center [263, 109] width 216 height 163
click at [270, 116] on img at bounding box center [243, 88] width 649 height 490
click at [256, 121] on img at bounding box center [263, 109] width 216 height 163
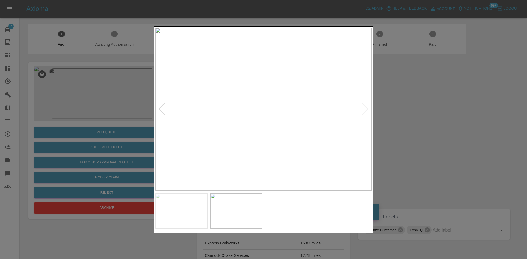
click at [268, 118] on img at bounding box center [263, 109] width 216 height 163
click at [116, 130] on div at bounding box center [263, 129] width 527 height 259
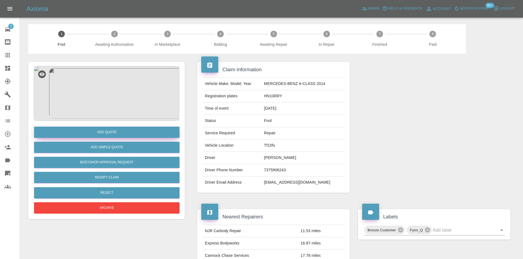
click at [119, 131] on button "Add Quote" at bounding box center [106, 132] width 145 height 11
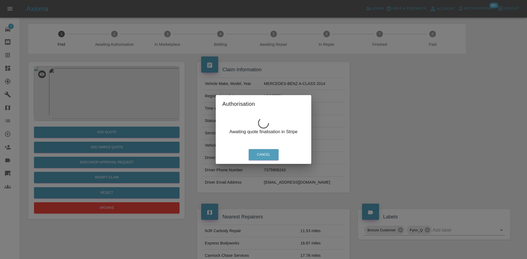
click at [103, 94] on div "Authorisation Awaiting quote finalisation in Stripe Cancel" at bounding box center [263, 129] width 527 height 259
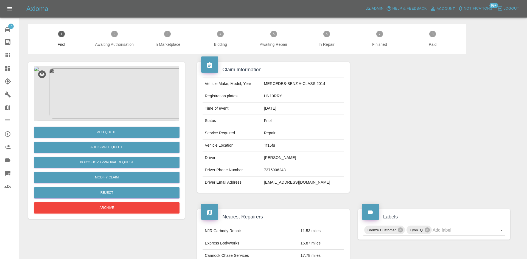
click at [105, 94] on div "Authorisation Awaiting quote finalisation in Stripe Cancel" at bounding box center [263, 129] width 527 height 259
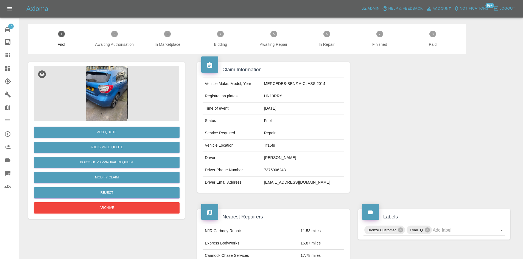
click at [145, 85] on img at bounding box center [106, 93] width 145 height 55
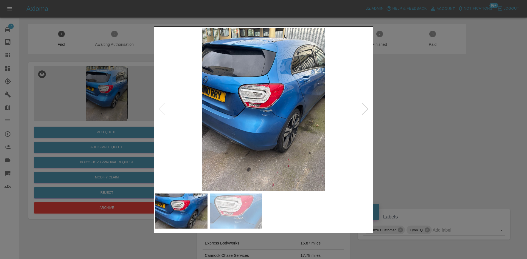
click at [229, 162] on img at bounding box center [263, 109] width 216 height 163
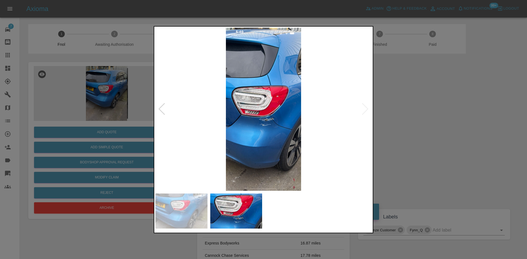
click at [294, 120] on img at bounding box center [263, 109] width 216 height 163
click at [274, 121] on img at bounding box center [263, 109] width 216 height 163
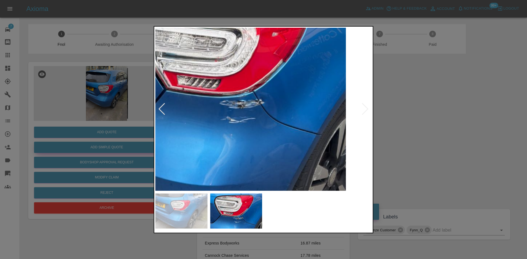
drag, startPoint x: 134, startPoint y: 82, endPoint x: 128, endPoint y: 145, distance: 63.1
click at [134, 83] on div at bounding box center [263, 129] width 527 height 259
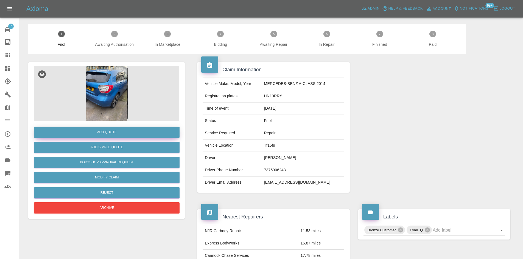
click at [126, 131] on button "Add Quote" at bounding box center [106, 132] width 145 height 11
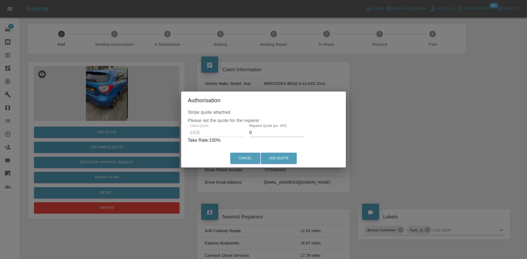
click at [220, 130] on div "Client Quote £425 Repairer Quote (ex. VAT) 0 Take Rate: 100 %" at bounding box center [263, 134] width 151 height 20
type input "255"
drag, startPoint x: 288, startPoint y: 159, endPoint x: 272, endPoint y: 194, distance: 38.8
click at [288, 159] on button "Add Quote" at bounding box center [279, 158] width 36 height 11
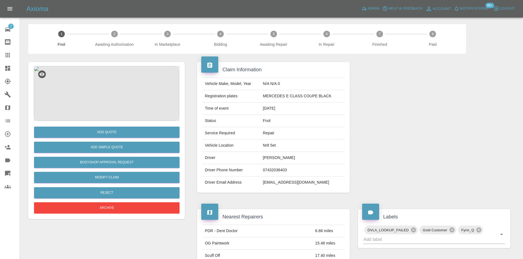
click at [100, 87] on img at bounding box center [106, 93] width 145 height 55
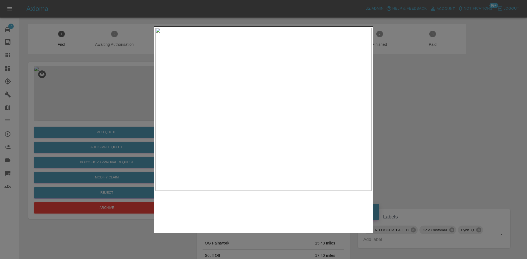
click at [197, 101] on img at bounding box center [263, 109] width 216 height 163
click at [226, 100] on img at bounding box center [263, 109] width 216 height 163
click at [193, 110] on img at bounding box center [263, 109] width 216 height 163
click at [95, 100] on div at bounding box center [263, 129] width 527 height 259
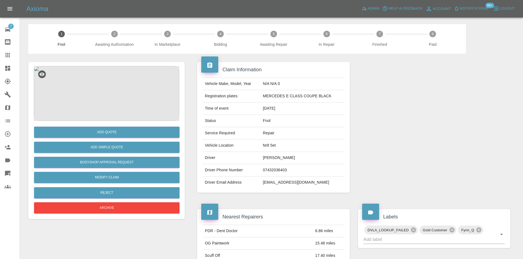
click at [112, 84] on img at bounding box center [106, 93] width 145 height 55
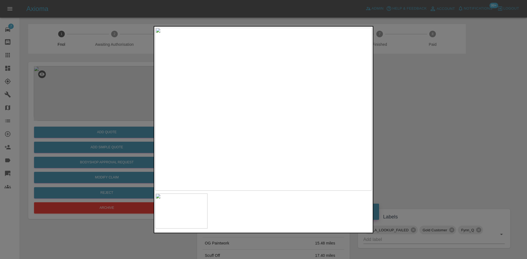
click at [231, 119] on img at bounding box center [263, 109] width 216 height 163
click at [242, 99] on img at bounding box center [263, 109] width 216 height 163
click at [181, 165] on img at bounding box center [186, 246] width 649 height 490
click at [228, 105] on img at bounding box center [228, 193] width 649 height 490
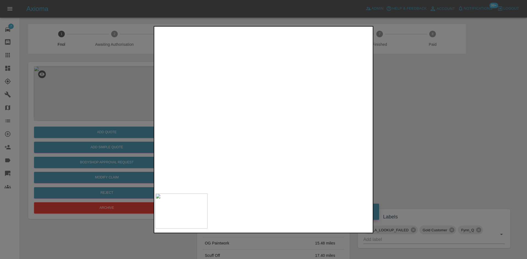
click at [283, 91] on img at bounding box center [238, 169] width 649 height 490
click at [199, 127] on img at bounding box center [479, 43] width 649 height 490
click at [251, 139] on img at bounding box center [376, 84] width 649 height 490
click at [253, 131] on img at bounding box center [346, 115] width 649 height 490
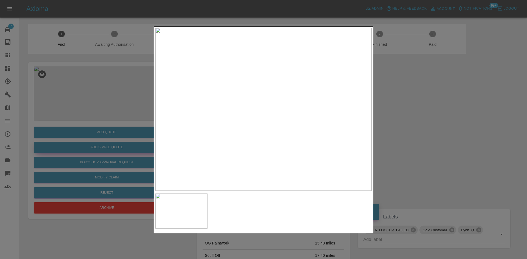
drag, startPoint x: 97, startPoint y: 102, endPoint x: 117, endPoint y: 151, distance: 53.7
click at [97, 102] on div at bounding box center [263, 129] width 527 height 259
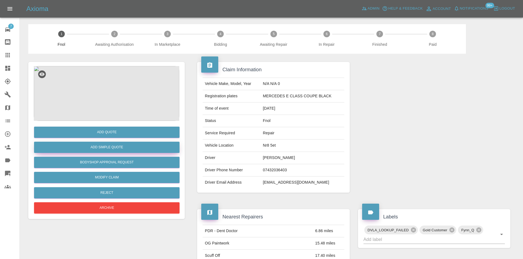
click at [119, 148] on button "Add Simple Quote" at bounding box center [106, 147] width 145 height 11
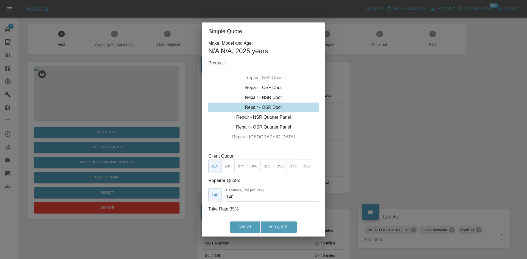
click at [266, 118] on div "Repair - NSR Quarter Panel" at bounding box center [263, 118] width 110 height 10
click at [265, 168] on button "325" at bounding box center [266, 166] width 13 height 13
drag, startPoint x: 245, startPoint y: 199, endPoint x: 125, endPoint y: 194, distance: 119.8
click at [141, 197] on div "Simple Quote Make, Model and Age: N/A N/A , 2025 years Product: Repair - Front …" at bounding box center [263, 129] width 527 height 259
type input "195"
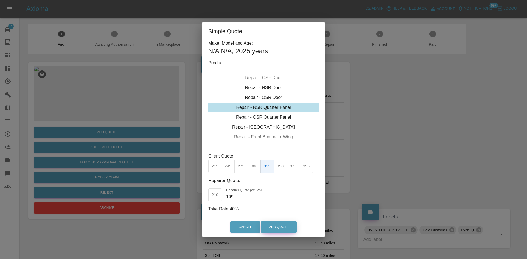
click at [274, 222] on button "Add Quote" at bounding box center [279, 227] width 36 height 11
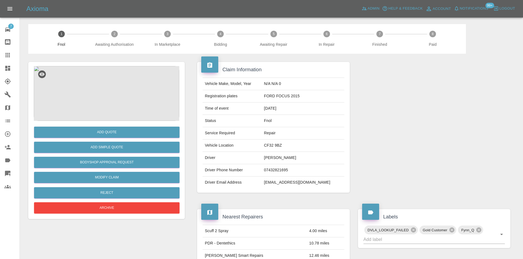
click at [101, 94] on img at bounding box center [106, 93] width 145 height 55
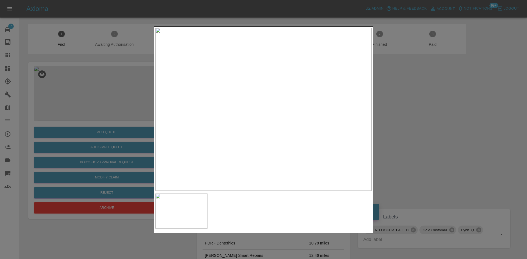
click at [226, 114] on img at bounding box center [263, 109] width 216 height 163
click at [198, 120] on img at bounding box center [263, 109] width 216 height 163
click at [89, 105] on div at bounding box center [263, 129] width 527 height 259
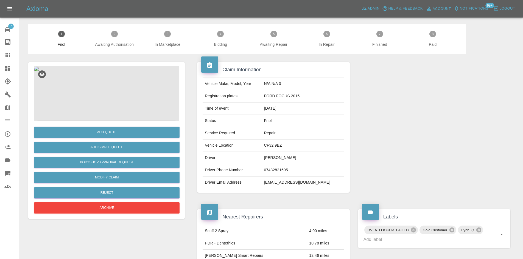
click at [106, 97] on img at bounding box center [106, 93] width 145 height 55
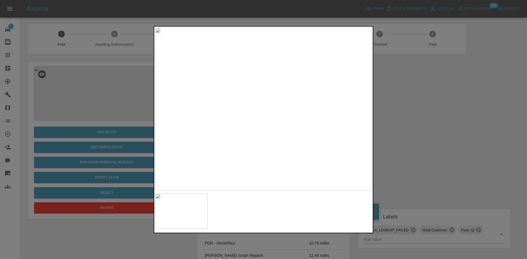
click at [263, 91] on img at bounding box center [263, 109] width 216 height 163
click at [262, 91] on img at bounding box center [263, 109] width 216 height 163
drag, startPoint x: 118, startPoint y: 97, endPoint x: 117, endPoint y: 120, distance: 22.5
click at [118, 102] on div at bounding box center [263, 129] width 527 height 259
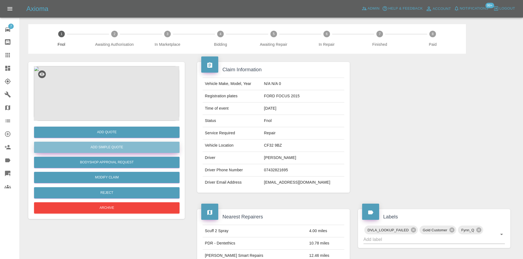
click at [113, 146] on button "Add Simple Quote" at bounding box center [106, 147] width 145 height 11
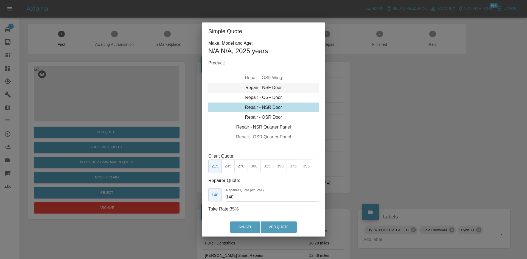
click at [259, 86] on div "Repair - NSF Door" at bounding box center [263, 88] width 110 height 10
drag, startPoint x: 255, startPoint y: 171, endPoint x: 246, endPoint y: 177, distance: 10.4
click at [255, 171] on button "300" at bounding box center [254, 166] width 13 height 13
click at [243, 170] on button "275" at bounding box center [240, 166] width 13 height 13
drag, startPoint x: 241, startPoint y: 195, endPoint x: 194, endPoint y: 193, distance: 47.3
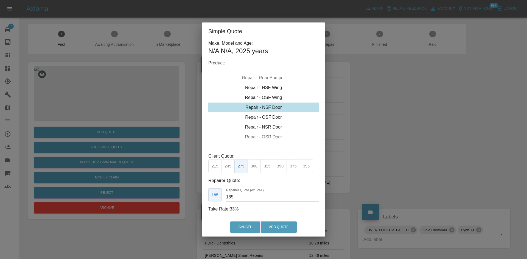
click at [211, 196] on div "185 Repairer Quote (ex. VAT) 185" at bounding box center [263, 195] width 110 height 13
type input "175"
click at [280, 224] on button "Add Quote" at bounding box center [279, 227] width 36 height 11
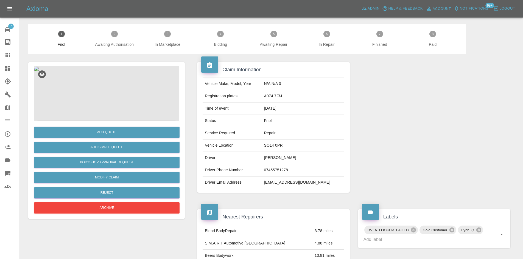
click at [108, 82] on img at bounding box center [106, 93] width 145 height 55
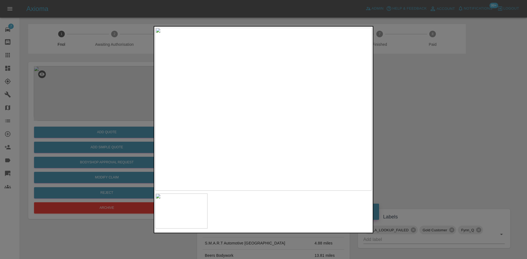
click at [261, 98] on img at bounding box center [263, 109] width 216 height 163
click at [265, 115] on img at bounding box center [263, 109] width 216 height 163
click at [265, 114] on img at bounding box center [263, 109] width 216 height 163
click at [255, 109] on img at bounding box center [257, 94] width 649 height 490
click at [258, 119] on img at bounding box center [248, 48] width 649 height 490
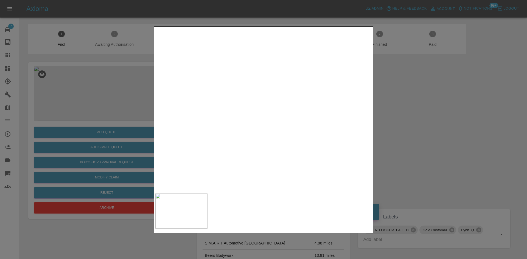
click at [258, 119] on img at bounding box center [248, 48] width 649 height 490
click at [239, 135] on img at bounding box center [263, 109] width 216 height 163
click at [258, 128] on img at bounding box center [263, 109] width 216 height 163
click at [246, 127] on img at bounding box center [279, 54] width 649 height 490
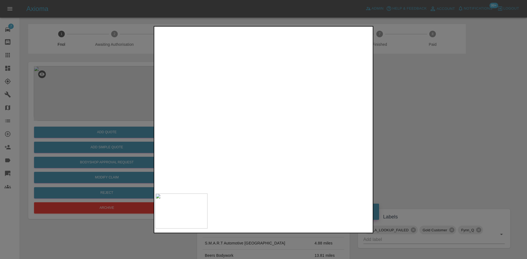
click at [246, 127] on img at bounding box center [279, 54] width 649 height 490
click at [125, 111] on div at bounding box center [263, 129] width 527 height 259
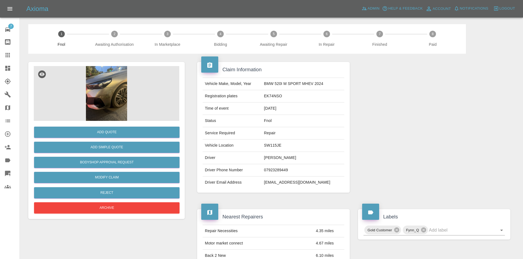
drag, startPoint x: 107, startPoint y: 63, endPoint x: 111, endPoint y: 90, distance: 27.1
click at [107, 65] on div "Add Quote Add Simple Quote Bodyshop Approval Request Modify Claim Reject Archive" at bounding box center [106, 140] width 156 height 157
click at [111, 90] on img at bounding box center [106, 93] width 145 height 55
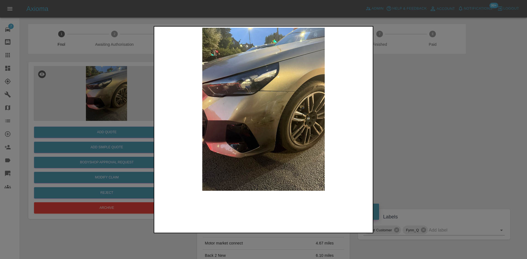
click at [287, 110] on img at bounding box center [263, 109] width 216 height 163
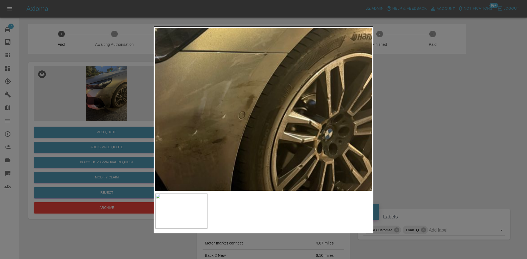
click at [257, 102] on img at bounding box center [193, 106] width 649 height 490
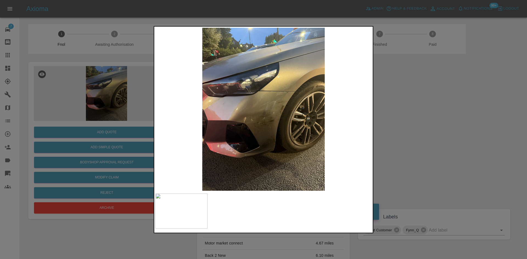
click at [224, 131] on img at bounding box center [263, 109] width 216 height 163
click at [277, 97] on img at bounding box center [263, 109] width 216 height 163
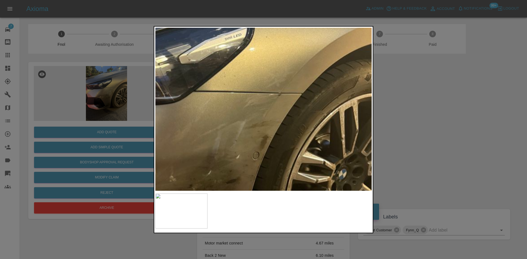
click at [273, 99] on img at bounding box center [207, 146] width 649 height 490
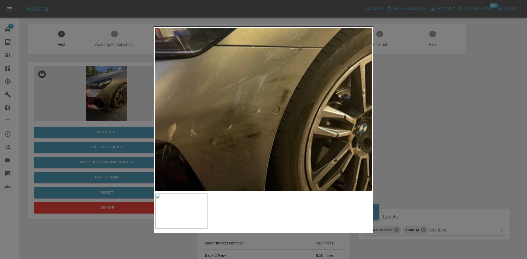
click at [304, 89] on img at bounding box center [228, 100] width 649 height 490
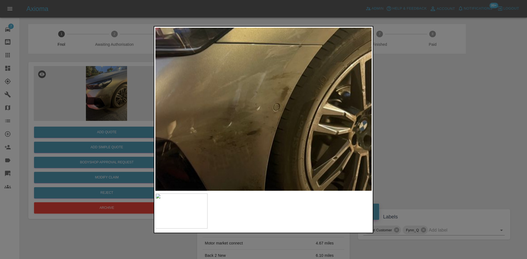
click at [71, 125] on div at bounding box center [263, 129] width 527 height 259
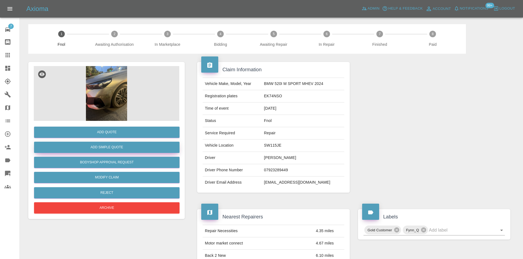
click at [95, 150] on button "Add Simple Quote" at bounding box center [106, 147] width 145 height 11
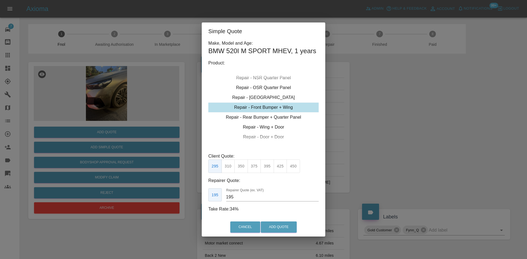
click at [274, 105] on div "Repair - Front Bumper + Wing" at bounding box center [263, 108] width 110 height 10
drag, startPoint x: 243, startPoint y: 169, endPoint x: 242, endPoint y: 176, distance: 7.1
click at [243, 170] on button "350" at bounding box center [240, 166] width 13 height 13
drag, startPoint x: 237, startPoint y: 198, endPoint x: 137, endPoint y: 201, distance: 99.1
click at [165, 206] on div "Simple Quote Make, Model and Age: BMW 520I M SPORT MHEV , 1 years Product: Repa…" at bounding box center [263, 129] width 527 height 259
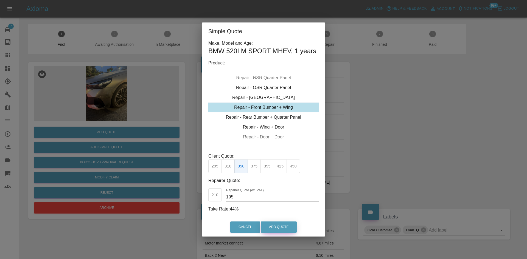
type input "195"
click at [265, 227] on button "Add Quote" at bounding box center [279, 227] width 36 height 11
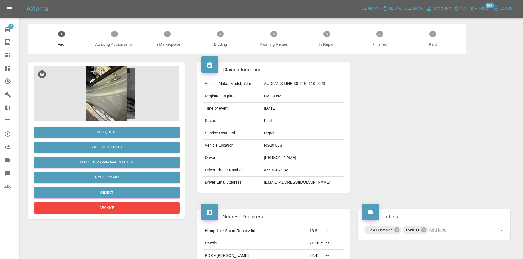
click at [107, 94] on img at bounding box center [106, 93] width 145 height 55
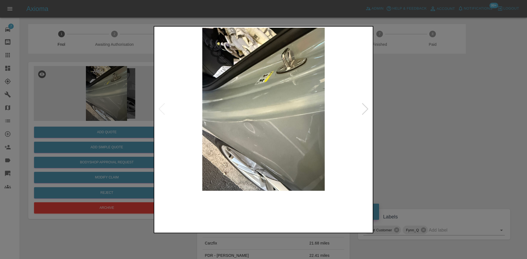
click at [206, 130] on img at bounding box center [263, 109] width 216 height 163
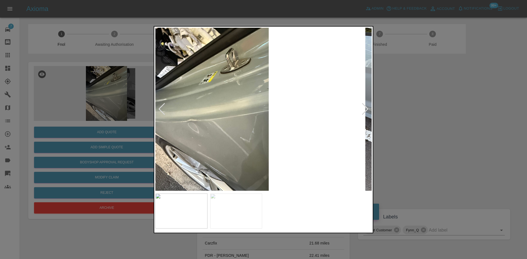
click at [197, 134] on img at bounding box center [207, 109] width 216 height 163
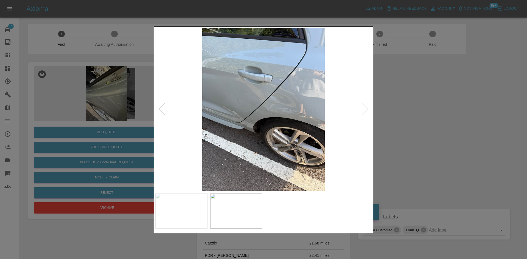
click at [162, 127] on img at bounding box center [263, 109] width 216 height 163
click at [265, 102] on img at bounding box center [263, 109] width 216 height 163
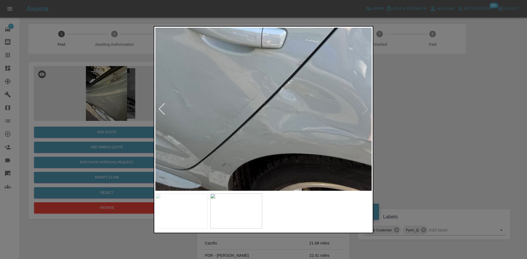
click at [265, 102] on img at bounding box center [259, 130] width 649 height 490
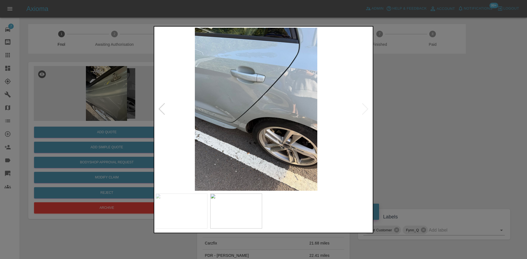
click at [201, 120] on img at bounding box center [256, 109] width 216 height 163
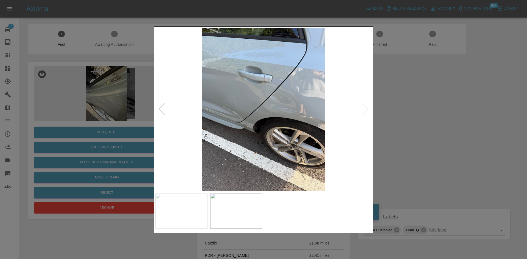
click at [248, 93] on img at bounding box center [263, 109] width 216 height 163
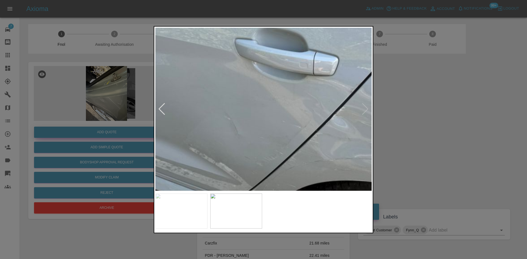
drag, startPoint x: 63, startPoint y: 131, endPoint x: 66, endPoint y: 128, distance: 4.1
click at [65, 129] on div at bounding box center [263, 129] width 527 height 259
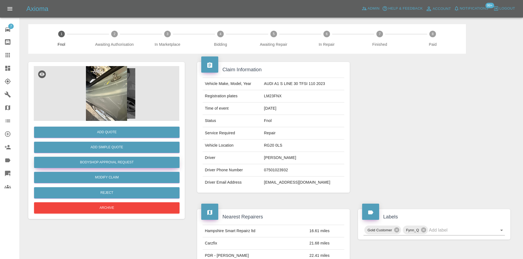
click at [119, 163] on button "Bodyshop Approval Request" at bounding box center [106, 162] width 145 height 11
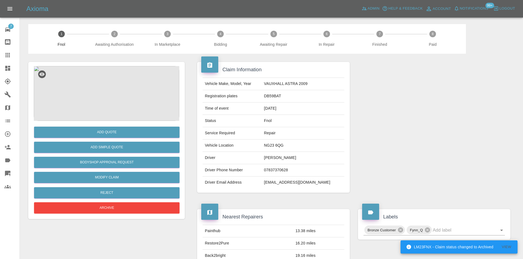
click at [119, 94] on img at bounding box center [106, 93] width 145 height 55
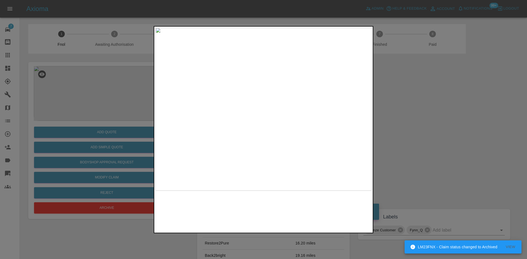
click at [210, 117] on img at bounding box center [263, 109] width 216 height 163
click at [187, 114] on img at bounding box center [263, 109] width 216 height 163
click at [270, 117] on img at bounding box center [263, 109] width 216 height 163
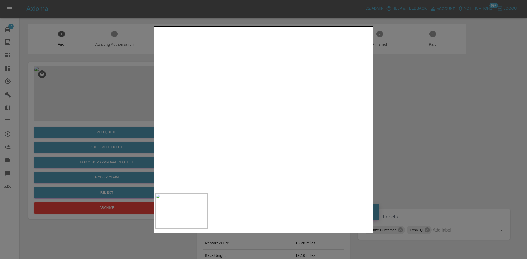
click at [231, 141] on img at bounding box center [245, 85] width 649 height 490
drag, startPoint x: 55, startPoint y: 111, endPoint x: 82, endPoint y: 114, distance: 27.3
click at [56, 110] on div at bounding box center [263, 129] width 527 height 259
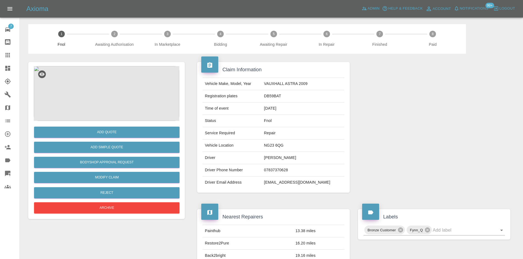
click at [113, 111] on img at bounding box center [106, 93] width 145 height 55
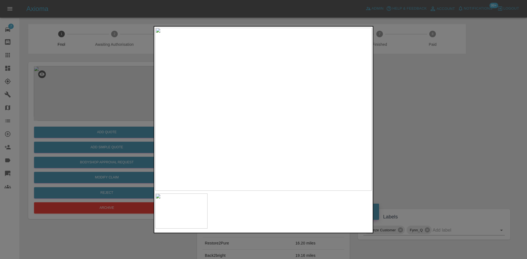
click at [98, 90] on div at bounding box center [263, 129] width 527 height 259
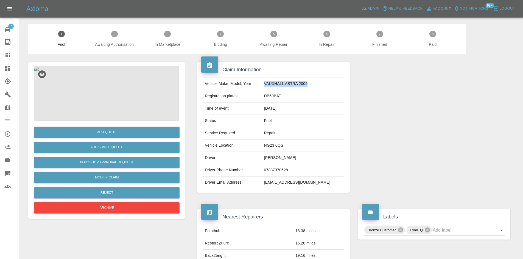
drag, startPoint x: 275, startPoint y: 85, endPoint x: 306, endPoint y: 81, distance: 31.8
click at [330, 86] on tr "Vehicle Make, Model, Year VAUXHALL ASTRA 2009" at bounding box center [273, 84] width 141 height 12
copy tr "VAUXHALL ASTRA 2009"
click at [114, 91] on img at bounding box center [106, 93] width 145 height 55
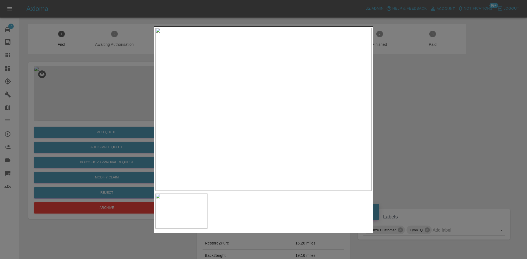
click at [238, 126] on img at bounding box center [263, 109] width 216 height 163
click at [245, 130] on img at bounding box center [263, 109] width 216 height 163
click at [115, 150] on div at bounding box center [263, 129] width 527 height 259
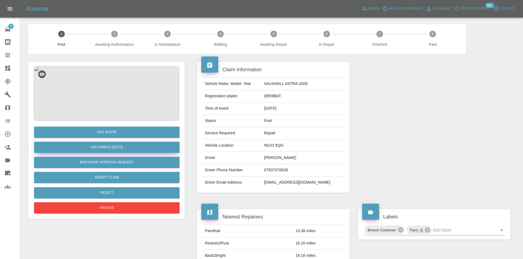
click at [130, 148] on button "Add Simple Quote" at bounding box center [106, 147] width 145 height 11
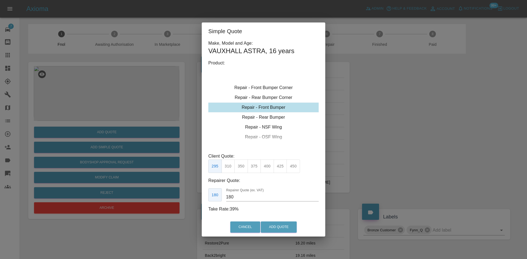
click at [266, 112] on div "Repair - Front Bumper" at bounding box center [263, 108] width 110 height 10
click at [239, 169] on button "350" at bounding box center [240, 166] width 13 height 13
drag, startPoint x: 237, startPoint y: 198, endPoint x: 138, endPoint y: 199, distance: 99.4
click at [147, 201] on div "Simple Quote Make, Model and Age: VAUXHALL ASTRA , 16 years Product: Repair - F…" at bounding box center [263, 129] width 527 height 259
type input "180"
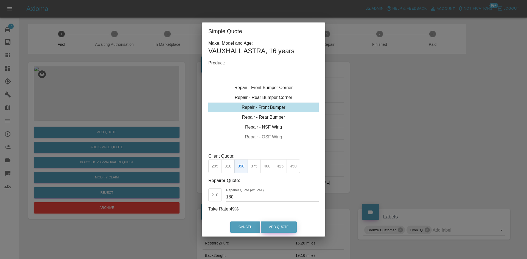
click at [277, 225] on button "Add Quote" at bounding box center [279, 227] width 36 height 11
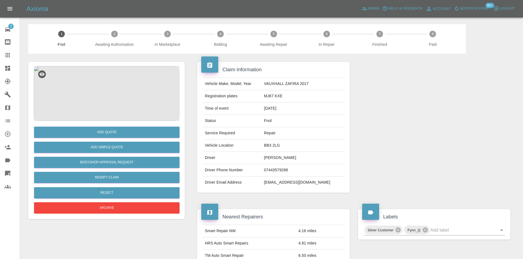
click at [94, 99] on img at bounding box center [106, 93] width 145 height 55
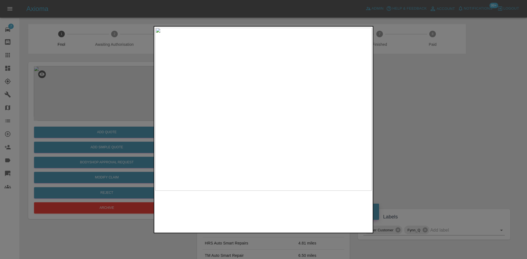
click at [229, 134] on img at bounding box center [263, 109] width 216 height 163
click at [225, 133] on img at bounding box center [263, 109] width 216 height 163
click at [228, 133] on img at bounding box center [379, 38] width 649 height 490
click at [189, 140] on img at bounding box center [263, 109] width 216 height 163
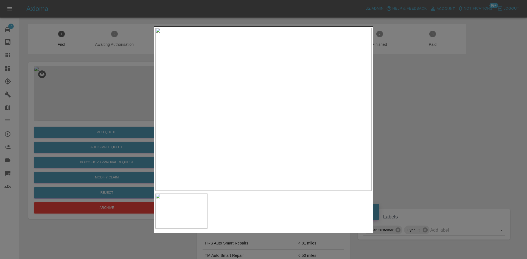
click at [203, 142] on img at bounding box center [263, 109] width 216 height 163
click at [223, 130] on img at bounding box center [263, 109] width 216 height 163
click at [190, 127] on img at bounding box center [385, 47] width 649 height 490
click at [236, 131] on img at bounding box center [272, 25] width 649 height 490
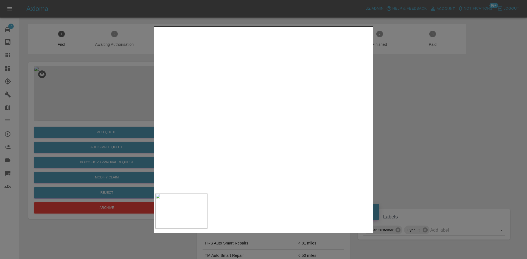
click at [263, 152] on img at bounding box center [76, 51] width 649 height 490
click at [264, 161] on img at bounding box center [76, 51] width 649 height 490
click at [281, 128] on img at bounding box center [231, 113] width 649 height 490
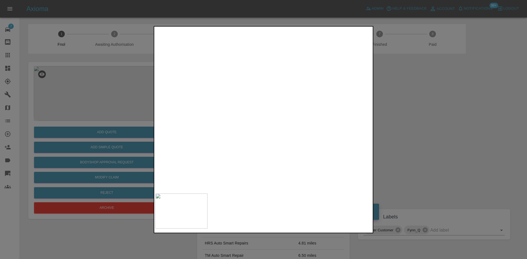
click at [253, 142] on img at bounding box center [306, 45] width 649 height 490
click at [292, 166] on img at bounding box center [349, 71] width 649 height 490
click at [258, 153] on img at bounding box center [349, 71] width 649 height 490
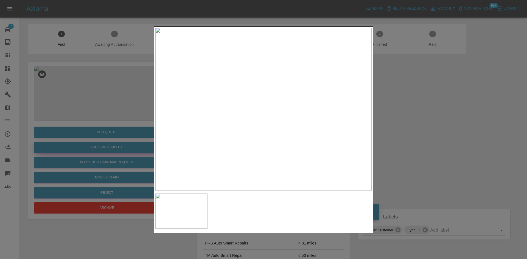
drag, startPoint x: 99, startPoint y: 141, endPoint x: 104, endPoint y: 149, distance: 9.6
click at [99, 141] on div at bounding box center [263, 129] width 527 height 259
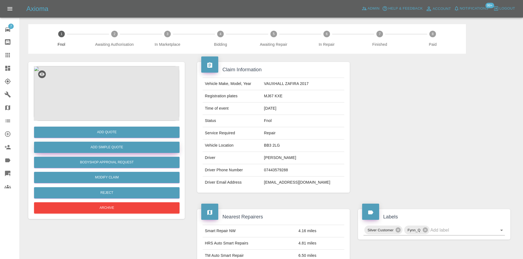
click at [106, 148] on button "Add Simple Quote" at bounding box center [106, 147] width 145 height 11
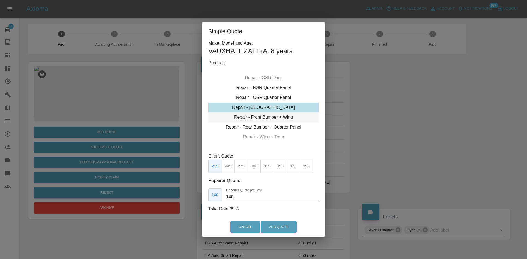
click at [264, 118] on div "Repair - Front Bumper + Wing" at bounding box center [263, 118] width 110 height 10
click at [281, 168] on button "425" at bounding box center [280, 166] width 13 height 13
click at [268, 169] on button "395" at bounding box center [266, 166] width 13 height 13
drag, startPoint x: 241, startPoint y: 194, endPoint x: 198, endPoint y: 198, distance: 43.0
click at [198, 198] on div "Simple Quote Make, Model and Age: VAUXHALL ZAFIRA , 8 years Product: Repair - F…" at bounding box center [263, 129] width 527 height 259
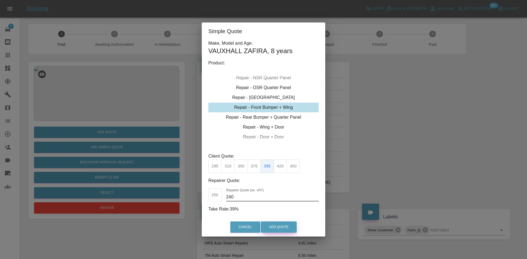
type input "240"
click at [284, 232] on button "Add Quote" at bounding box center [279, 227] width 36 height 11
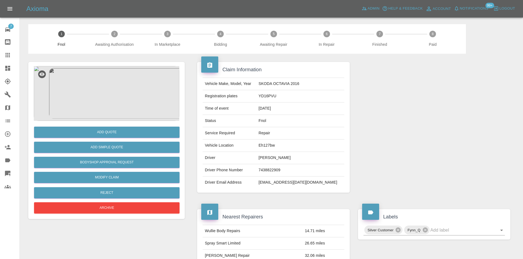
click at [112, 92] on img at bounding box center [106, 93] width 145 height 55
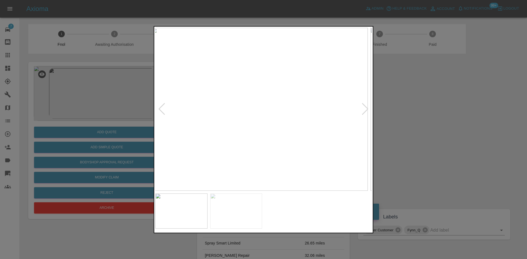
click at [187, 139] on img at bounding box center [259, 109] width 216 height 163
click at [201, 143] on img at bounding box center [244, 109] width 216 height 163
click at [216, 147] on img at bounding box center [263, 109] width 216 height 163
click at [256, 128] on img at bounding box center [263, 109] width 216 height 163
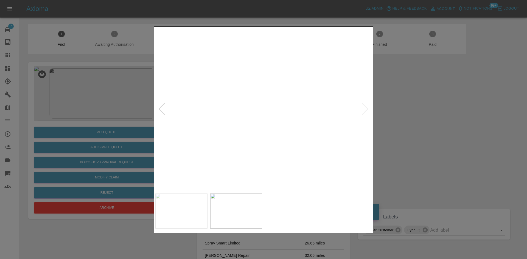
click at [270, 86] on img at bounding box center [285, 52] width 649 height 490
click at [268, 127] on img at bounding box center [263, 109] width 216 height 163
click at [272, 128] on img at bounding box center [263, 109] width 216 height 163
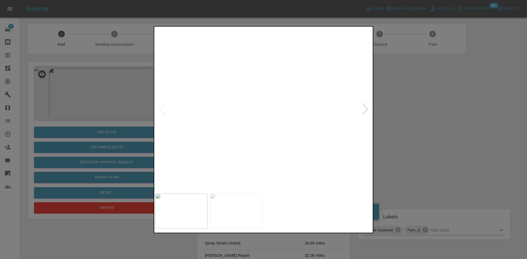
click at [261, 112] on img at bounding box center [238, 52] width 649 height 490
click at [261, 112] on img at bounding box center [238, 53] width 649 height 490
click at [246, 146] on img at bounding box center [263, 109] width 216 height 163
click at [256, 116] on img at bounding box center [263, 109] width 216 height 163
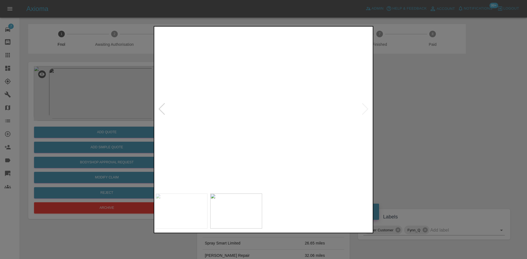
click at [270, 135] on img at bounding box center [286, 100] width 649 height 490
click at [270, 135] on img at bounding box center [286, 102] width 649 height 490
click at [244, 134] on img at bounding box center [259, 109] width 216 height 163
click at [268, 114] on img at bounding box center [263, 109] width 216 height 163
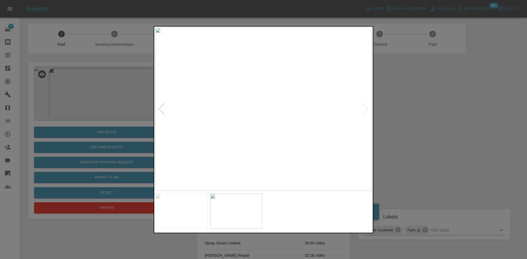
click at [268, 114] on img at bounding box center [263, 109] width 216 height 163
click at [251, 112] on img at bounding box center [250, 94] width 649 height 490
click at [262, 119] on img at bounding box center [263, 109] width 216 height 163
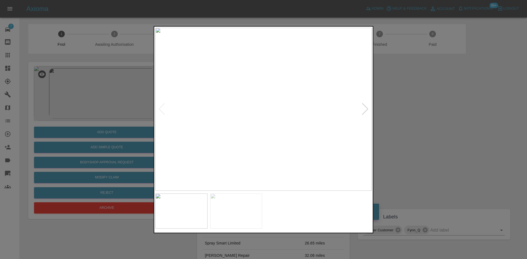
click at [273, 126] on img at bounding box center [263, 109] width 216 height 163
click at [225, 120] on img at bounding box center [263, 109] width 216 height 163
click at [250, 113] on img at bounding box center [263, 109] width 216 height 163
click at [275, 120] on img at bounding box center [303, 98] width 649 height 490
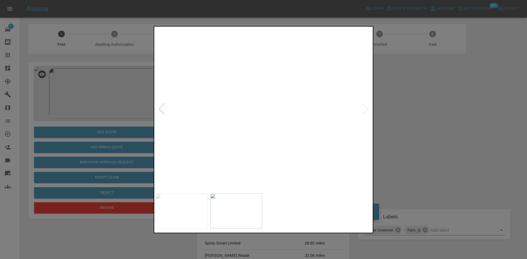
click at [275, 120] on img at bounding box center [303, 98] width 649 height 490
click at [112, 142] on div at bounding box center [263, 129] width 527 height 259
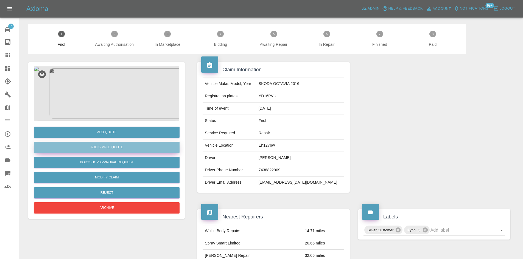
click at [112, 147] on button "Add Simple Quote" at bounding box center [106, 147] width 145 height 11
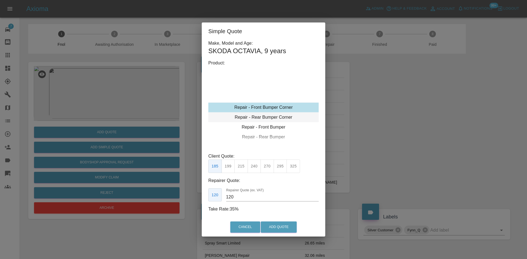
click at [261, 117] on div "Repair - Rear Bumper Corner" at bounding box center [263, 118] width 110 height 10
click at [267, 169] on button "270" at bounding box center [266, 166] width 13 height 13
drag, startPoint x: 235, startPoint y: 195, endPoint x: 186, endPoint y: 194, distance: 48.6
click at [191, 195] on div "Simple Quote Make, Model and Age: SKODA OCTAVIA , 9 years Product: Repair - Fro…" at bounding box center [263, 129] width 527 height 259
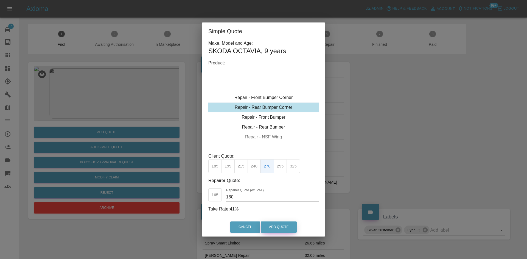
type input "160"
click at [278, 228] on button "Add Quote" at bounding box center [279, 227] width 36 height 11
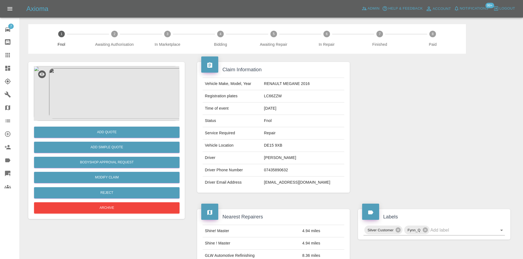
click at [106, 94] on img at bounding box center [106, 93] width 145 height 55
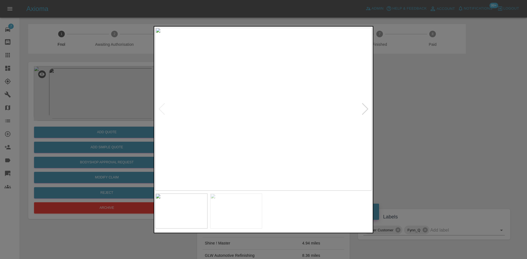
click at [239, 93] on img at bounding box center [263, 109] width 216 height 163
click at [266, 94] on img at bounding box center [336, 158] width 649 height 490
click at [233, 101] on img at bounding box center [263, 109] width 216 height 163
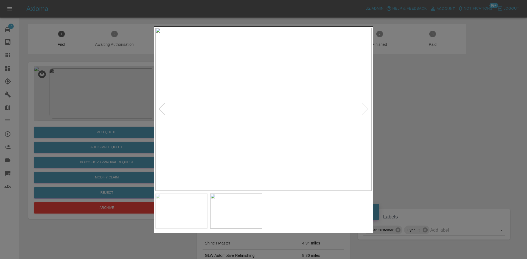
click at [270, 97] on img at bounding box center [263, 109] width 216 height 163
click at [270, 97] on img at bounding box center [244, 146] width 649 height 490
click at [230, 122] on img at bounding box center [250, 109] width 216 height 163
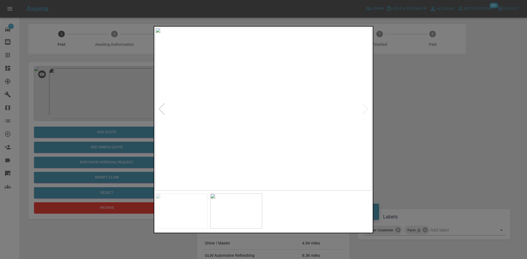
click at [261, 131] on img at bounding box center [263, 109] width 216 height 163
click at [171, 127] on img at bounding box center [263, 109] width 216 height 163
click at [124, 100] on div at bounding box center [263, 129] width 527 height 259
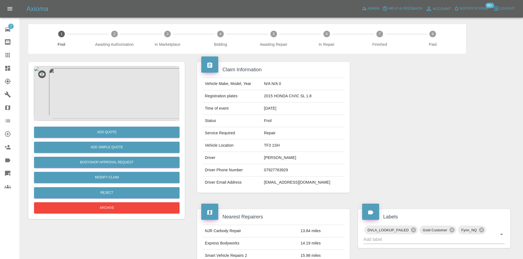
click at [111, 84] on img at bounding box center [106, 93] width 145 height 55
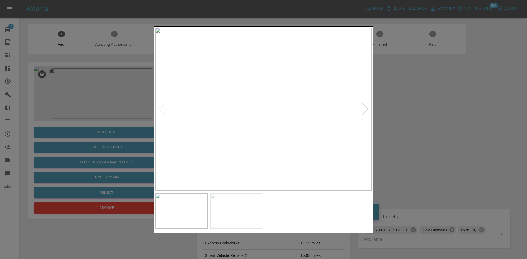
click at [85, 117] on div at bounding box center [263, 129] width 527 height 259
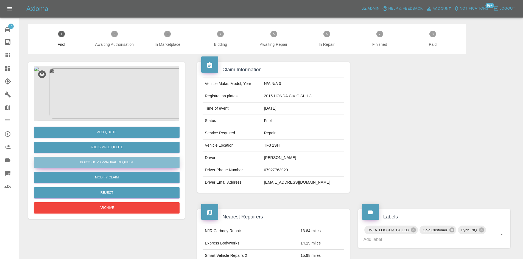
click at [110, 162] on button "Bodyshop Approval Request" at bounding box center [106, 162] width 145 height 11
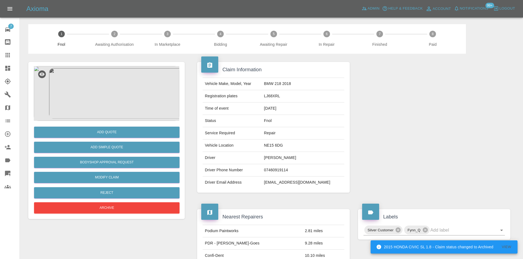
click at [106, 93] on img at bounding box center [106, 93] width 145 height 55
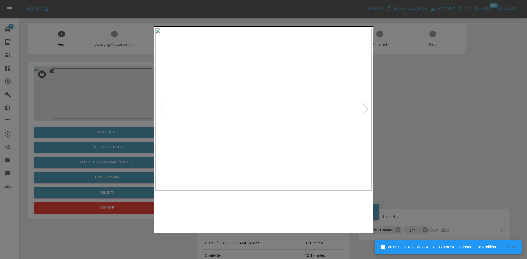
click at [214, 130] on img at bounding box center [263, 109] width 216 height 163
click at [220, 136] on img at bounding box center [263, 109] width 216 height 163
click at [280, 84] on img at bounding box center [263, 109] width 216 height 163
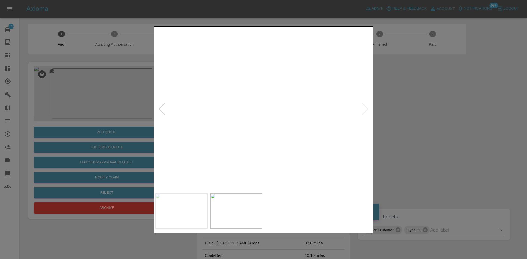
click at [209, 147] on img at bounding box center [166, 194] width 649 height 490
click at [255, 117] on img at bounding box center [141, 205] width 649 height 490
click at [264, 126] on img at bounding box center [263, 109] width 216 height 163
click at [289, 136] on img at bounding box center [263, 109] width 216 height 163
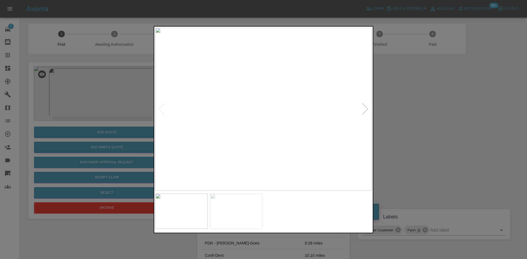
click at [247, 135] on img at bounding box center [263, 109] width 216 height 163
click at [249, 127] on img at bounding box center [263, 109] width 216 height 163
click at [260, 159] on img at bounding box center [310, 115] width 649 height 490
click at [189, 144] on img at bounding box center [342, 106] width 649 height 490
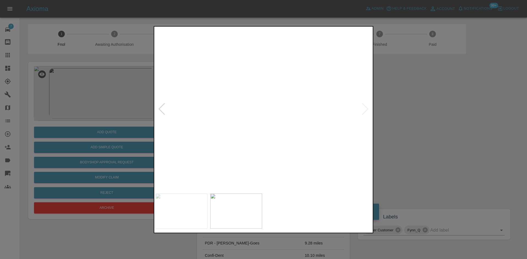
click at [213, 156] on img at bounding box center [252, 106] width 649 height 490
click at [209, 137] on img at bounding box center [157, 188] width 649 height 490
click at [285, 128] on img at bounding box center [157, 188] width 649 height 490
click at [259, 129] on img at bounding box center [269, 109] width 216 height 163
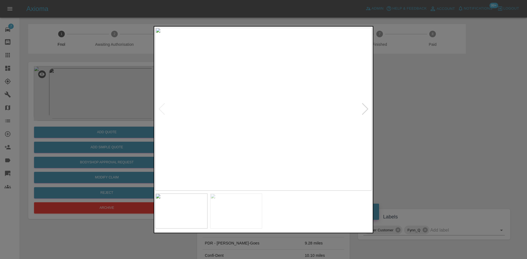
click at [262, 139] on img at bounding box center [263, 109] width 216 height 163
click at [96, 157] on div at bounding box center [263, 129] width 527 height 259
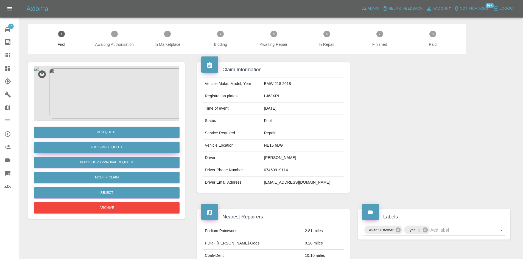
click at [110, 146] on button "Add Simple Quote" at bounding box center [106, 147] width 145 height 11
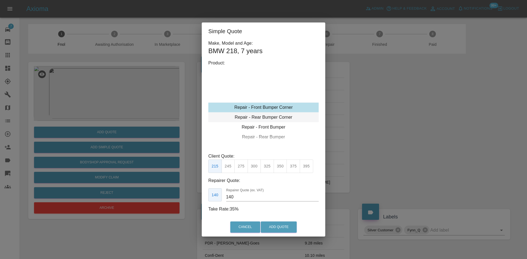
type input "120"
click at [269, 116] on div "Repair - Rear Bumper Corner" at bounding box center [263, 118] width 110 height 10
click at [227, 169] on button "199" at bounding box center [227, 166] width 13 height 13
click at [274, 223] on button "Add Quote" at bounding box center [279, 227] width 36 height 11
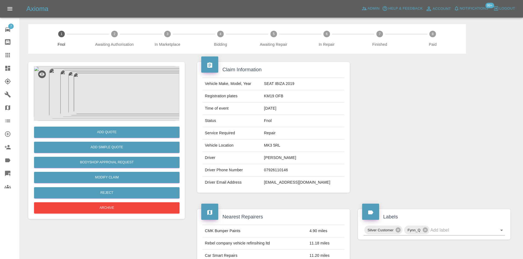
click at [119, 95] on img at bounding box center [106, 93] width 145 height 55
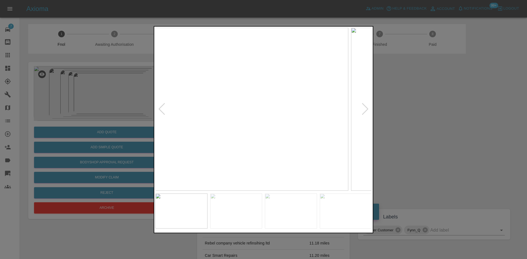
click at [218, 131] on img at bounding box center [240, 109] width 216 height 163
click at [224, 136] on img at bounding box center [263, 109] width 216 height 163
click at [221, 138] on img at bounding box center [263, 109] width 216 height 163
click at [186, 119] on img at bounding box center [263, 109] width 216 height 163
click at [266, 145] on img at bounding box center [287, 109] width 216 height 163
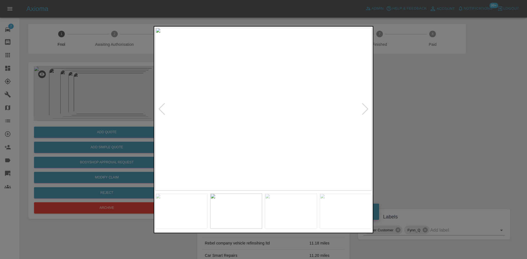
click at [280, 153] on img at bounding box center [263, 109] width 216 height 163
click at [247, 146] on img at bounding box center [263, 109] width 216 height 163
click at [242, 148] on img at bounding box center [269, 27] width 649 height 490
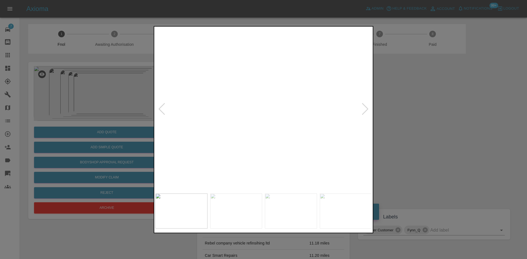
click at [242, 148] on img at bounding box center [269, 27] width 649 height 490
click at [235, 145] on img at bounding box center [255, 109] width 216 height 163
click at [237, 120] on img at bounding box center [263, 109] width 216 height 163
click at [195, 117] on img at bounding box center [263, 109] width 216 height 163
click at [196, 123] on img at bounding box center [263, 109] width 216 height 163
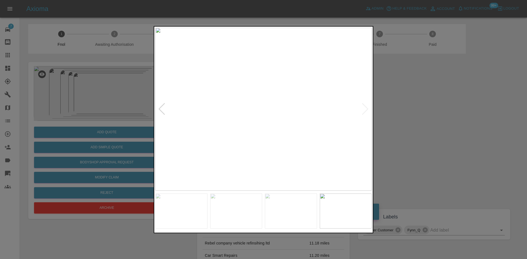
click at [130, 110] on div at bounding box center [263, 129] width 527 height 259
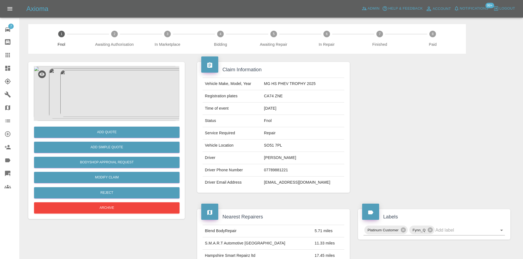
click at [110, 84] on img at bounding box center [106, 93] width 145 height 55
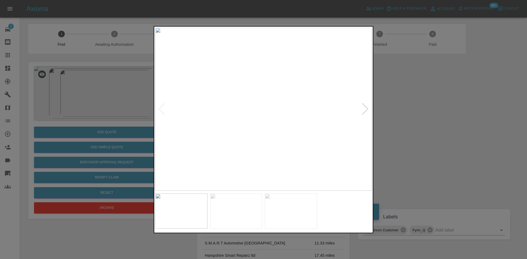
click at [197, 126] on img at bounding box center [263, 109] width 216 height 163
click at [186, 141] on img at bounding box center [214, 109] width 216 height 163
click at [170, 149] on img at bounding box center [263, 109] width 216 height 163
click at [194, 152] on img at bounding box center [263, 109] width 216 height 163
click at [193, 105] on img at bounding box center [263, 109] width 216 height 163
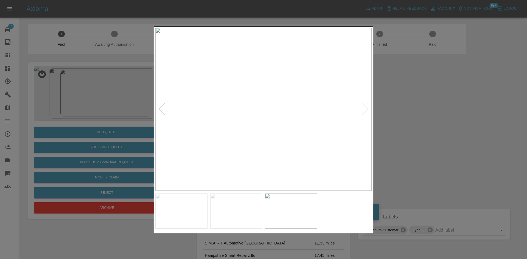
click at [193, 105] on img at bounding box center [263, 109] width 216 height 163
click at [193, 105] on img at bounding box center [475, 121] width 649 height 490
click at [203, 113] on img at bounding box center [263, 109] width 216 height 163
click at [221, 119] on img at bounding box center [263, 109] width 216 height 163
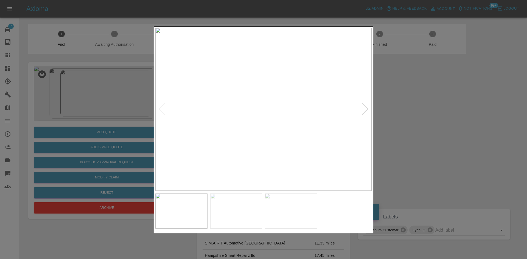
click at [231, 99] on img at bounding box center [263, 109] width 216 height 163
click at [193, 88] on img at bounding box center [263, 109] width 216 height 163
click at [193, 87] on img at bounding box center [474, 174] width 649 height 490
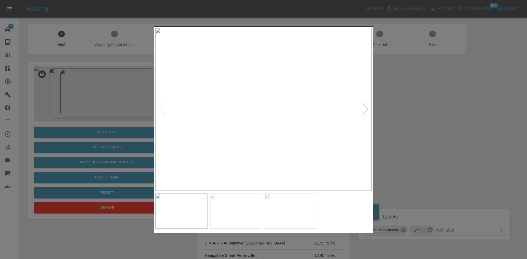
click at [170, 90] on img at bounding box center [263, 109] width 216 height 163
click at [160, 107] on div at bounding box center [263, 109] width 216 height 163
click at [148, 111] on div at bounding box center [263, 129] width 527 height 259
click at [195, 100] on img at bounding box center [263, 109] width 216 height 163
click at [194, 100] on img at bounding box center [263, 109] width 216 height 163
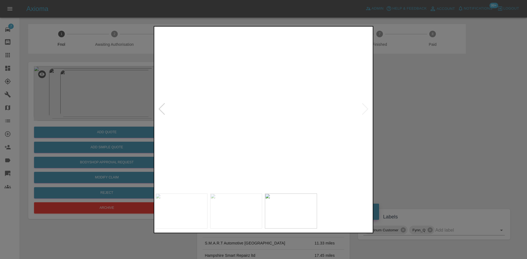
click at [231, 113] on img at bounding box center [471, 138] width 649 height 490
click at [194, 83] on img at bounding box center [418, 77] width 649 height 490
click at [201, 81] on img at bounding box center [394, 36] width 649 height 490
click at [222, 102] on img at bounding box center [393, 36] width 649 height 490
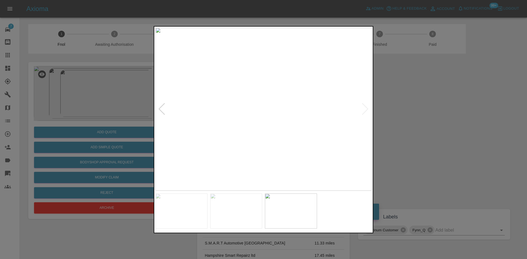
click at [201, 119] on img at bounding box center [263, 109] width 216 height 163
click at [189, 132] on img at bounding box center [263, 109] width 216 height 163
click at [196, 123] on img at bounding box center [263, 109] width 216 height 163
click at [247, 122] on img at bounding box center [465, 69] width 649 height 490
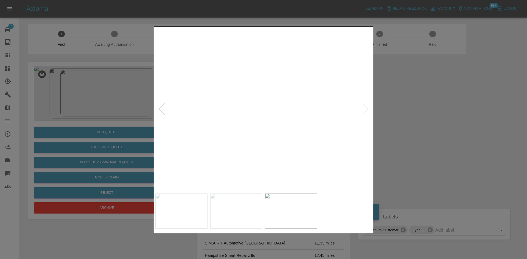
click at [247, 122] on img at bounding box center [465, 69] width 649 height 490
click at [178, 130] on img at bounding box center [263, 109] width 216 height 163
click at [185, 132] on img at bounding box center [263, 109] width 216 height 163
click at [93, 124] on div at bounding box center [263, 129] width 527 height 259
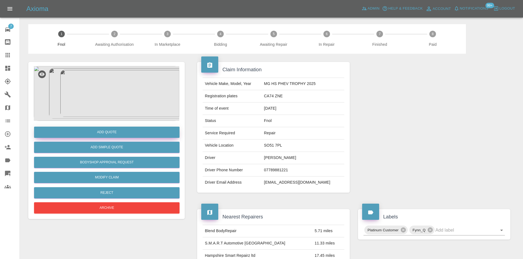
click at [103, 133] on button "Add Quote" at bounding box center [106, 132] width 145 height 11
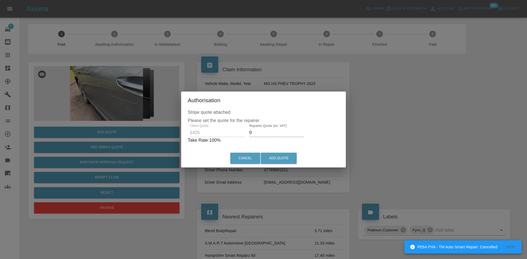
click at [226, 134] on div "Client Quote £425 Repairer Quote (ex. VAT) 0 Take Rate: 100 %" at bounding box center [263, 134] width 151 height 20
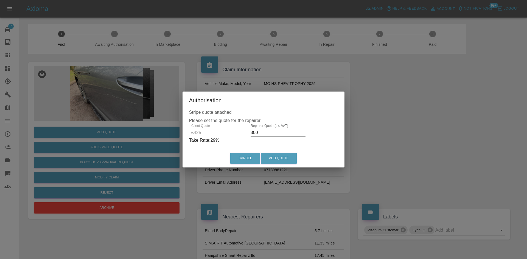
drag, startPoint x: 262, startPoint y: 136, endPoint x: 9, endPoint y: 141, distance: 253.4
click at [98, 144] on div "Authorisation Stripe quote attached Please set the quote for the repairer Clien…" at bounding box center [263, 129] width 527 height 259
type input "260"
click at [277, 158] on button "Add Quote" at bounding box center [279, 158] width 36 height 11
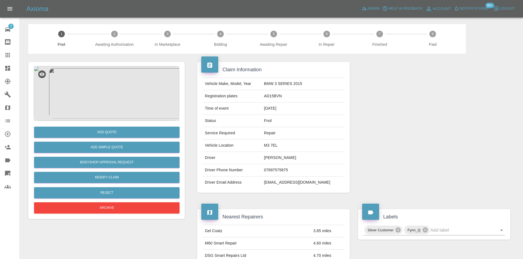
click at [126, 87] on img at bounding box center [106, 93] width 145 height 55
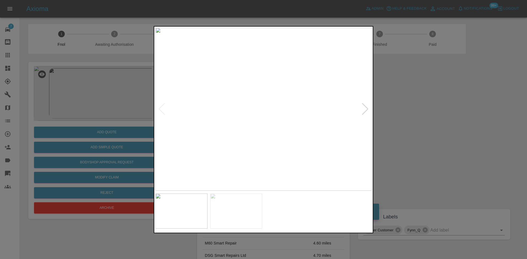
click at [217, 146] on img at bounding box center [263, 109] width 216 height 163
click at [234, 131] on img at bounding box center [263, 109] width 216 height 163
click at [245, 135] on img at bounding box center [247, 109] width 216 height 163
click at [235, 132] on img at bounding box center [263, 109] width 216 height 163
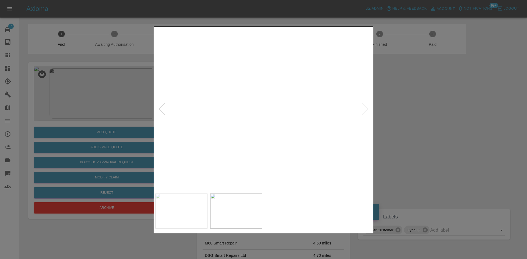
click at [198, 120] on img at bounding box center [270, 24] width 649 height 490
click at [205, 120] on img at bounding box center [258, 24] width 649 height 490
drag, startPoint x: 85, startPoint y: 121, endPoint x: 104, endPoint y: 146, distance: 31.3
click at [90, 125] on div at bounding box center [263, 129] width 527 height 259
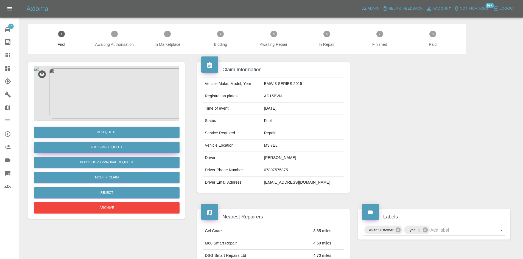
click at [105, 147] on button "Add Simple Quote" at bounding box center [106, 147] width 145 height 11
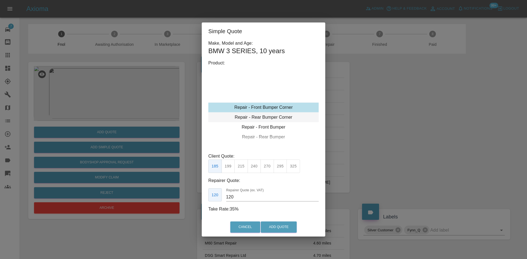
click at [267, 115] on div "Repair - Rear Bumper Corner" at bounding box center [263, 118] width 110 height 10
click at [281, 168] on button "295" at bounding box center [280, 166] width 13 height 13
drag, startPoint x: 242, startPoint y: 201, endPoint x: 173, endPoint y: 199, distance: 68.9
click at [173, 199] on div "Simple Quote Make, Model and Age: BMW 3 SERIES , 10 years Product: Repair - Fro…" at bounding box center [263, 129] width 527 height 259
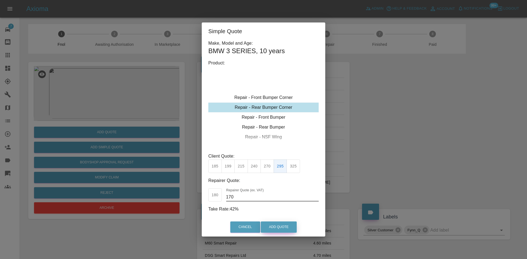
type input "170"
click at [271, 226] on button "Add Quote" at bounding box center [279, 227] width 36 height 11
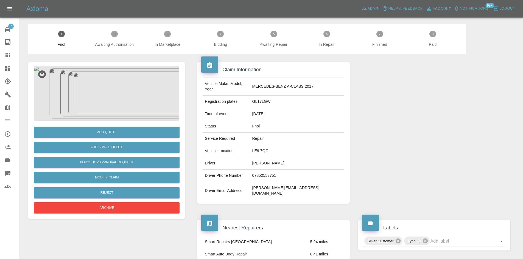
click at [134, 93] on img at bounding box center [106, 93] width 145 height 55
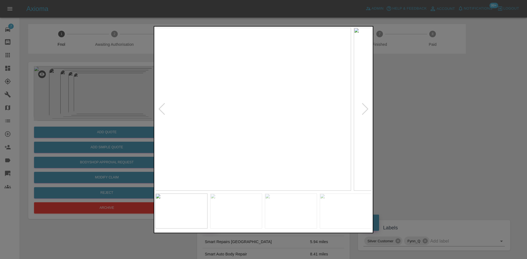
click at [230, 116] on img at bounding box center [243, 109] width 216 height 163
click at [207, 129] on img at bounding box center [263, 109] width 216 height 163
click at [174, 129] on img at bounding box center [263, 109] width 216 height 163
click at [177, 139] on img at bounding box center [260, 109] width 216 height 163
click at [151, 135] on div at bounding box center [263, 129] width 527 height 259
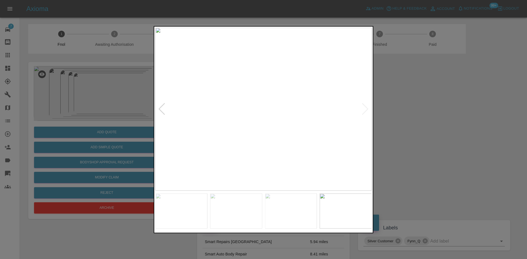
click at [259, 136] on img at bounding box center [263, 109] width 216 height 163
click at [235, 142] on img at bounding box center [263, 109] width 216 height 163
click at [232, 140] on img at bounding box center [279, 109] width 216 height 163
click at [246, 141] on img at bounding box center [263, 109] width 216 height 163
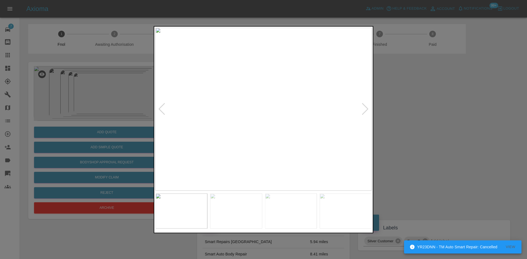
click at [131, 93] on div at bounding box center [263, 129] width 527 height 259
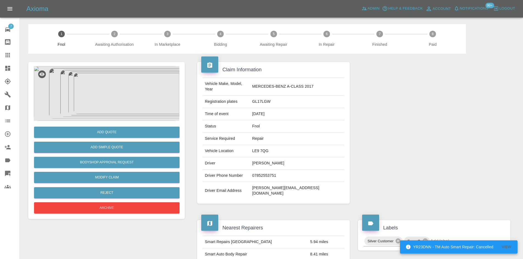
click at [115, 95] on img at bounding box center [106, 93] width 145 height 55
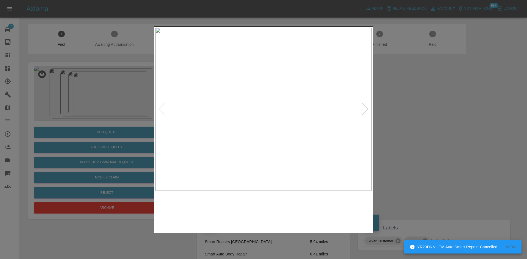
click at [211, 153] on img at bounding box center [263, 109] width 216 height 163
click at [204, 160] on img at bounding box center [263, 109] width 216 height 163
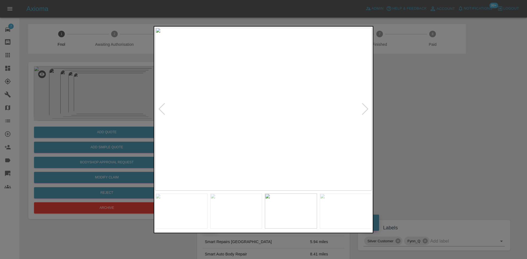
click at [270, 100] on img at bounding box center [263, 109] width 216 height 163
click at [270, 98] on img at bounding box center [263, 109] width 216 height 163
click at [269, 98] on img at bounding box center [242, 143] width 649 height 490
click at [268, 98] on img at bounding box center [242, 143] width 649 height 490
click at [254, 114] on img at bounding box center [263, 109] width 216 height 163
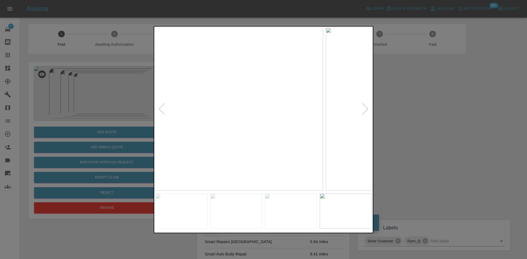
click at [237, 109] on img at bounding box center [215, 109] width 216 height 163
click at [243, 104] on img at bounding box center [263, 109] width 216 height 163
click at [246, 92] on img at bounding box center [263, 109] width 216 height 163
click at [134, 57] on div at bounding box center [263, 129] width 527 height 259
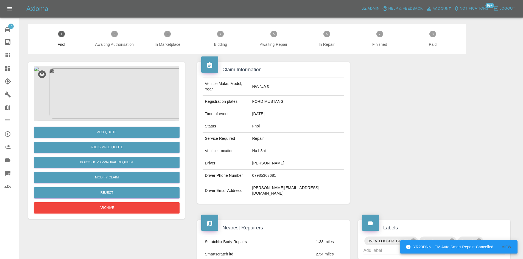
click at [127, 93] on img at bounding box center [106, 93] width 145 height 55
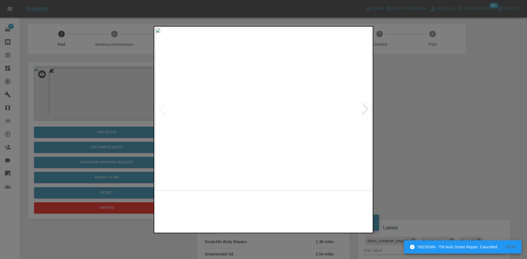
click at [236, 134] on img at bounding box center [263, 109] width 216 height 163
click at [206, 143] on img at bounding box center [263, 109] width 216 height 163
click at [232, 151] on img at bounding box center [263, 109] width 216 height 163
click at [230, 150] on img at bounding box center [263, 109] width 216 height 163
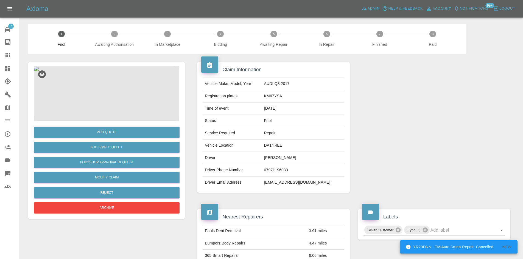
click at [122, 95] on img at bounding box center [106, 93] width 145 height 55
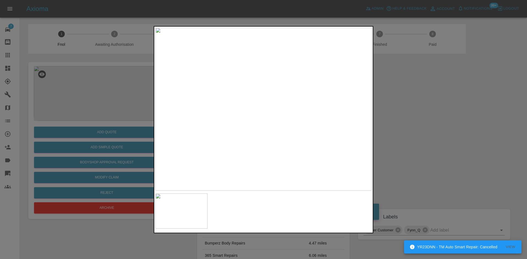
click at [265, 125] on img at bounding box center [263, 109] width 216 height 163
click at [266, 142] on img at bounding box center [263, 109] width 216 height 163
click at [292, 123] on img at bounding box center [263, 109] width 216 height 163
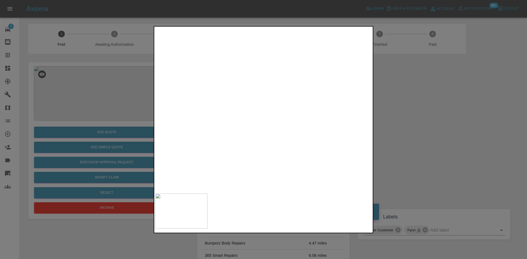
click at [279, 115] on img at bounding box center [177, 68] width 649 height 490
click at [86, 128] on div at bounding box center [263, 129] width 527 height 259
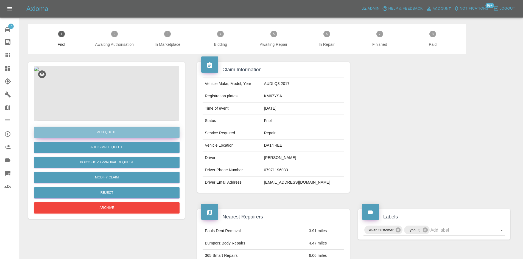
click at [87, 131] on button "Add Quote" at bounding box center [106, 132] width 145 height 11
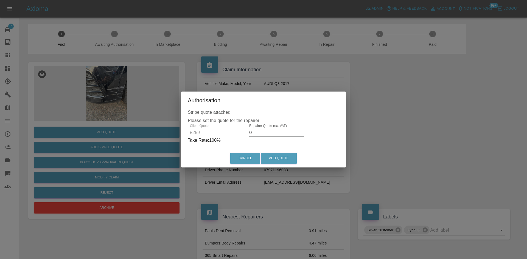
drag, startPoint x: 254, startPoint y: 131, endPoint x: 204, endPoint y: 131, distance: 49.7
click at [215, 139] on div "Client Quote £259 Repairer Quote (ex. VAT) 0 Take Rate: 100 %" at bounding box center [263, 134] width 151 height 20
type input "150"
click at [267, 156] on button "Add Quote" at bounding box center [279, 158] width 36 height 11
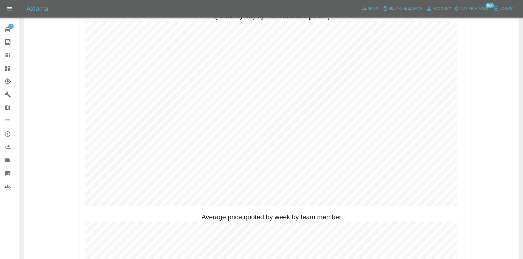
scroll to position [274, 0]
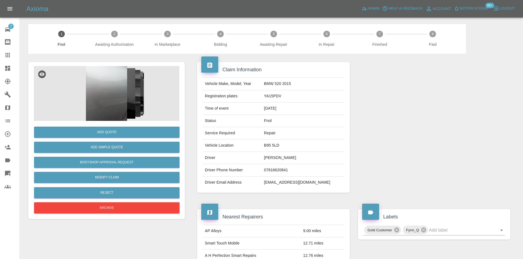
drag, startPoint x: 94, startPoint y: 124, endPoint x: 173, endPoint y: 117, distance: 79.1
click at [94, 124] on div "Add Quote Add Simple Quote Bodyshop Approval Request Modify Claim Reject Archive" at bounding box center [106, 168] width 145 height 94
click at [155, 85] on img at bounding box center [106, 93] width 145 height 55
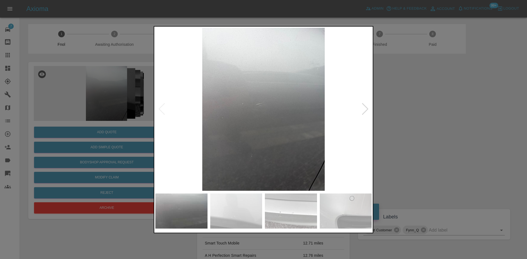
click at [123, 94] on div at bounding box center [263, 129] width 527 height 259
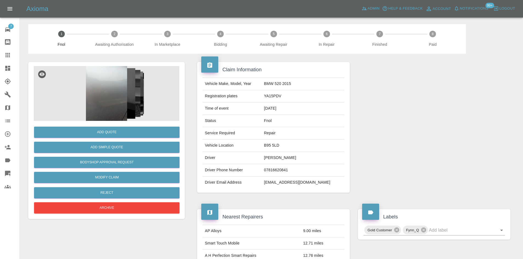
click at [121, 91] on img at bounding box center [106, 93] width 145 height 55
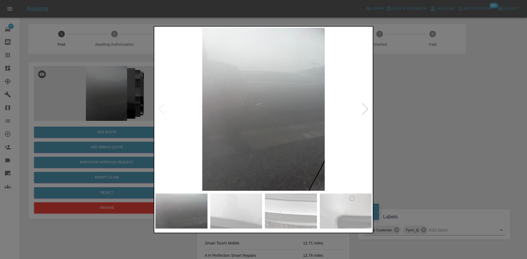
click at [238, 113] on img at bounding box center [263, 109] width 216 height 163
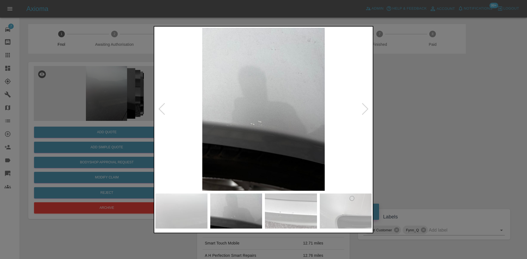
click at [236, 122] on img at bounding box center [263, 109] width 216 height 163
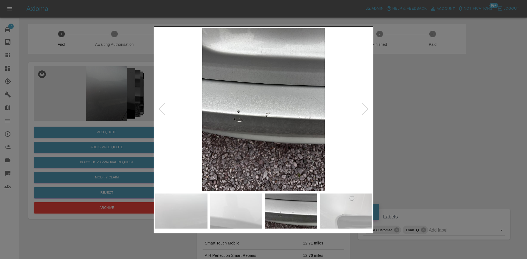
click at [229, 115] on img at bounding box center [263, 109] width 216 height 163
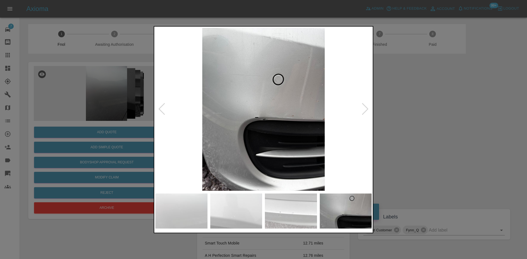
click at [208, 111] on img at bounding box center [263, 109] width 216 height 163
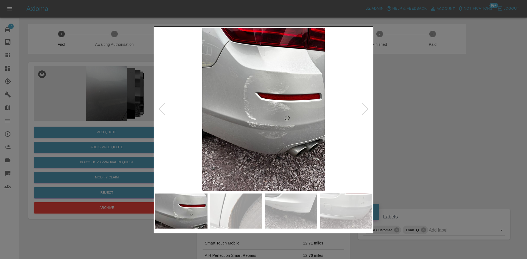
click at [202, 108] on img at bounding box center [263, 109] width 216 height 163
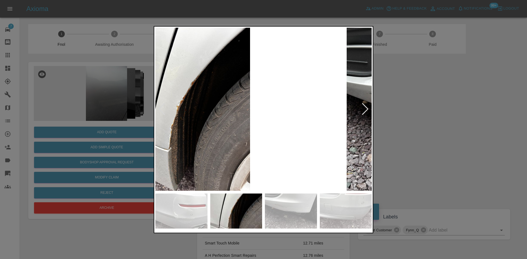
click at [190, 111] on img at bounding box center [189, 109] width 216 height 163
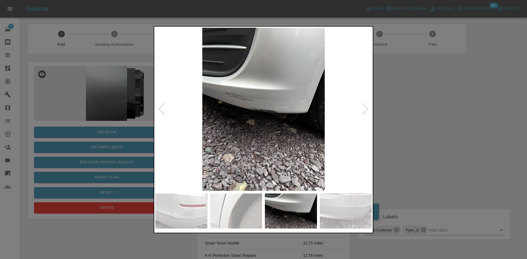
click at [198, 125] on img at bounding box center [263, 109] width 216 height 163
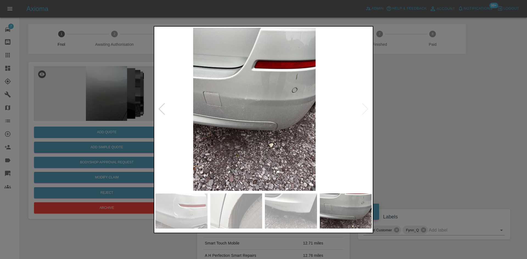
click at [189, 120] on img at bounding box center [254, 109] width 216 height 163
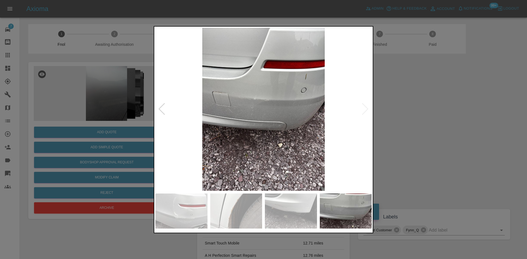
click at [195, 109] on img at bounding box center [263, 109] width 216 height 163
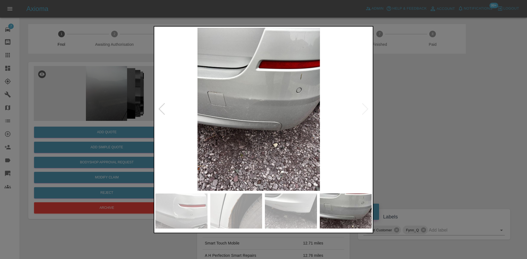
click at [249, 122] on img at bounding box center [258, 109] width 216 height 163
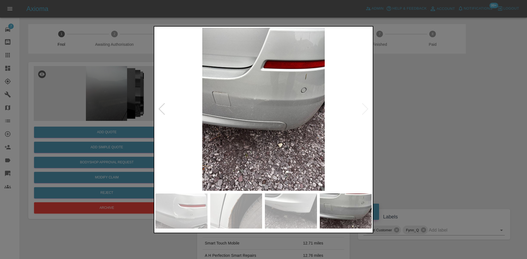
click at [250, 82] on img at bounding box center [263, 109] width 216 height 163
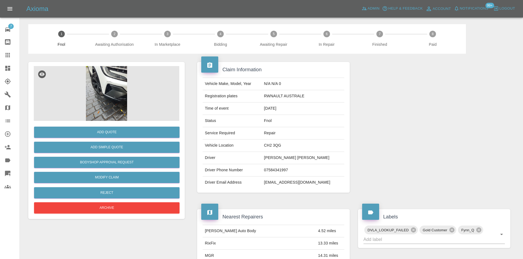
click at [112, 72] on img at bounding box center [106, 93] width 145 height 55
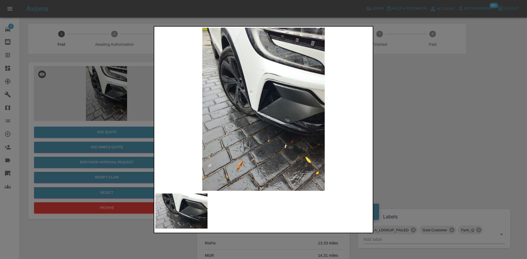
click at [239, 95] on img at bounding box center [263, 109] width 216 height 163
click at [226, 93] on img at bounding box center [263, 109] width 216 height 163
click at [274, 90] on img at bounding box center [263, 109] width 216 height 163
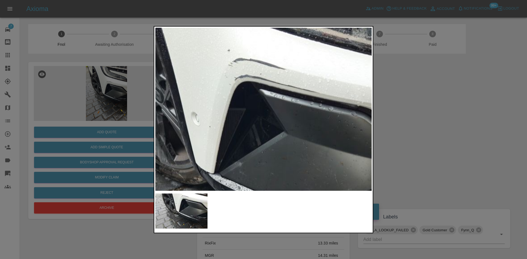
click at [274, 90] on img at bounding box center [231, 168] width 649 height 490
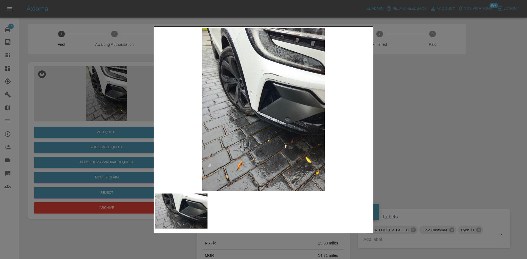
click at [280, 114] on img at bounding box center [263, 109] width 216 height 163
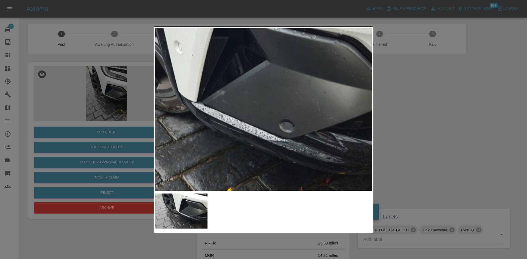
click at [288, 99] on img at bounding box center [214, 96] width 649 height 490
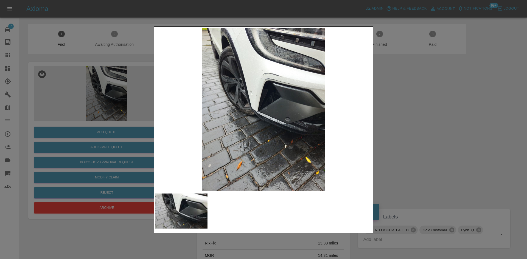
click at [281, 86] on img at bounding box center [263, 109] width 216 height 163
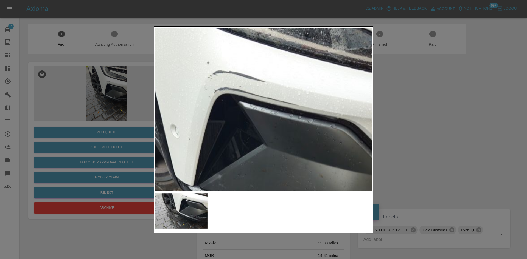
click at [269, 82] on img at bounding box center [210, 180] width 649 height 490
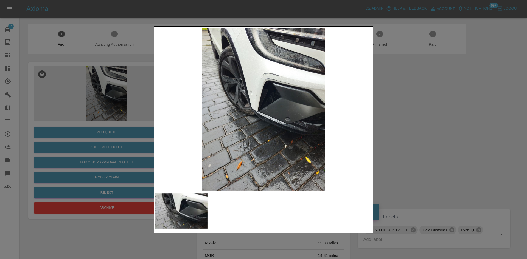
click at [269, 82] on img at bounding box center [263, 109] width 216 height 163
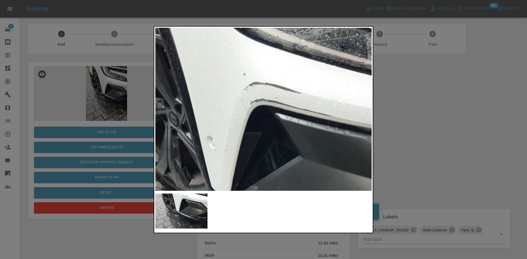
click at [269, 82] on img at bounding box center [247, 191] width 649 height 490
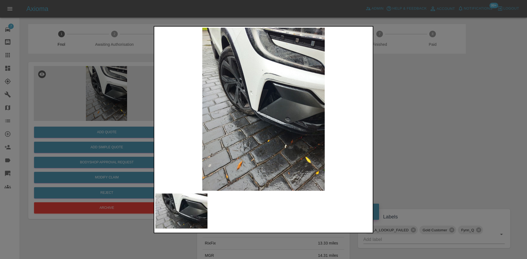
click at [105, 85] on div at bounding box center [263, 129] width 527 height 259
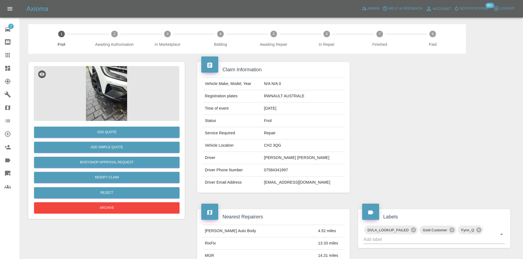
click at [105, 85] on img at bounding box center [106, 93] width 145 height 55
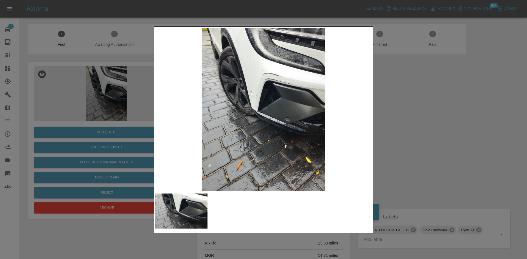
click at [257, 85] on img at bounding box center [263, 109] width 216 height 163
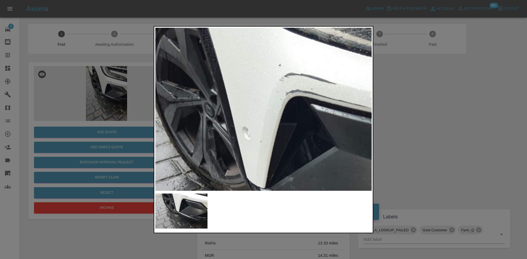
click at [262, 84] on img at bounding box center [282, 182] width 649 height 490
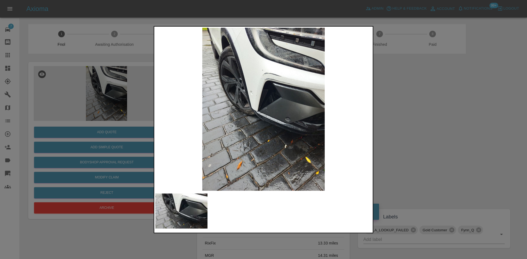
click at [283, 89] on img at bounding box center [263, 109] width 216 height 163
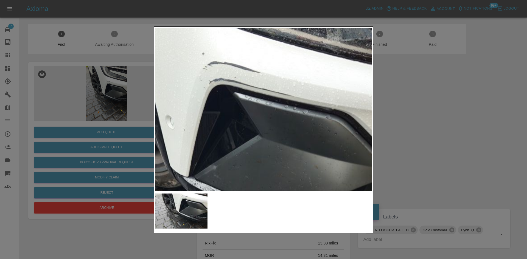
click at [278, 88] on img at bounding box center [205, 171] width 649 height 490
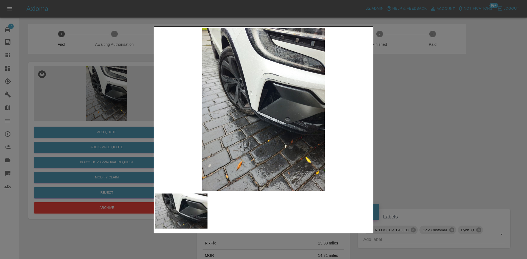
click at [276, 87] on img at bounding box center [263, 109] width 216 height 163
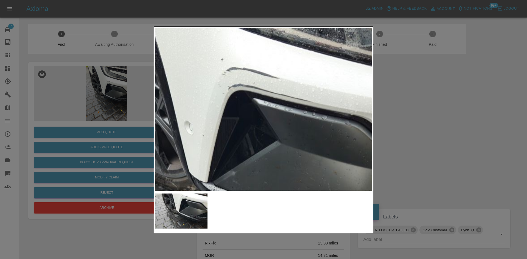
click at [276, 87] on img at bounding box center [224, 177] width 649 height 490
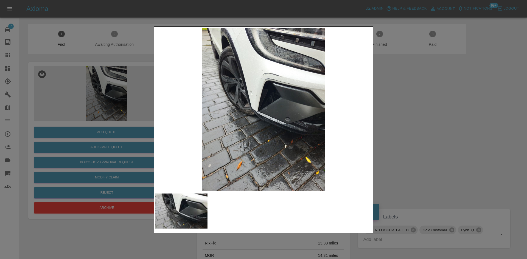
click at [287, 126] on img at bounding box center [263, 109] width 216 height 163
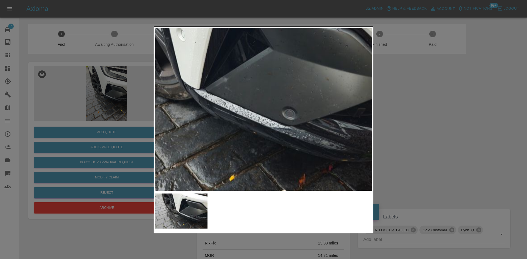
click at [292, 148] on img at bounding box center [216, 83] width 649 height 490
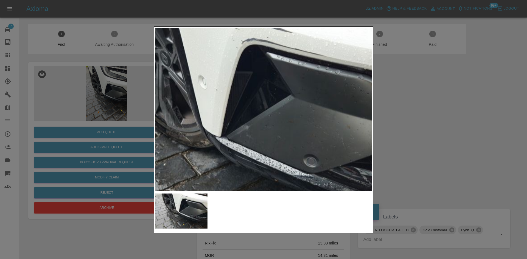
click at [262, 154] on img at bounding box center [238, 131] width 649 height 490
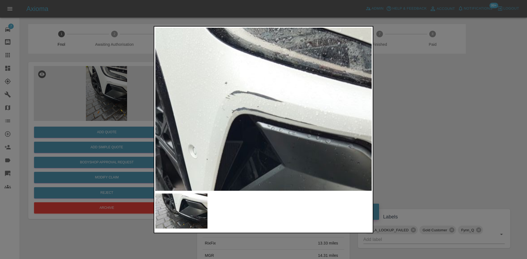
click at [253, 166] on img at bounding box center [228, 200] width 649 height 490
click at [254, 162] on img at bounding box center [228, 200] width 649 height 490
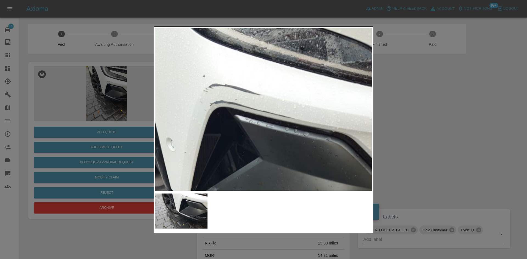
click at [259, 146] on img at bounding box center [206, 193] width 649 height 490
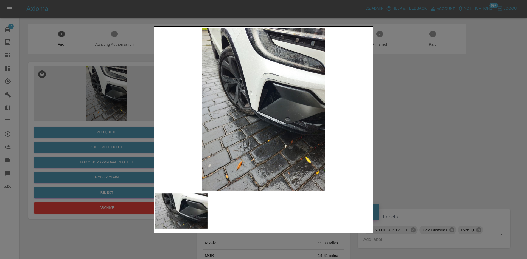
click at [269, 76] on img at bounding box center [263, 109] width 216 height 163
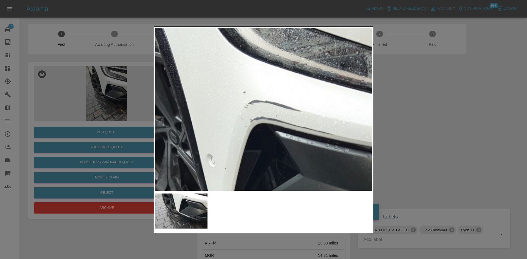
click at [291, 157] on img at bounding box center [247, 210] width 649 height 490
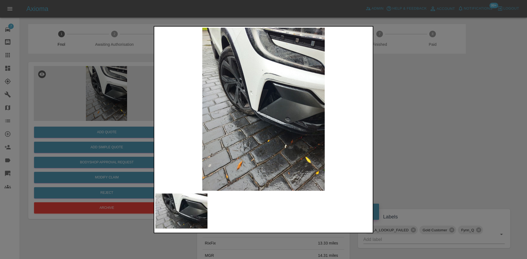
click at [291, 94] on img at bounding box center [263, 109] width 216 height 163
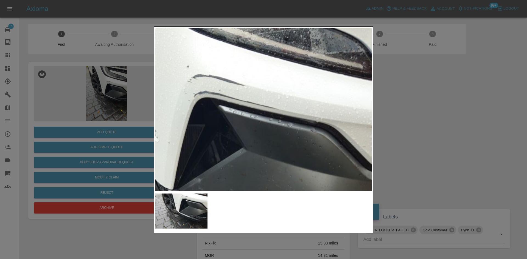
click at [286, 144] on img at bounding box center [190, 184] width 649 height 490
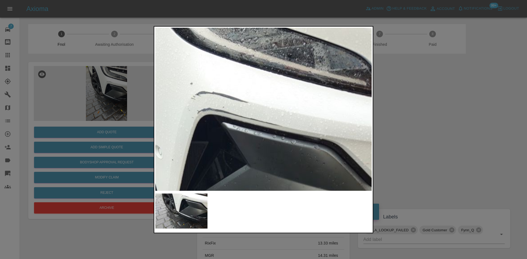
click at [286, 144] on img at bounding box center [194, 201] width 649 height 490
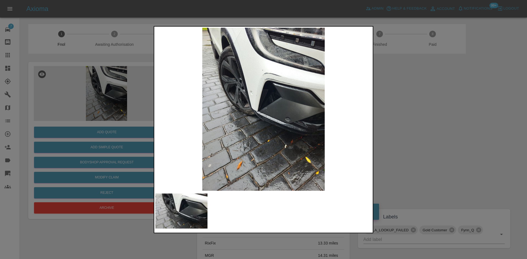
drag, startPoint x: 92, startPoint y: 114, endPoint x: 115, endPoint y: 124, distance: 25.2
click at [92, 114] on div at bounding box center [263, 129] width 527 height 259
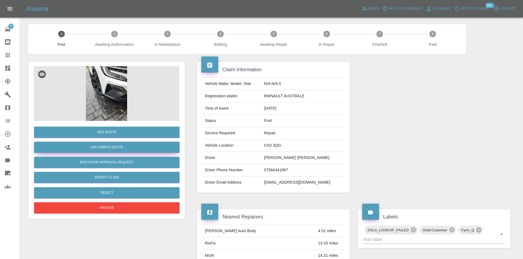
click at [111, 150] on button "Add Simple Quote" at bounding box center [106, 147] width 145 height 11
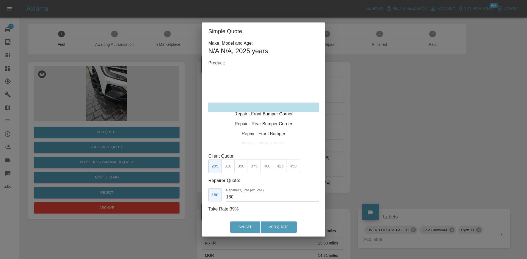
type input "120"
click at [262, 110] on div "Repair - Front Bumper Corner" at bounding box center [263, 108] width 110 height 10
drag, startPoint x: 231, startPoint y: 169, endPoint x: 246, endPoint y: 201, distance: 34.6
click at [231, 169] on button "199" at bounding box center [227, 166] width 13 height 13
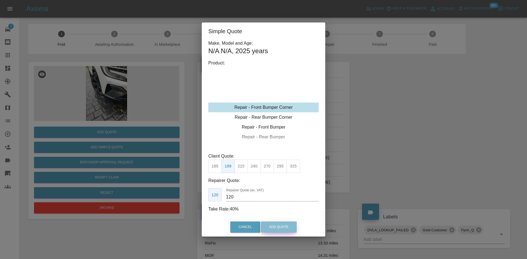
drag, startPoint x: 275, startPoint y: 230, endPoint x: 283, endPoint y: 237, distance: 10.1
click at [275, 229] on button "Add Quote" at bounding box center [279, 227] width 36 height 11
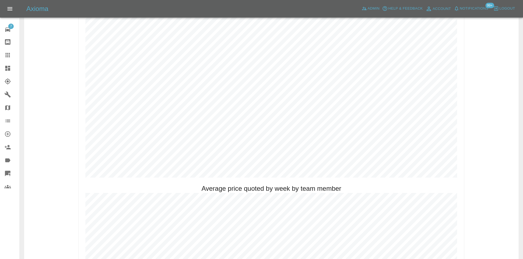
scroll to position [302, 0]
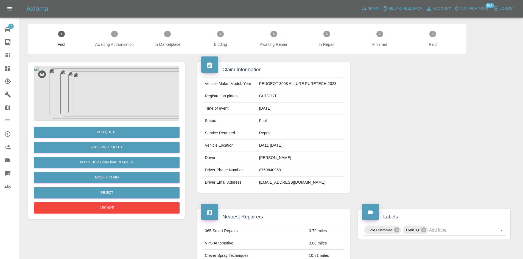
click at [108, 86] on img at bounding box center [106, 93] width 145 height 55
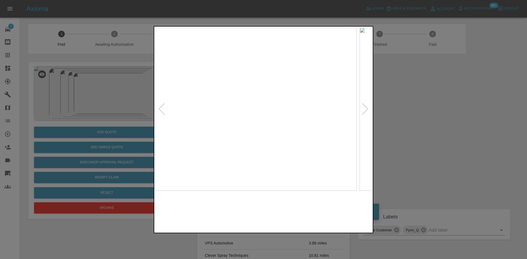
click at [245, 120] on img at bounding box center [249, 109] width 216 height 163
click at [248, 120] on img at bounding box center [246, 109] width 216 height 163
click at [239, 123] on img at bounding box center [263, 109] width 216 height 163
click at [202, 110] on img at bounding box center [263, 109] width 216 height 163
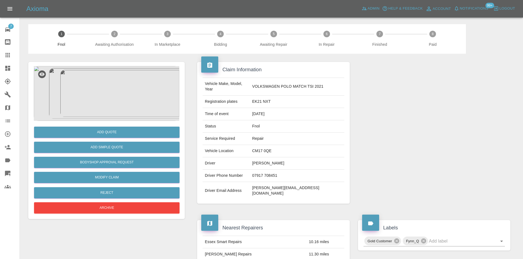
click at [102, 86] on img at bounding box center [106, 93] width 145 height 55
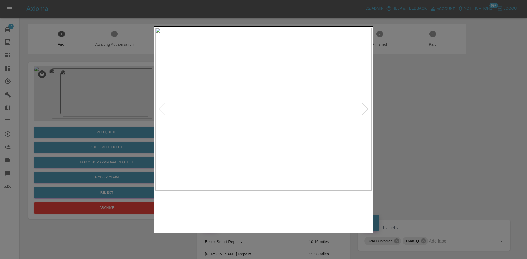
click at [249, 119] on img at bounding box center [263, 109] width 216 height 163
click at [249, 120] on img at bounding box center [308, 79] width 649 height 490
click at [244, 132] on img at bounding box center [263, 109] width 216 height 163
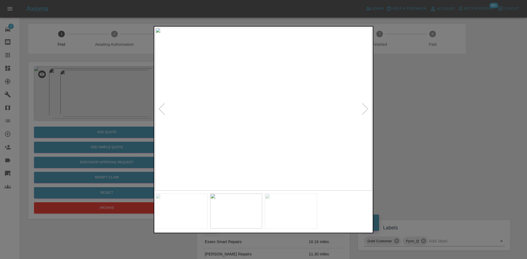
click at [287, 116] on img at bounding box center [263, 109] width 216 height 163
click at [239, 120] on img at bounding box center [128, 92] width 649 height 490
click at [227, 120] on img at bounding box center [60, 91] width 649 height 490
click at [261, 119] on img at bounding box center [47, 91] width 649 height 490
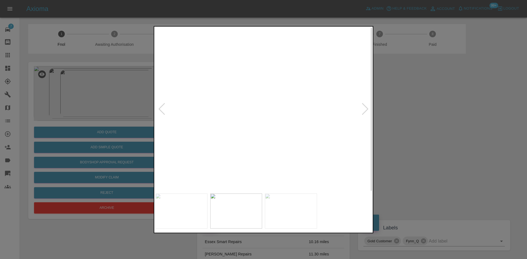
click at [261, 119] on img at bounding box center [47, 91] width 649 height 490
click at [259, 122] on img at bounding box center [263, 109] width 216 height 163
click at [223, 110] on img at bounding box center [263, 109] width 216 height 163
click at [192, 112] on img at bounding box center [328, 109] width 649 height 490
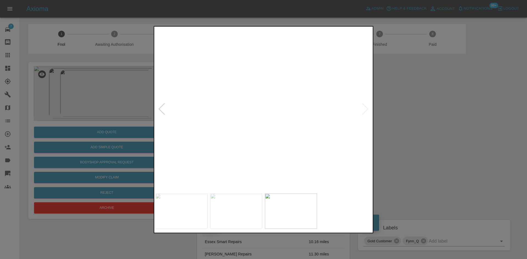
click at [205, 135] on img at bounding box center [328, 109] width 649 height 490
click at [216, 134] on img at bounding box center [204, 107] width 649 height 490
click at [213, 134] on img at bounding box center [156, 107] width 649 height 490
click at [224, 137] on img at bounding box center [156, 107] width 649 height 490
click at [188, 123] on img at bounding box center [36, 95] width 649 height 490
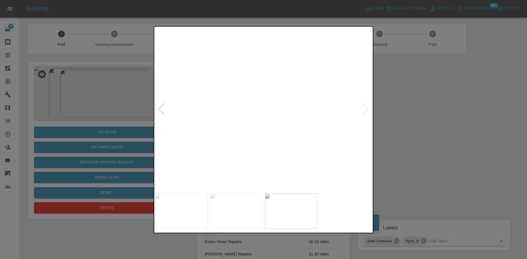
click at [287, 135] on img at bounding box center [125, 102] width 649 height 490
click at [290, 130] on img at bounding box center [168, 102] width 649 height 490
click at [294, 133] on img at bounding box center [368, 102] width 649 height 490
click at [317, 140] on img at bounding box center [479, 104] width 649 height 490
click at [306, 141] on img at bounding box center [479, 131] width 649 height 490
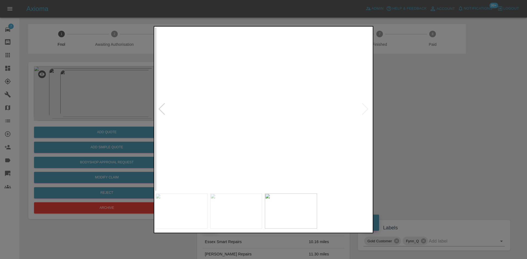
click at [272, 141] on img at bounding box center [479, 129] width 649 height 490
click at [302, 138] on img at bounding box center [263, 109] width 216 height 163
click at [276, 121] on img at bounding box center [263, 109] width 216 height 163
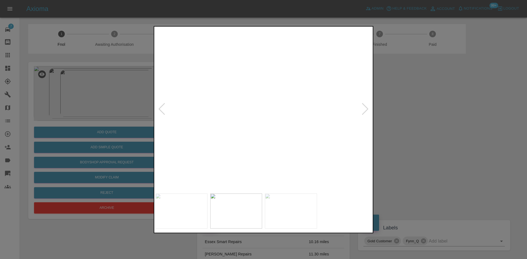
click at [330, 123] on img at bounding box center [226, 75] width 649 height 490
click at [213, 130] on img at bounding box center [390, 85] width 649 height 490
click at [233, 138] on img at bounding box center [281, 88] width 649 height 490
click at [254, 137] on img at bounding box center [225, 91] width 649 height 490
click at [245, 138] on img at bounding box center [189, 91] width 649 height 490
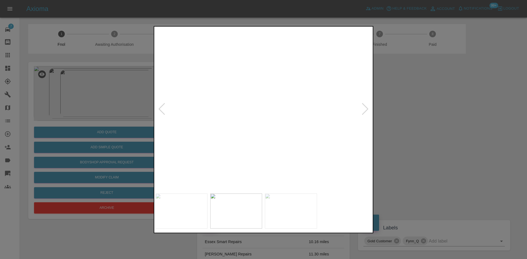
click at [224, 141] on img at bounding box center [111, 94] width 649 height 490
click at [238, 142] on img at bounding box center [37, 98] width 649 height 490
click at [242, 141] on img at bounding box center [47, 98] width 649 height 490
click at [257, 142] on img at bounding box center [263, 109] width 216 height 163
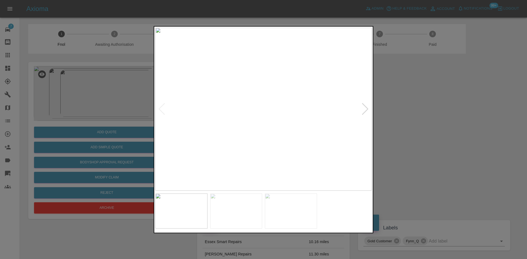
click at [252, 126] on img at bounding box center [263, 109] width 216 height 163
click at [302, 147] on img at bounding box center [298, 59] width 649 height 490
click at [316, 149] on img at bounding box center [377, 79] width 649 height 490
click at [328, 151] on img at bounding box center [465, 84] width 649 height 490
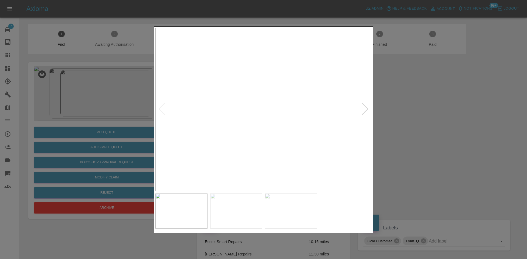
click at [305, 174] on img at bounding box center [479, 95] width 649 height 490
click at [276, 141] on img at bounding box center [480, 154] width 649 height 490
click at [245, 61] on img at bounding box center [480, 228] width 649 height 490
click at [222, 110] on img at bounding box center [386, 36] width 649 height 490
click at [218, 108] on img at bounding box center [308, 58] width 649 height 490
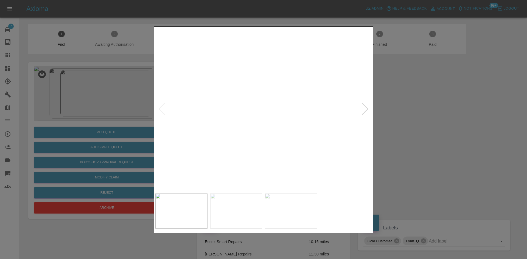
click at [224, 118] on img at bounding box center [308, 58] width 649 height 490
click at [254, 122] on img at bounding box center [252, 61] width 649 height 490
click at [252, 138] on img at bounding box center [263, 109] width 216 height 163
click at [254, 141] on img at bounding box center [263, 109] width 216 height 163
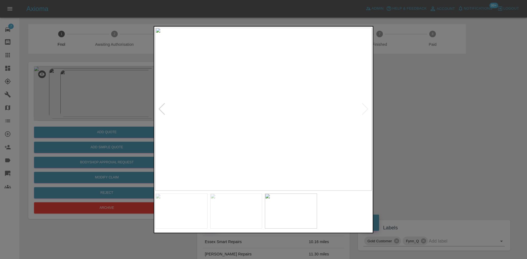
click at [208, 137] on img at bounding box center [263, 109] width 216 height 163
drag, startPoint x: 102, startPoint y: 132, endPoint x: 117, endPoint y: 134, distance: 15.6
click at [114, 133] on div at bounding box center [263, 129] width 527 height 259
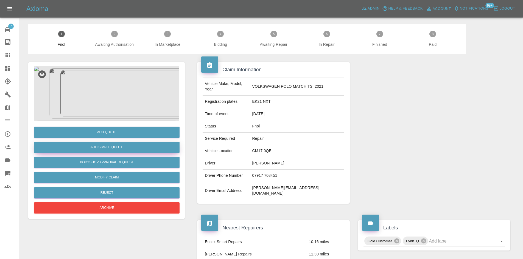
click at [124, 146] on button "Add Simple Quote" at bounding box center [106, 147] width 145 height 11
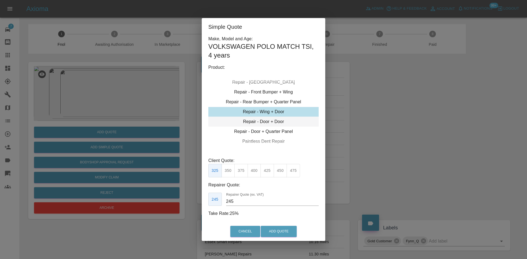
click at [252, 125] on div "Repair - Door + Door" at bounding box center [263, 122] width 110 height 10
click at [228, 170] on button "350" at bounding box center [227, 170] width 13 height 13
drag, startPoint x: 240, startPoint y: 202, endPoint x: 181, endPoint y: 201, distance: 59.3
click at [192, 202] on div "Simple Quote Make, Model and Age: VOLKSWAGEN POLO MATCH TSI , 4 years Product: …" at bounding box center [263, 129] width 527 height 259
type input "220"
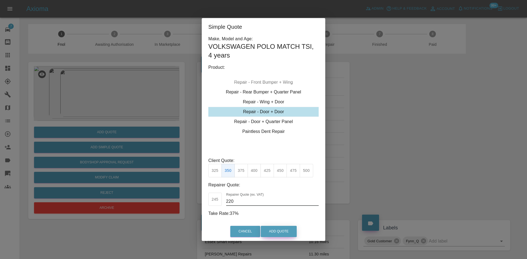
click at [280, 230] on button "Add Quote" at bounding box center [279, 231] width 36 height 11
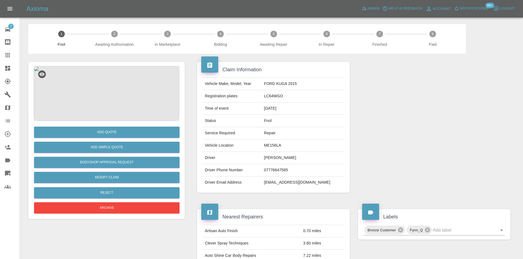
click at [114, 86] on img at bounding box center [106, 93] width 145 height 55
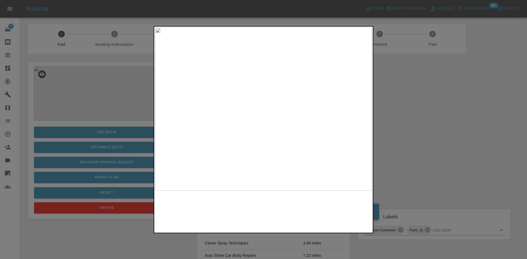
click at [232, 114] on img at bounding box center [263, 109] width 216 height 163
click at [191, 114] on img at bounding box center [263, 109] width 216 height 163
click at [187, 113] on img at bounding box center [263, 109] width 216 height 163
click at [109, 101] on div at bounding box center [263, 129] width 527 height 259
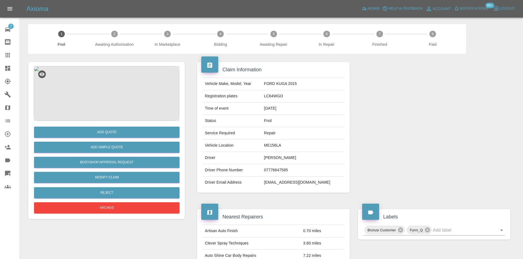
click at [116, 97] on img at bounding box center [106, 93] width 145 height 55
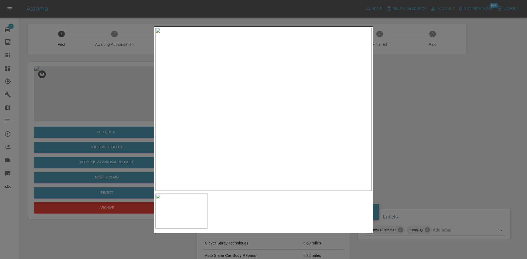
click at [241, 124] on img at bounding box center [263, 109] width 216 height 163
click at [228, 128] on img at bounding box center [263, 109] width 216 height 163
click at [246, 127] on img at bounding box center [263, 109] width 216 height 163
click at [280, 128] on img at bounding box center [263, 109] width 216 height 163
click at [323, 126] on img at bounding box center [263, 109] width 216 height 163
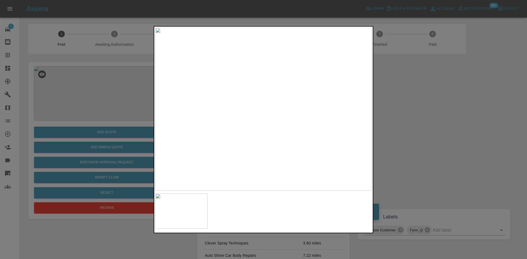
click at [224, 133] on img at bounding box center [263, 109] width 216 height 163
click at [285, 131] on img at bounding box center [263, 109] width 216 height 163
click at [250, 128] on img at bounding box center [263, 109] width 216 height 163
click at [291, 131] on img at bounding box center [263, 109] width 216 height 163
click at [221, 136] on img at bounding box center [263, 109] width 216 height 163
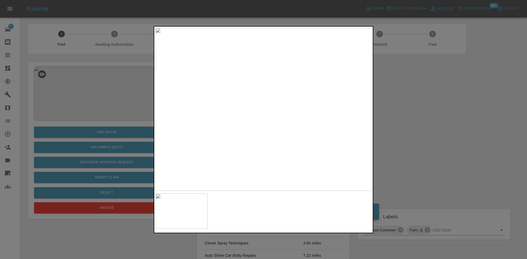
click at [217, 133] on img at bounding box center [263, 109] width 216 height 163
click at [222, 130] on img at bounding box center [263, 109] width 216 height 163
click at [99, 119] on div at bounding box center [263, 129] width 527 height 259
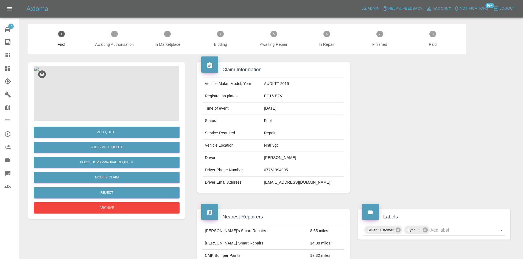
click at [93, 94] on img at bounding box center [106, 93] width 145 height 55
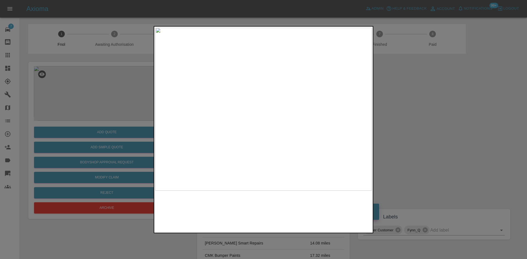
click at [247, 93] on img at bounding box center [263, 109] width 216 height 163
click at [225, 95] on img at bounding box center [266, 141] width 649 height 490
click at [237, 65] on img at bounding box center [230, 68] width 649 height 490
click at [245, 89] on img at bounding box center [229, 56] width 649 height 490
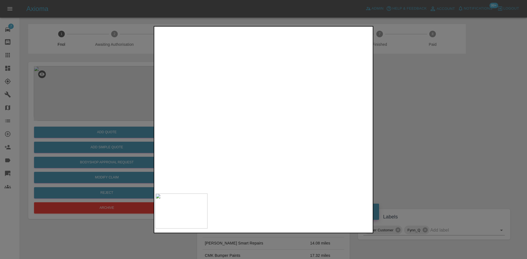
click at [245, 89] on img at bounding box center [229, 56] width 649 height 490
click at [274, 118] on img at bounding box center [263, 109] width 216 height 163
click at [285, 188] on img at bounding box center [272, 123] width 649 height 490
click at [224, 83] on img at bounding box center [218, 90] width 649 height 490
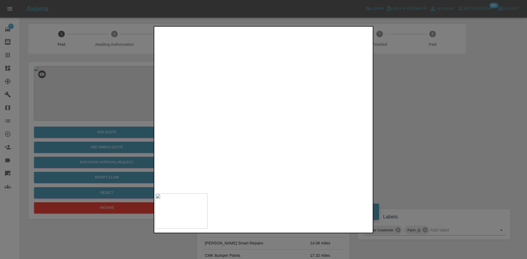
click at [265, 113] on img at bounding box center [218, 90] width 649 height 490
click at [126, 151] on div at bounding box center [263, 129] width 527 height 259
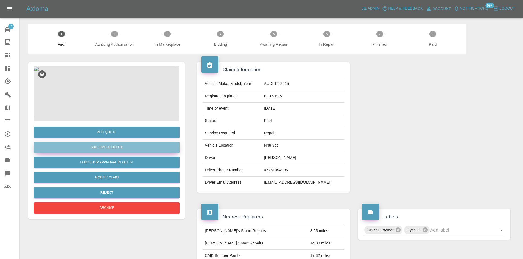
click at [114, 148] on button "Add Simple Quote" at bounding box center [106, 147] width 145 height 11
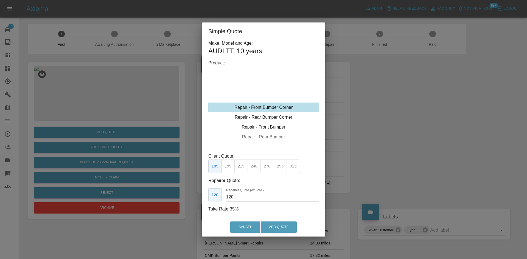
click at [265, 110] on div "Repair - Front Bumper Corner" at bounding box center [263, 108] width 110 height 10
click at [265, 167] on button "270" at bounding box center [266, 166] width 13 height 13
drag, startPoint x: 240, startPoint y: 200, endPoint x: 191, endPoint y: 195, distance: 49.3
click at [200, 195] on div "Simple Quote Make, Model and Age: AUDI TT , 10 years Product: Repair - Front Bu…" at bounding box center [263, 129] width 527 height 259
type input "155"
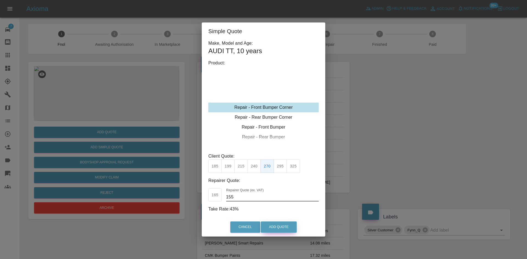
click at [279, 227] on button "Add Quote" at bounding box center [279, 227] width 36 height 11
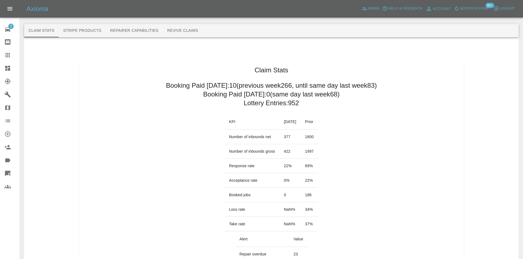
scroll to position [302, 0]
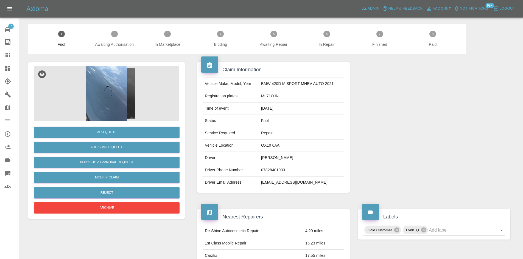
click at [105, 83] on img at bounding box center [106, 93] width 145 height 55
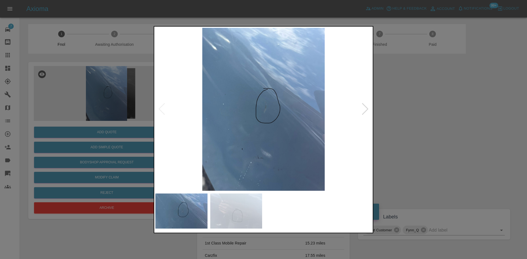
click at [212, 125] on img at bounding box center [263, 109] width 216 height 163
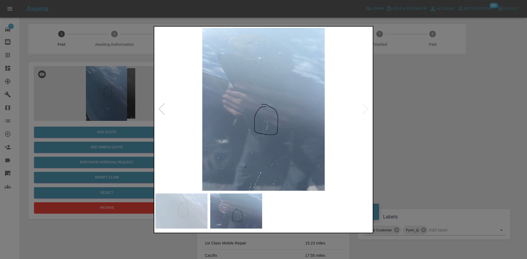
click at [219, 142] on img at bounding box center [263, 109] width 216 height 163
click at [235, 153] on img at bounding box center [263, 109] width 216 height 163
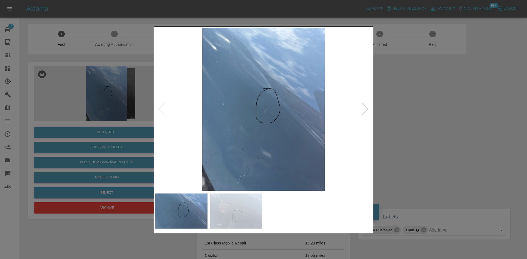
click at [265, 116] on img at bounding box center [263, 109] width 216 height 163
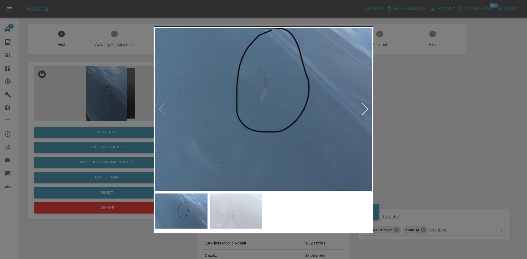
click at [132, 116] on div at bounding box center [263, 129] width 527 height 259
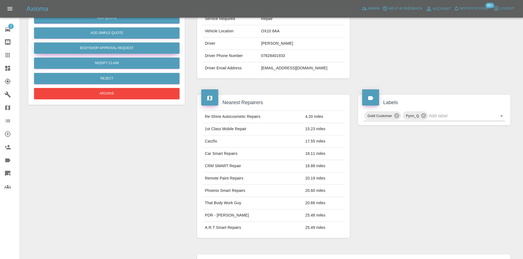
scroll to position [5, 0]
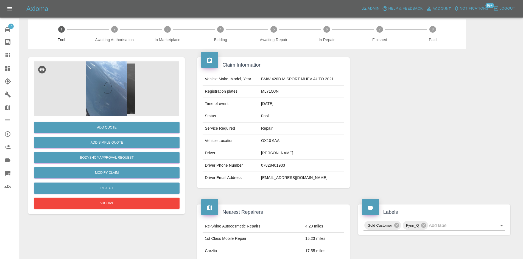
click at [111, 69] on img at bounding box center [106, 88] width 145 height 55
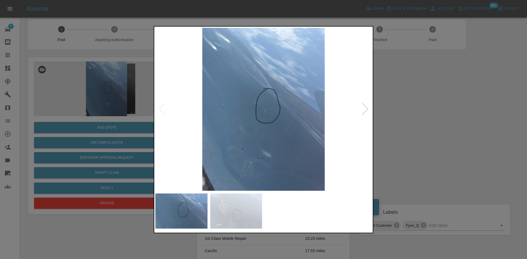
click at [239, 122] on img at bounding box center [263, 109] width 216 height 163
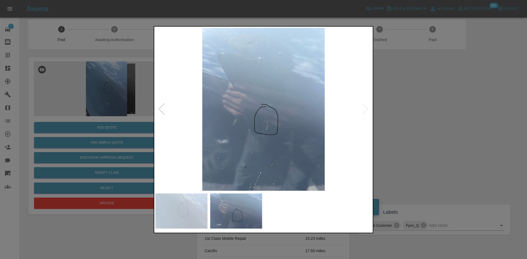
click at [213, 127] on img at bounding box center [263, 109] width 216 height 163
click at [254, 132] on img at bounding box center [263, 109] width 216 height 163
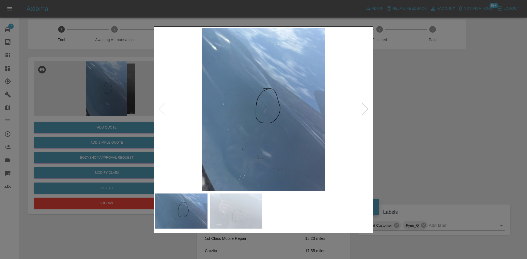
click at [275, 114] on img at bounding box center [263, 109] width 216 height 163
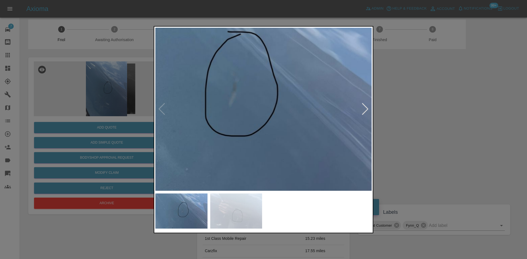
click at [266, 114] on img at bounding box center [228, 94] width 649 height 490
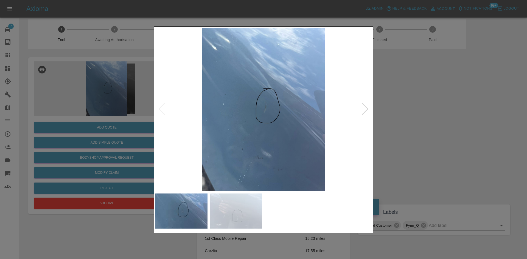
click at [264, 117] on img at bounding box center [263, 109] width 216 height 163
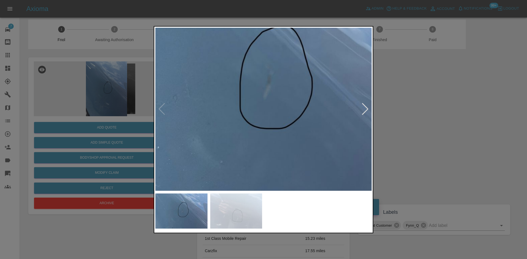
click at [264, 117] on img at bounding box center [262, 87] width 649 height 490
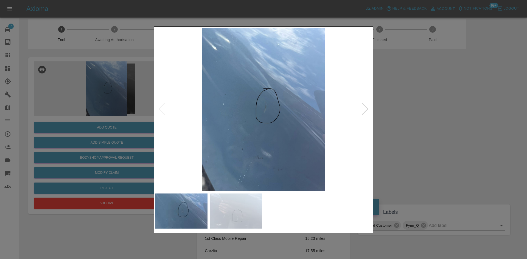
click at [256, 130] on img at bounding box center [263, 109] width 216 height 163
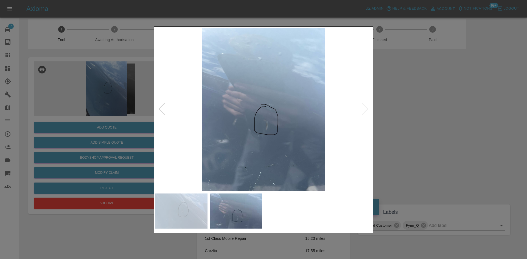
click at [275, 133] on img at bounding box center [263, 109] width 216 height 163
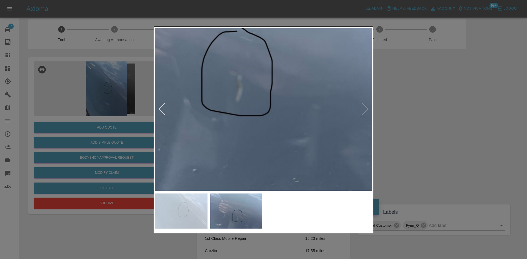
click at [287, 96] on img at bounding box center [228, 39] width 649 height 490
click at [287, 96] on img at bounding box center [227, 39] width 649 height 490
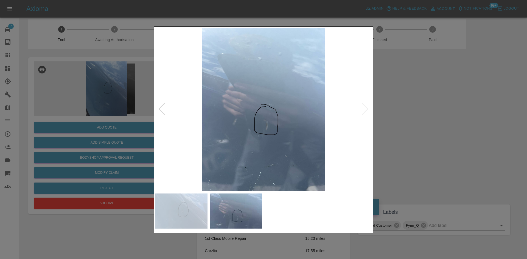
click at [290, 115] on img at bounding box center [263, 109] width 216 height 163
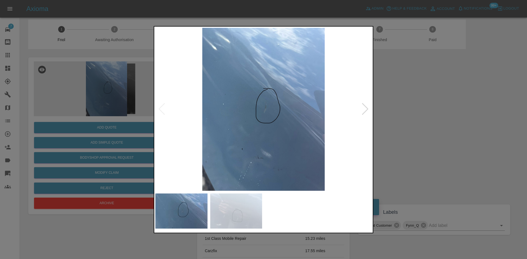
drag, startPoint x: 122, startPoint y: 130, endPoint x: 120, endPoint y: 134, distance: 4.3
click at [122, 131] on div at bounding box center [263, 129] width 527 height 259
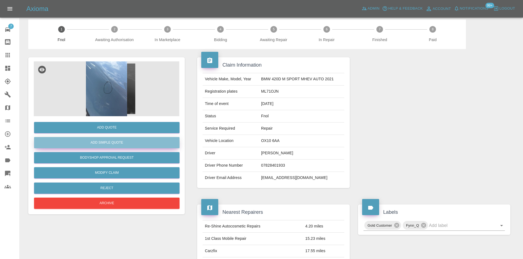
click at [115, 142] on button "Add Simple Quote" at bounding box center [106, 142] width 145 height 11
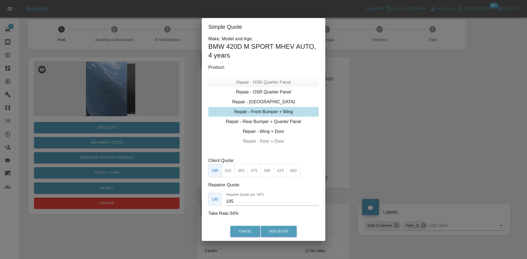
drag, startPoint x: 271, startPoint y: 81, endPoint x: 271, endPoint y: 86, distance: 4.7
click at [271, 82] on div "Repair - NSR Quarter Panel" at bounding box center [263, 82] width 110 height 10
click at [272, 82] on div "Repair - NSR Quarter Panel" at bounding box center [263, 82] width 110 height 10
click at [244, 177] on button "275" at bounding box center [240, 170] width 13 height 13
drag, startPoint x: 237, startPoint y: 202, endPoint x: 198, endPoint y: 197, distance: 38.7
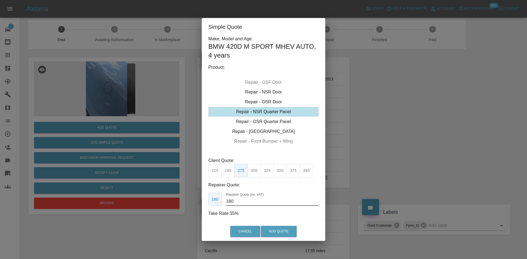
click at [203, 199] on div "Make, Model and Age: BMW 420D M SPORT MHEV AUTO , 4 years Product: Repair - Fro…" at bounding box center [264, 129] width 124 height 187
drag, startPoint x: 238, startPoint y: 201, endPoint x: 72, endPoint y: 207, distance: 165.9
click at [137, 206] on div "Simple Quote Make, Model and Age: BMW 420D M SPORT MHEV AUTO , 4 years Product:…" at bounding box center [263, 129] width 527 height 259
type input "160"
click at [284, 230] on button "Add Quote" at bounding box center [279, 231] width 36 height 11
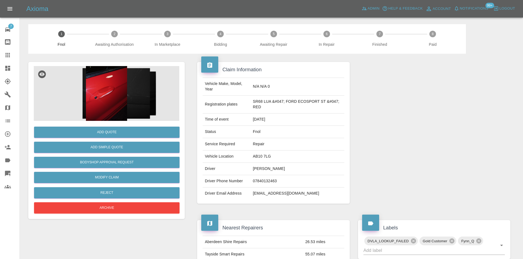
drag, startPoint x: 117, startPoint y: 61, endPoint x: 110, endPoint y: 75, distance: 15.5
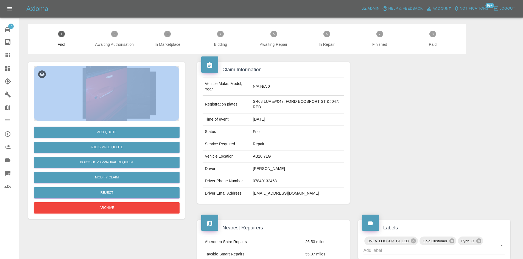
click at [109, 89] on img at bounding box center [106, 93] width 145 height 55
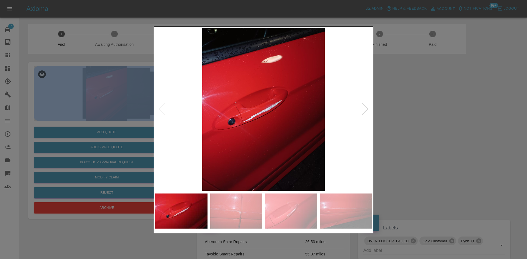
click at [273, 104] on img at bounding box center [263, 109] width 216 height 163
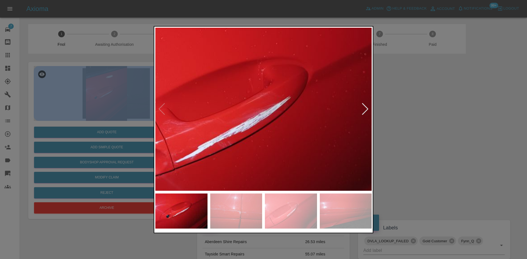
click at [286, 124] on img at bounding box center [234, 125] width 649 height 490
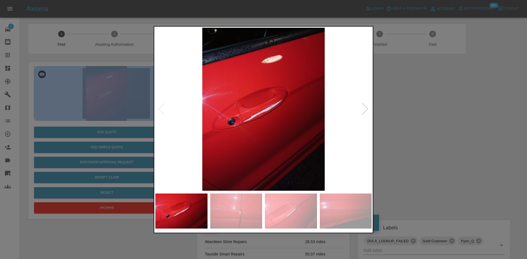
click at [262, 125] on img at bounding box center [263, 109] width 216 height 163
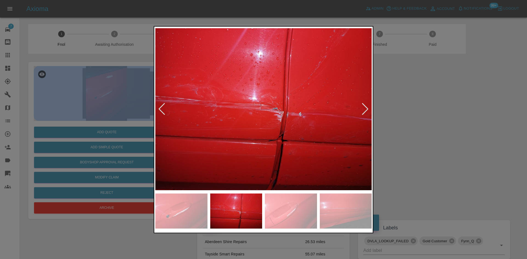
click at [263, 131] on img at bounding box center [263, 109] width 216 height 163
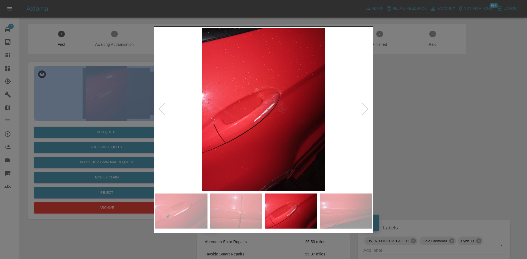
click at [194, 120] on img at bounding box center [263, 109] width 216 height 163
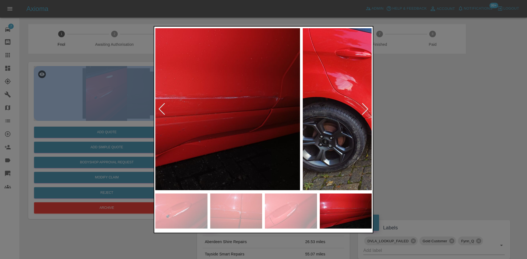
click at [198, 116] on img at bounding box center [192, 109] width 216 height 163
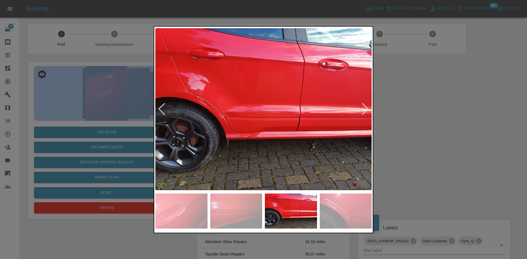
click at [112, 92] on div at bounding box center [263, 129] width 527 height 259
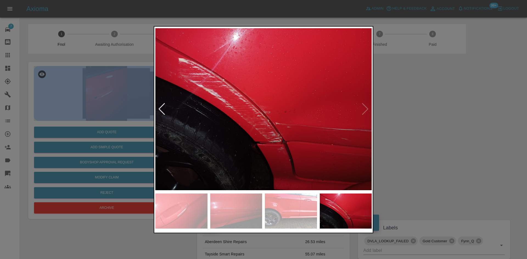
click at [80, 82] on div at bounding box center [263, 129] width 527 height 259
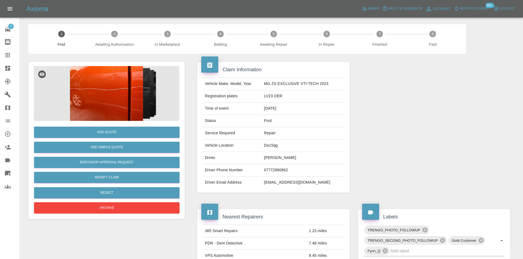
click at [115, 89] on img at bounding box center [106, 93] width 145 height 55
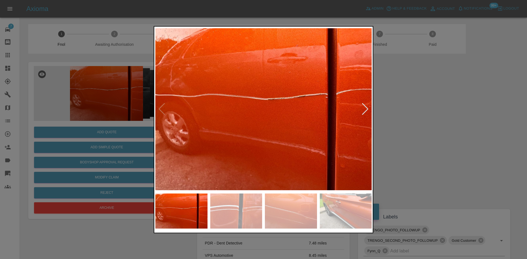
click at [225, 129] on img at bounding box center [263, 109] width 216 height 163
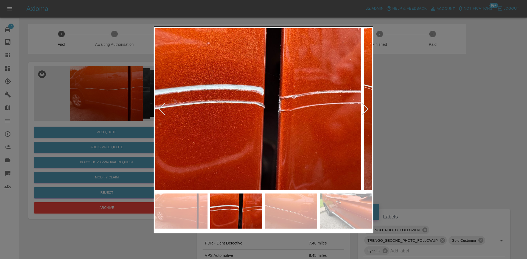
click at [288, 130] on img at bounding box center [253, 109] width 216 height 163
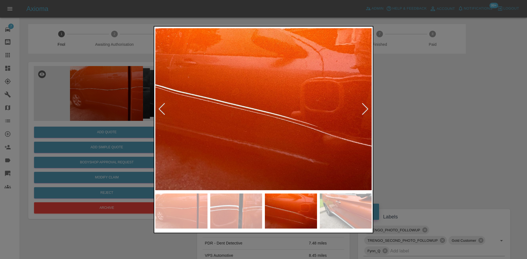
click at [275, 130] on img at bounding box center [263, 109] width 216 height 163
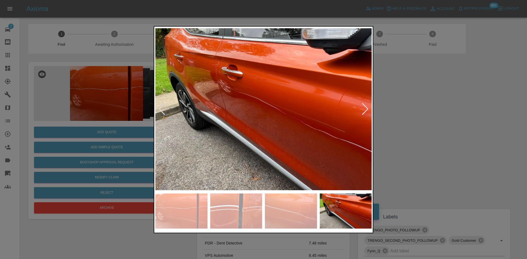
click at [261, 133] on img at bounding box center [263, 109] width 216 height 163
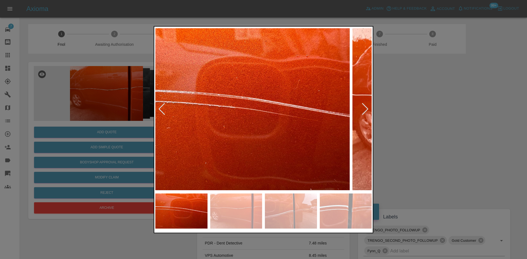
click at [157, 129] on img at bounding box center [241, 109] width 216 height 163
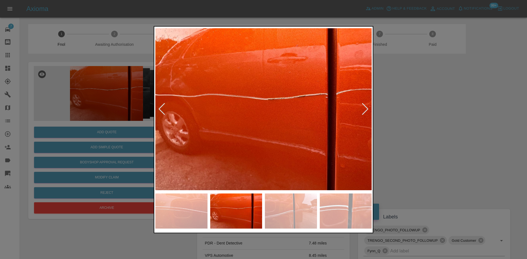
click at [156, 116] on img at bounding box center [263, 109] width 216 height 163
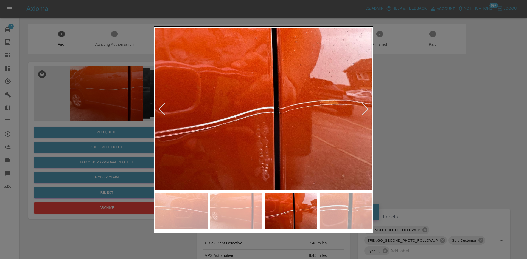
click at [102, 99] on div at bounding box center [263, 129] width 527 height 259
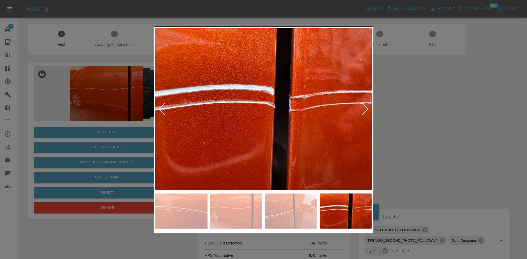
click at [221, 112] on img at bounding box center [263, 109] width 216 height 163
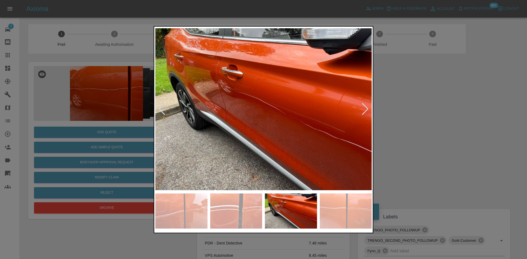
click at [203, 94] on img at bounding box center [263, 109] width 216 height 163
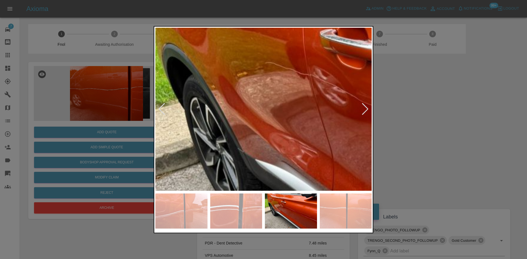
click at [126, 60] on div at bounding box center [263, 129] width 527 height 259
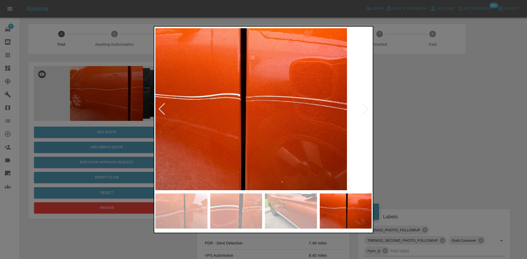
click at [251, 113] on img at bounding box center [239, 109] width 216 height 163
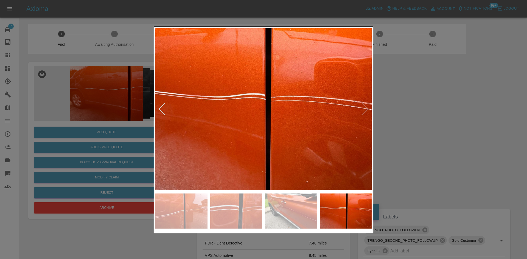
click at [327, 137] on img at bounding box center [263, 109] width 216 height 163
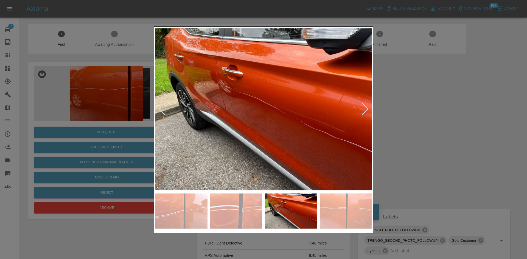
click at [218, 137] on img at bounding box center [263, 109] width 216 height 163
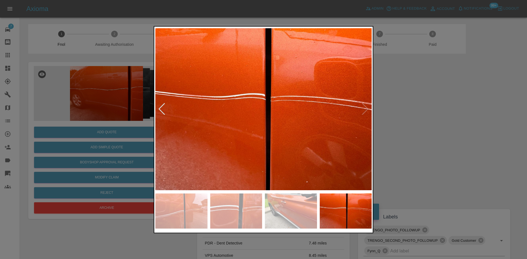
click at [223, 137] on img at bounding box center [263, 109] width 216 height 163
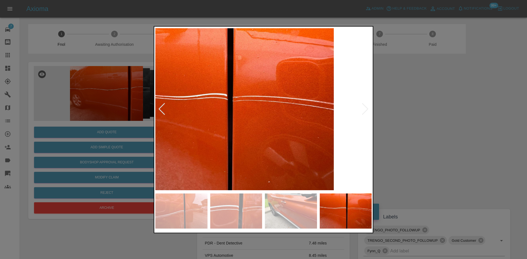
click at [206, 141] on img at bounding box center [225, 109] width 216 height 163
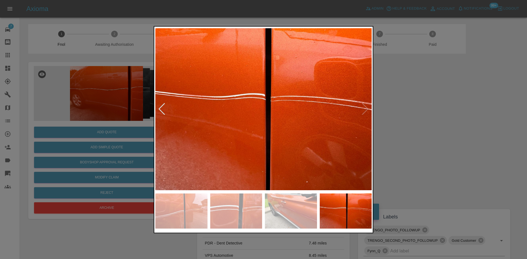
click at [343, 137] on img at bounding box center [263, 109] width 216 height 163
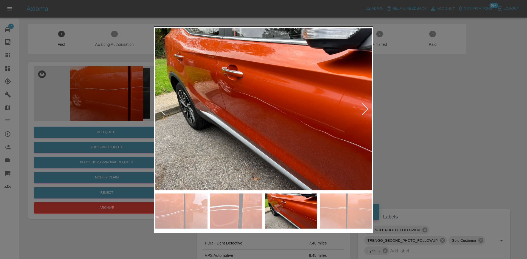
click at [215, 86] on img at bounding box center [263, 109] width 216 height 163
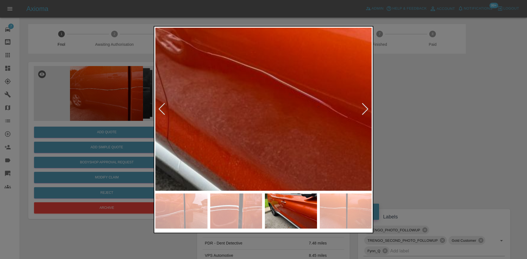
click at [404, 171] on div at bounding box center [263, 129] width 527 height 259
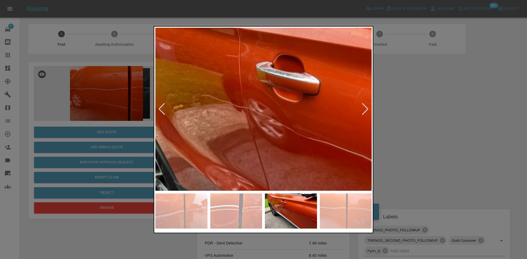
click at [249, 155] on img at bounding box center [381, 189] width 649 height 490
click at [249, 152] on img at bounding box center [381, 189] width 649 height 490
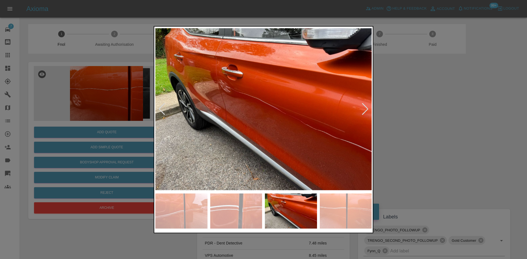
click at [185, 148] on img at bounding box center [263, 109] width 216 height 163
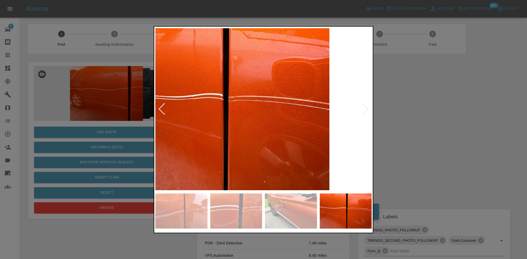
click at [133, 136] on div at bounding box center [263, 129] width 527 height 259
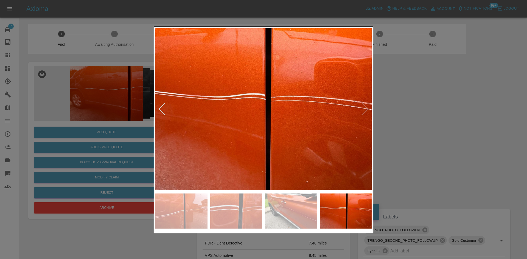
click at [258, 120] on div at bounding box center [263, 129] width 527 height 259
click at [80, 93] on div at bounding box center [263, 129] width 527 height 259
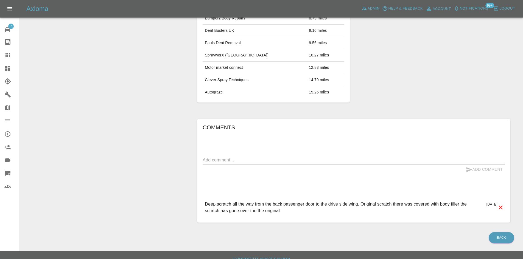
scroll to position [258, 0]
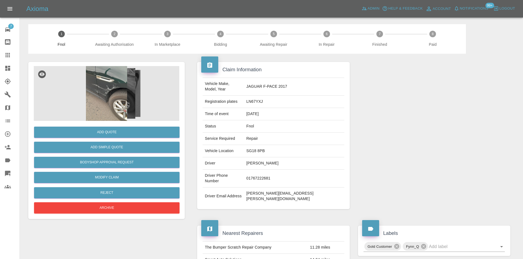
click at [118, 77] on img at bounding box center [106, 93] width 145 height 55
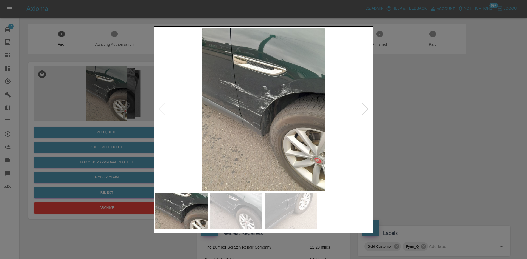
click at [276, 104] on img at bounding box center [263, 109] width 216 height 163
click at [271, 104] on img at bounding box center [263, 109] width 216 height 163
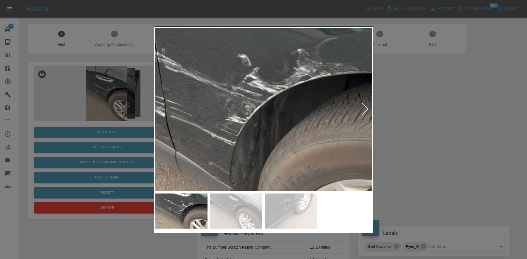
click at [339, 113] on img at bounding box center [239, 124] width 649 height 490
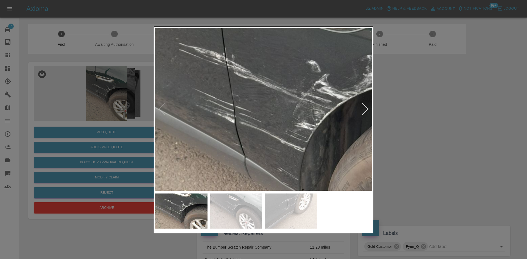
click at [268, 114] on img at bounding box center [309, 130] width 649 height 490
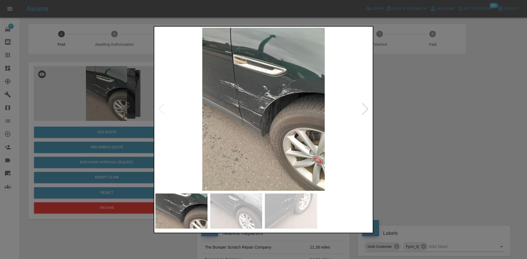
click at [248, 120] on img at bounding box center [263, 109] width 216 height 163
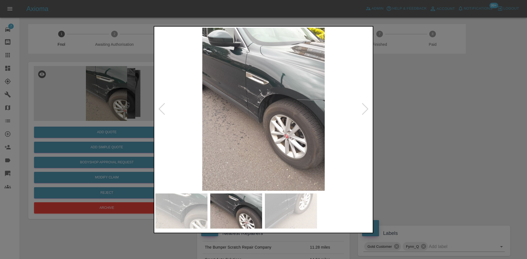
click at [228, 108] on img at bounding box center [263, 109] width 216 height 163
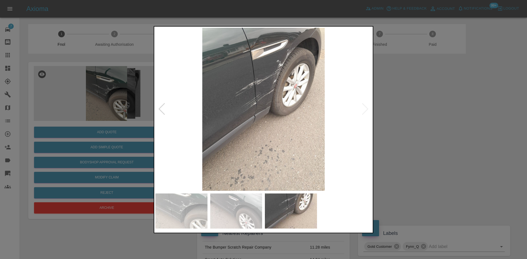
click at [271, 91] on img at bounding box center [263, 109] width 216 height 163
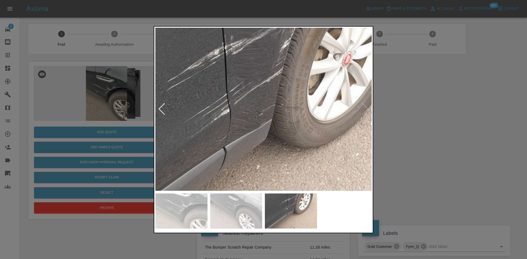
click at [262, 101] on img at bounding box center [251, 129] width 649 height 490
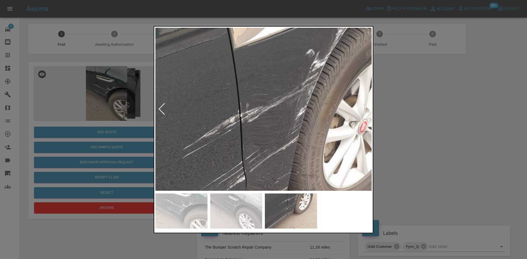
click at [267, 175] on img at bounding box center [266, 197] width 649 height 490
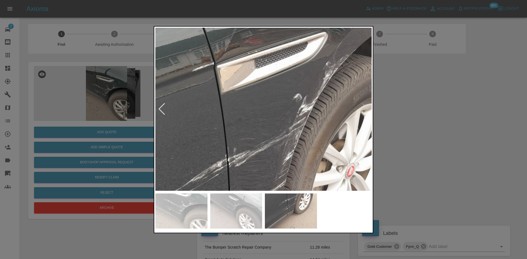
click at [254, 176] on img at bounding box center [254, 241] width 649 height 490
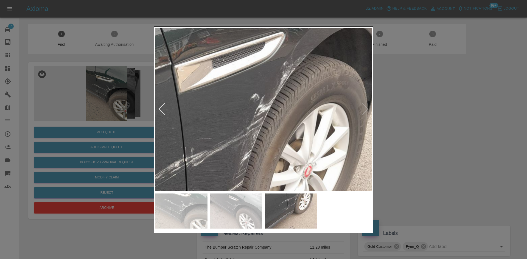
click at [260, 162] on img at bounding box center [211, 241] width 649 height 490
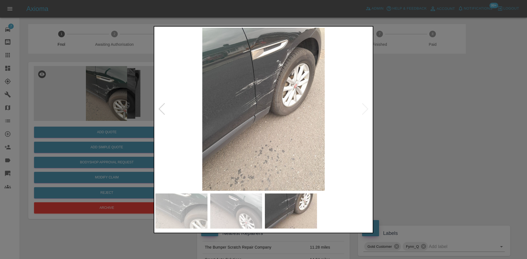
click at [257, 139] on img at bounding box center [263, 109] width 216 height 163
click at [223, 112] on img at bounding box center [263, 109] width 216 height 163
click at [253, 94] on img at bounding box center [263, 109] width 216 height 163
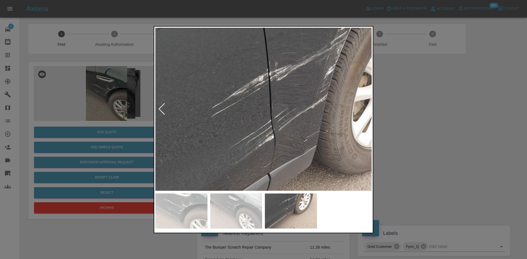
click at [253, 94] on img at bounding box center [295, 155] width 649 height 490
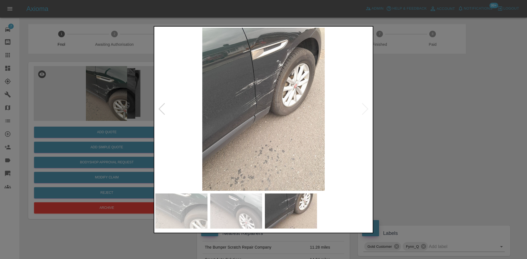
click at [266, 105] on img at bounding box center [263, 109] width 216 height 163
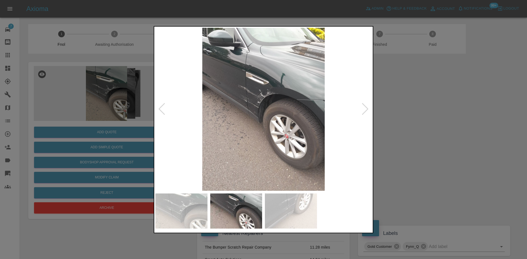
click at [249, 98] on img at bounding box center [263, 109] width 216 height 163
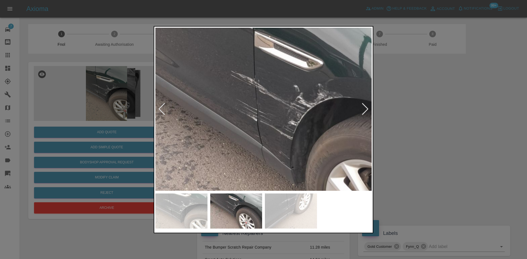
click at [248, 101] on img at bounding box center [307, 144] width 649 height 490
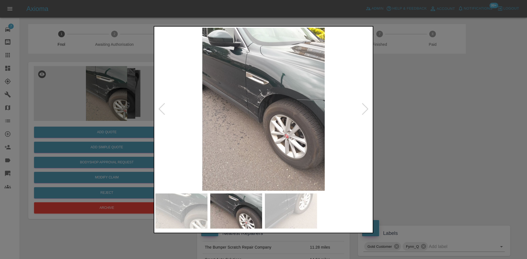
click at [226, 110] on img at bounding box center [263, 109] width 216 height 163
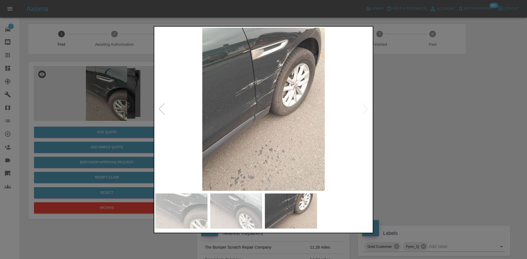
click at [175, 112] on img at bounding box center [263, 109] width 216 height 163
click at [252, 110] on img at bounding box center [263, 109] width 216 height 163
click at [255, 81] on img at bounding box center [263, 109] width 216 height 163
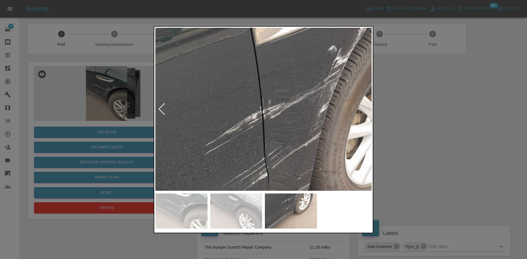
click at [255, 81] on img at bounding box center [289, 193] width 649 height 490
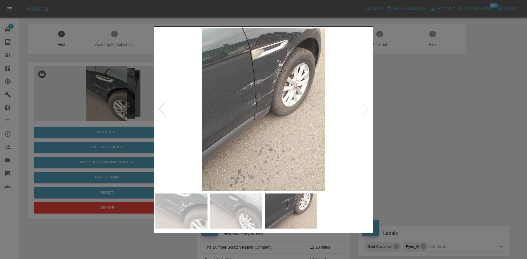
click at [249, 87] on img at bounding box center [263, 109] width 216 height 163
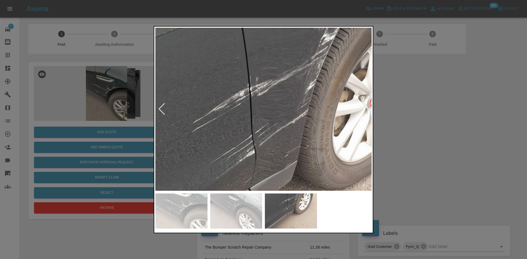
click at [241, 82] on img at bounding box center [276, 170] width 649 height 490
click at [101, 128] on div at bounding box center [263, 129] width 527 height 259
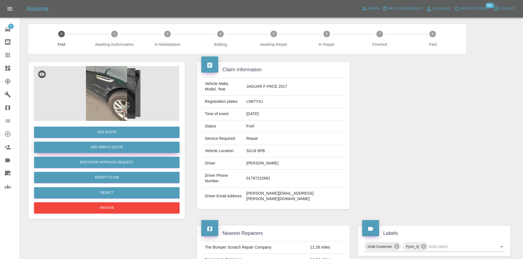
click at [104, 151] on button "Add Simple Quote" at bounding box center [106, 147] width 145 height 11
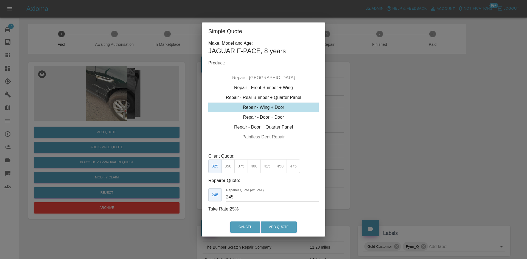
click at [266, 110] on div "Repair - Wing + Door" at bounding box center [263, 108] width 110 height 10
drag, startPoint x: 255, startPoint y: 170, endPoint x: 249, endPoint y: 187, distance: 18.3
click at [254, 170] on button "400" at bounding box center [254, 166] width 13 height 13
drag, startPoint x: 243, startPoint y: 198, endPoint x: 165, endPoint y: 193, distance: 77.6
click at [166, 193] on div "Simple Quote Make, Model and Age: JAGUAR F-PACE , 8 years Product: Repair - Fro…" at bounding box center [263, 129] width 527 height 259
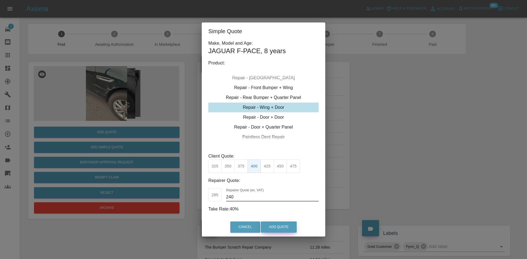
type input "240"
click at [282, 227] on button "Add Quote" at bounding box center [279, 227] width 36 height 11
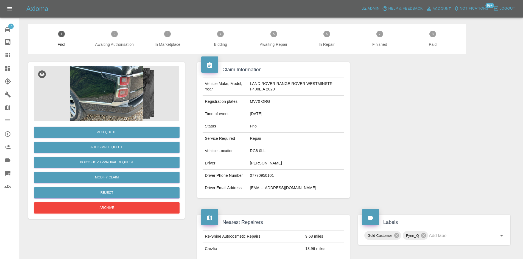
click at [111, 107] on img at bounding box center [106, 93] width 145 height 55
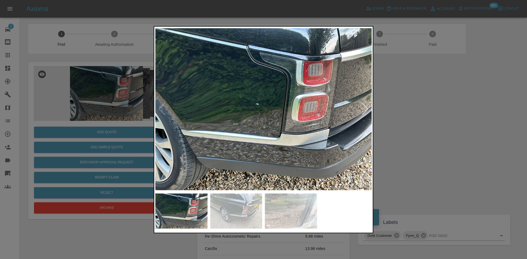
click at [227, 116] on img at bounding box center [263, 109] width 216 height 163
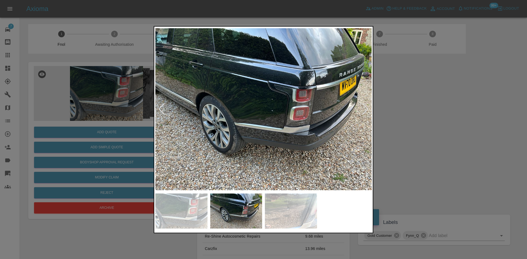
click at [213, 121] on img at bounding box center [263, 109] width 216 height 163
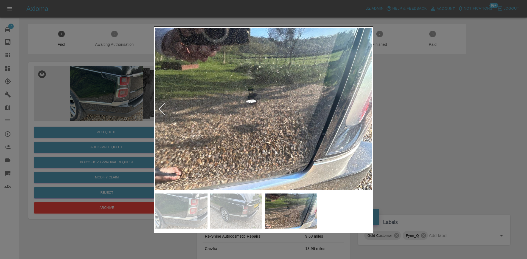
click at [145, 127] on div at bounding box center [263, 129] width 527 height 259
click at [245, 104] on img at bounding box center [263, 109] width 216 height 163
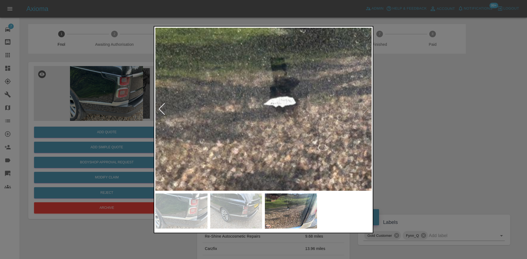
click at [249, 105] on img at bounding box center [317, 126] width 649 height 490
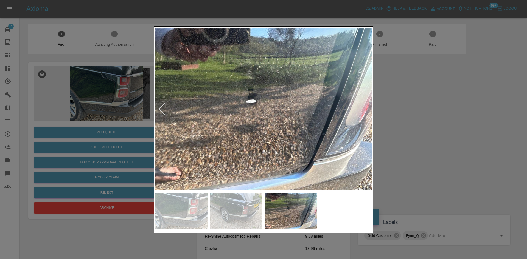
click at [267, 135] on img at bounding box center [263, 109] width 216 height 163
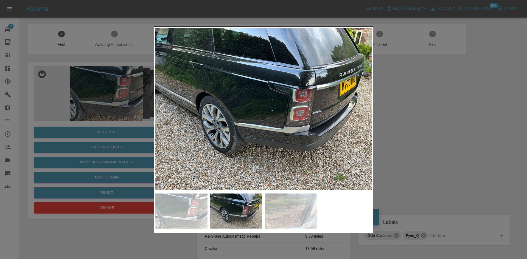
click at [104, 140] on div at bounding box center [263, 129] width 527 height 259
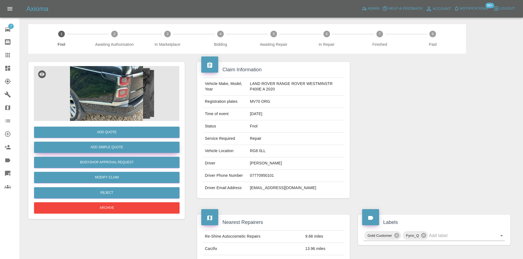
click at [107, 148] on button "Add Simple Quote" at bounding box center [106, 147] width 145 height 11
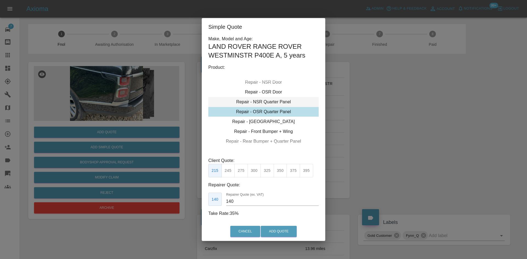
click at [261, 105] on div "Repair - NSR Quarter Panel" at bounding box center [263, 102] width 110 height 10
click at [242, 171] on button "275" at bounding box center [240, 170] width 13 height 13
drag, startPoint x: 238, startPoint y: 203, endPoint x: 184, endPoint y: 199, distance: 54.5
click at [190, 201] on div "Simple Quote Make, Model and Age: LAND ROVER RANGE ROVER WESTMINSTR P400E A , 5…" at bounding box center [263, 129] width 527 height 259
type input "160"
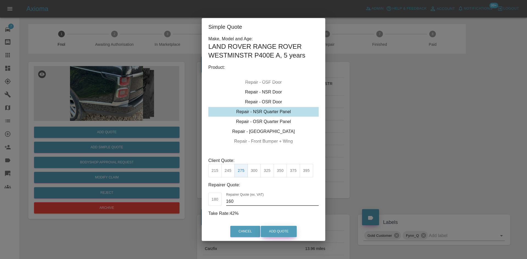
click at [272, 226] on button "Add Quote" at bounding box center [279, 231] width 36 height 11
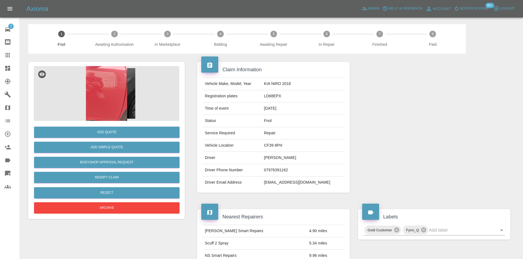
click at [88, 100] on img at bounding box center [106, 93] width 145 height 55
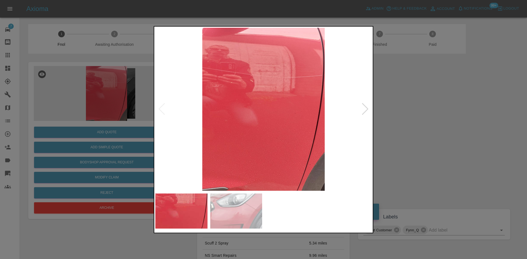
click at [212, 100] on img at bounding box center [263, 109] width 216 height 163
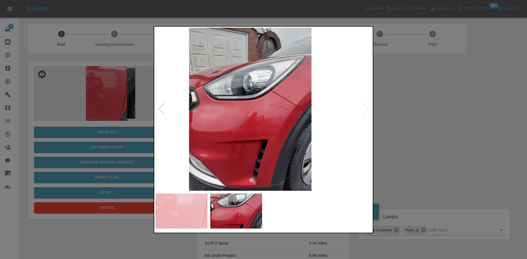
click at [238, 105] on img at bounding box center [250, 109] width 216 height 163
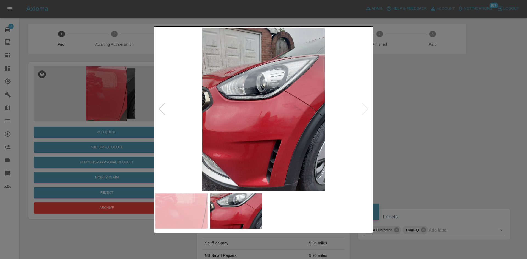
click at [280, 133] on img at bounding box center [263, 109] width 216 height 163
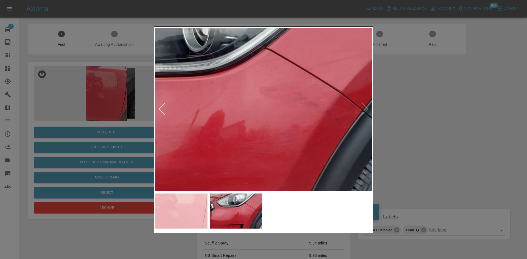
click at [278, 147] on img at bounding box center [203, 103] width 649 height 490
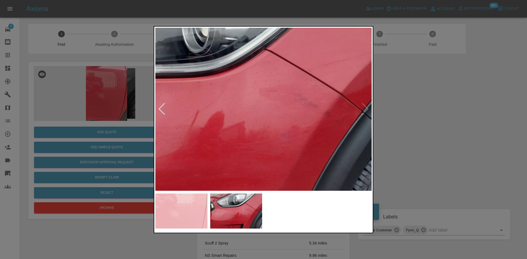
click at [278, 147] on img at bounding box center [203, 104] width 649 height 490
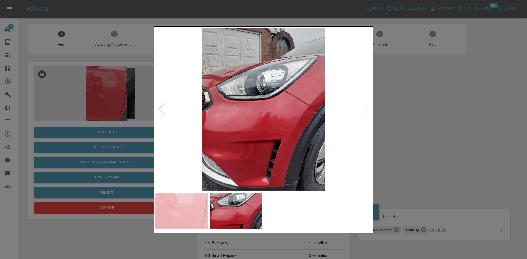
click at [188, 147] on img at bounding box center [263, 109] width 216 height 163
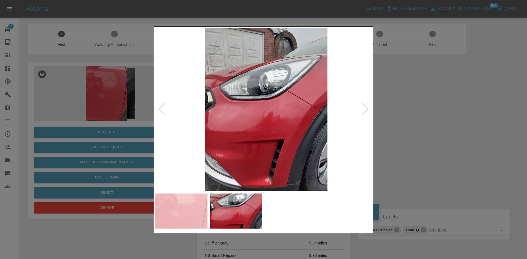
click at [211, 142] on img at bounding box center [266, 109] width 216 height 163
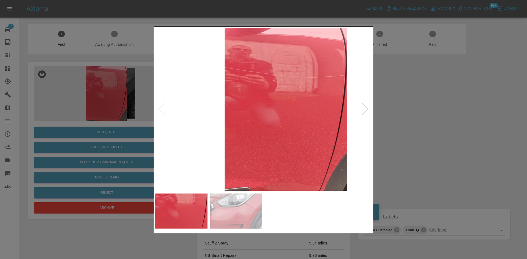
click at [291, 144] on img at bounding box center [286, 109] width 216 height 163
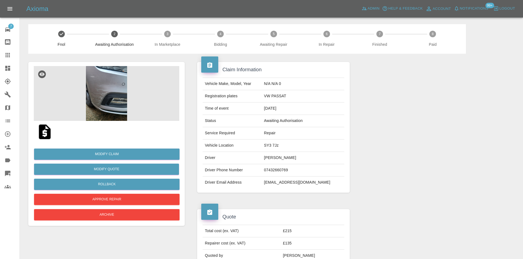
click at [100, 100] on img at bounding box center [106, 93] width 145 height 55
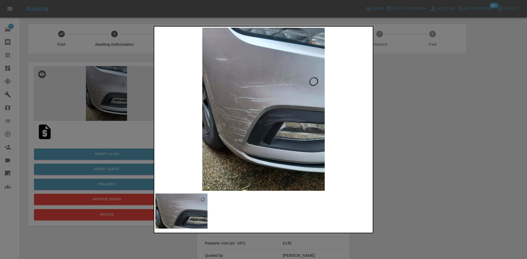
click at [81, 107] on div at bounding box center [263, 129] width 527 height 259
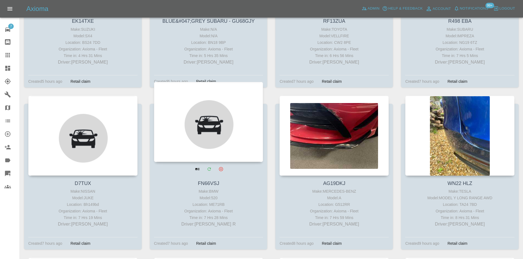
scroll to position [192, 0]
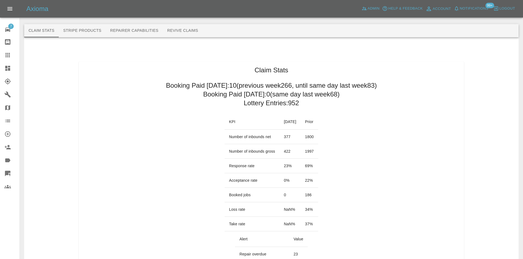
scroll to position [302, 0]
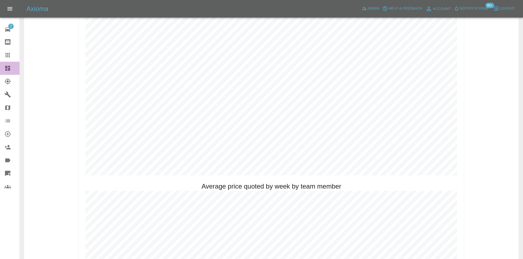
click at [12, 64] on link "Dashboard" at bounding box center [9, 68] width 19 height 13
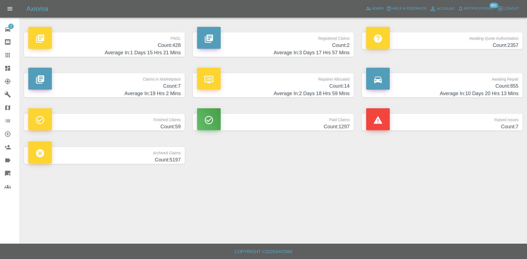
drag, startPoint x: 10, startPoint y: 66, endPoint x: 74, endPoint y: 9, distance: 85.5
click at [10, 66] on icon at bounding box center [7, 68] width 7 height 7
